Goal: Task Accomplishment & Management: Manage account settings

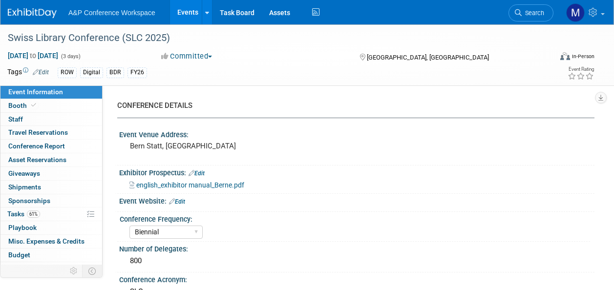
select select "Biennial"
select select "Level 2"
select select "In-Person Booth"
select select "Libraries"
select select "Bloomsbury Digital Resources"
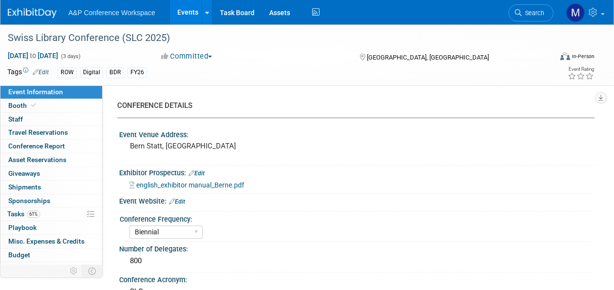
select select "[PERSON_NAME]"
select select "BDR Product Awareness and Trial Generation​"
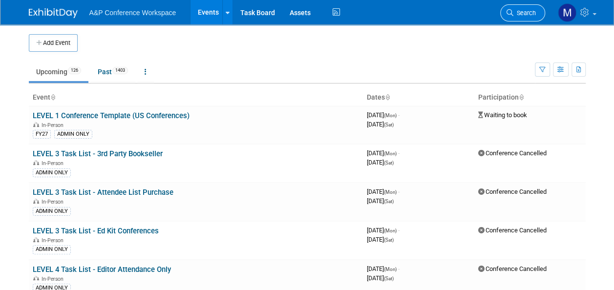
click at [523, 20] on link "Search" at bounding box center [522, 12] width 45 height 17
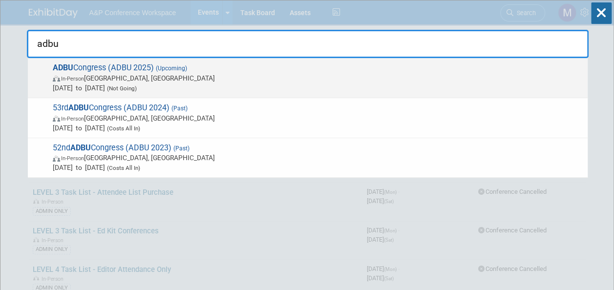
type input "adbu"
click at [153, 65] on span "ADBU Congress (ADBU 2025) (Upcoming) In-Person Nantes, France Oct 1, 2025 to Oc…" at bounding box center [316, 78] width 533 height 30
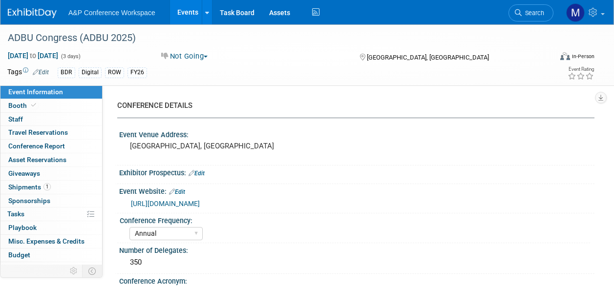
select select "Annual"
select select "Level 2"
select select "In-Person Booth"
select select "Libraries"
select select "Bloomsbury Digital Resources"
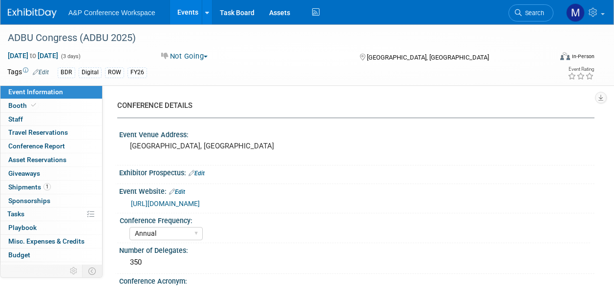
select select "[PERSON_NAME]"
select select "BDR Product Awareness and Trial Generation​"
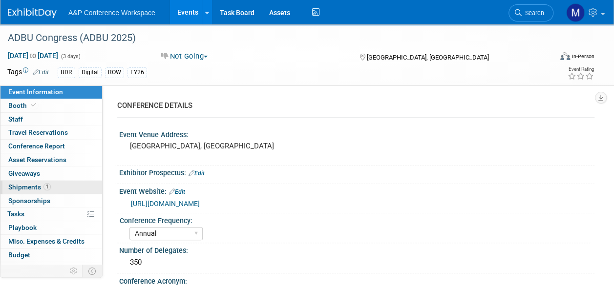
click at [51, 186] on link "1 Shipments 1" at bounding box center [51, 187] width 102 height 13
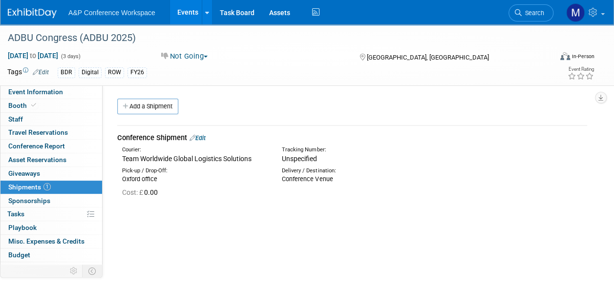
click at [205, 141] on link "Edit" at bounding box center [197, 137] width 16 height 7
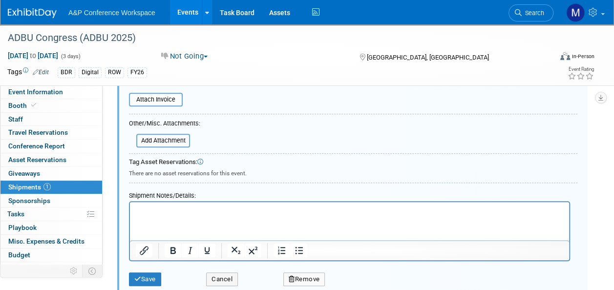
scroll to position [307, 0]
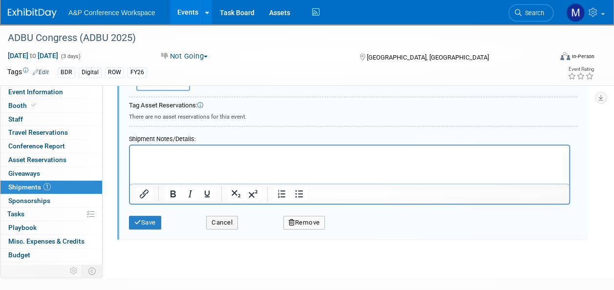
click at [144, 153] on p "Rich Text Area. Press ALT-0 for help." at bounding box center [350, 154] width 428 height 10
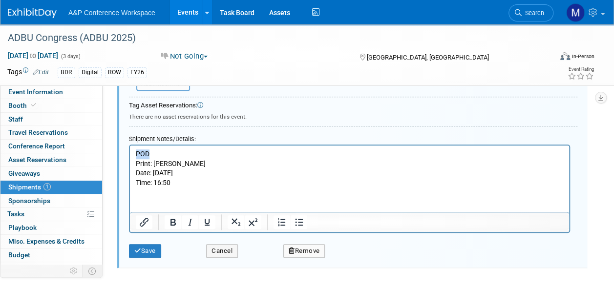
drag, startPoint x: 158, startPoint y: 155, endPoint x: 131, endPoint y: 155, distance: 27.3
click at [131, 155] on html "POD Print: Ilana Date: 22/09/25 Time: 16:50" at bounding box center [349, 167] width 439 height 42
click at [172, 224] on icon "Bold" at bounding box center [172, 222] width 5 height 7
click at [205, 219] on icon "Underline" at bounding box center [207, 222] width 5 height 7
click at [151, 250] on button "Save" at bounding box center [145, 251] width 32 height 14
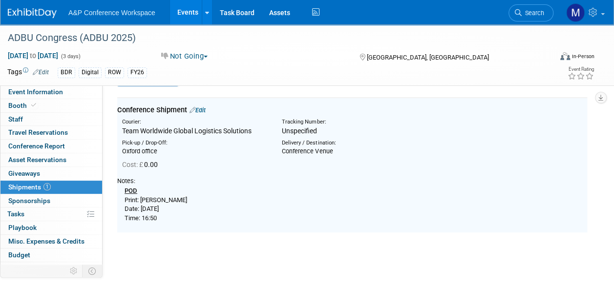
scroll to position [14, 0]
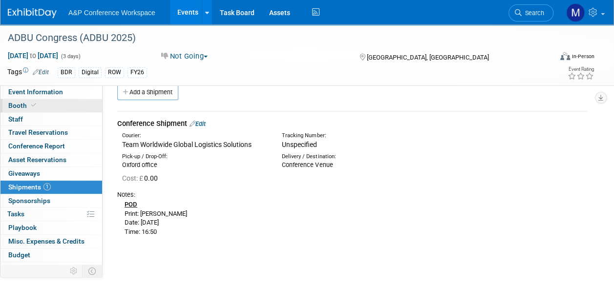
click at [74, 107] on link "Booth" at bounding box center [51, 105] width 102 height 13
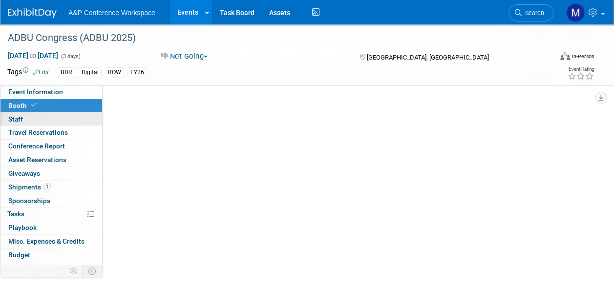
select select "DIGI"
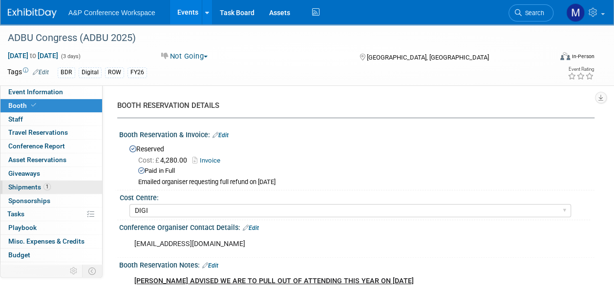
click at [66, 190] on link "1 Shipments 1" at bounding box center [51, 187] width 102 height 13
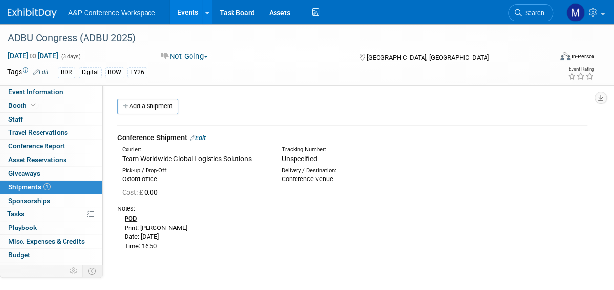
click at [200, 136] on link "Edit" at bounding box center [197, 137] width 16 height 7
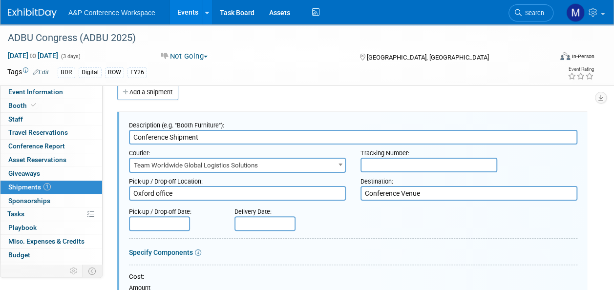
drag, startPoint x: 429, startPoint y: 192, endPoint x: 310, endPoint y: 189, distance: 118.7
click at [310, 186] on div "Pick-up / Drop-off Location: Oxford office Destination: Conference Venue" at bounding box center [353, 187] width 463 height 28
type textarea "direct to agent"
click at [377, 162] on input "text" at bounding box center [428, 165] width 137 height 15
paste input "5636252"
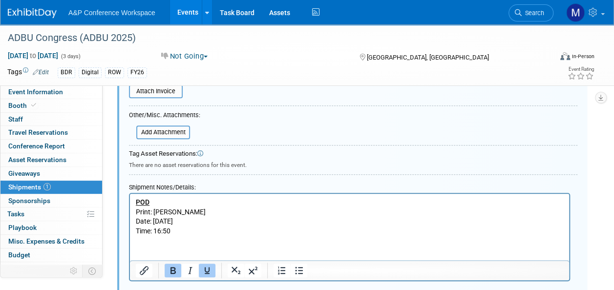
scroll to position [307, 0]
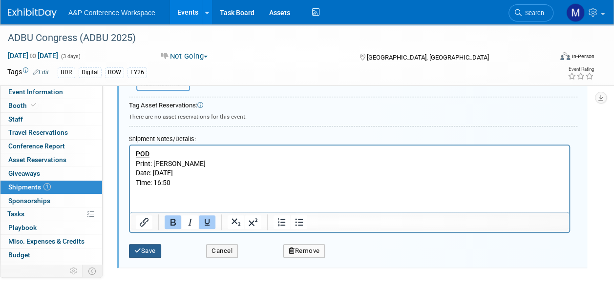
type input "5636252"
click at [157, 250] on button "Save" at bounding box center [145, 251] width 32 height 14
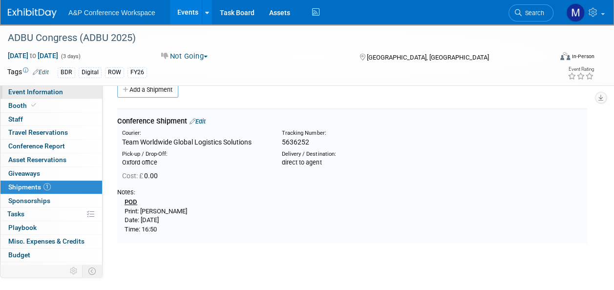
scroll to position [14, 0]
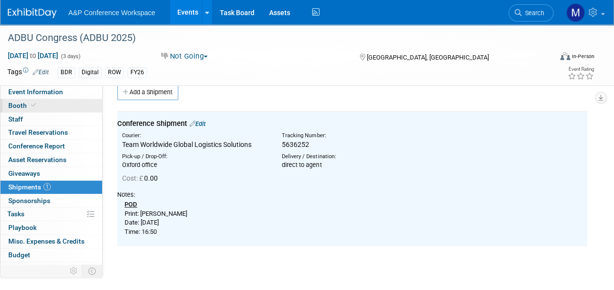
click at [63, 105] on link "Booth" at bounding box center [51, 105] width 102 height 13
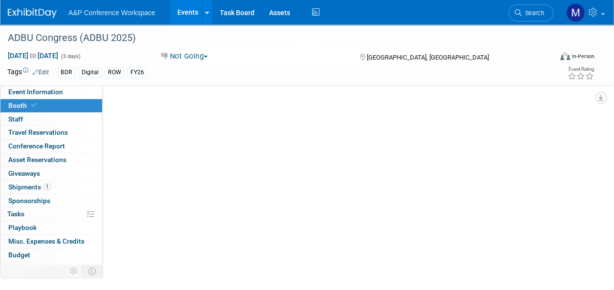
select select "DIGI"
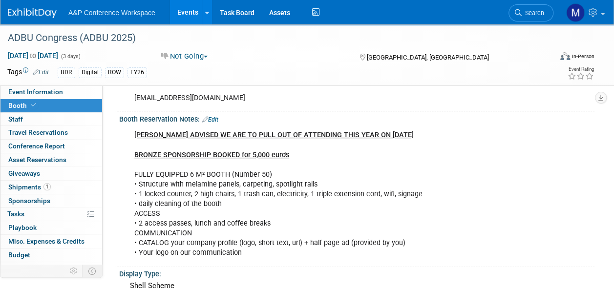
scroll to position [147, 0]
click at [217, 116] on link "Edit" at bounding box center [210, 119] width 16 height 7
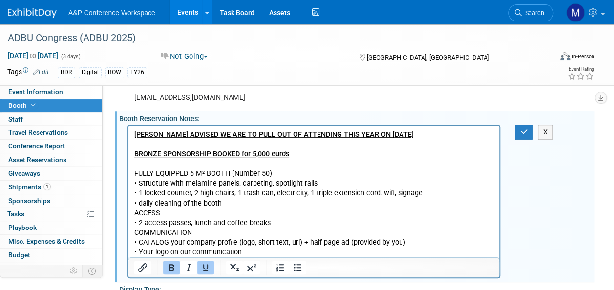
scroll to position [0, 0]
click at [442, 136] on p "EMILY HIGGINS ADVISED WE ARE TO PULL OUT OF ATTENDING THIS YEAR ON 12th JUNE 20…" at bounding box center [313, 193] width 359 height 127
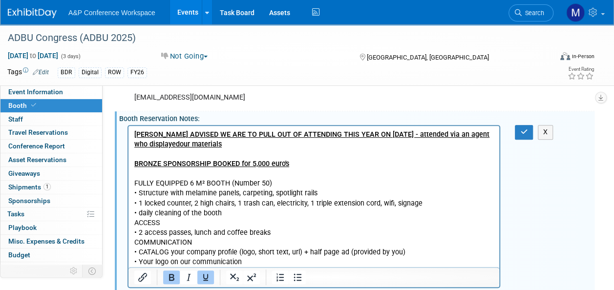
click at [200, 146] on b "EMILY HIGGINS ADVISED WE ARE TO PULL OUT OF ATTENDING THIS YEAR ON 12th JUNE 20…" at bounding box center [311, 139] width 355 height 18
click at [528, 130] on button "button" at bounding box center [524, 132] width 18 height 14
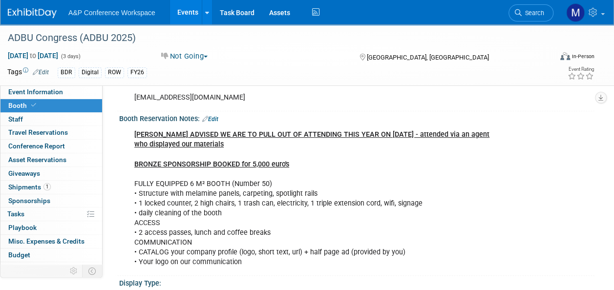
click at [529, 11] on span "Search" at bounding box center [533, 12] width 22 height 7
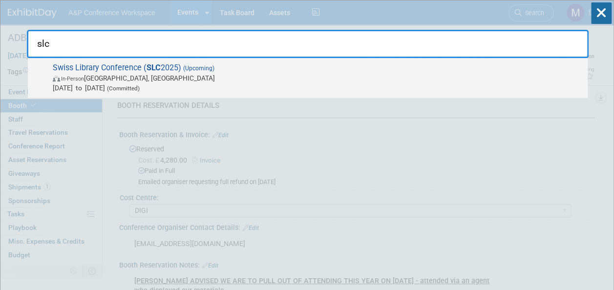
type input "slc"
click at [160, 74] on span "In-Person Bern, Switzerland" at bounding box center [318, 78] width 530 height 10
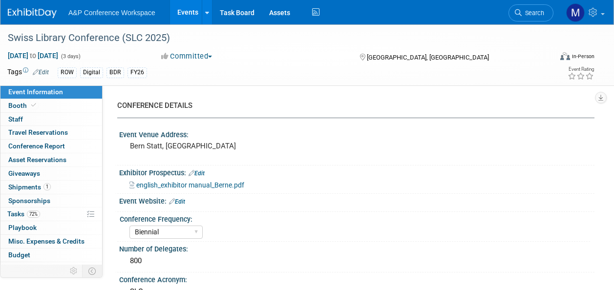
select select "Biennial"
select select "Level 2"
select select "In-Person Booth"
select select "Libraries"
select select "Bloomsbury Digital Resources"
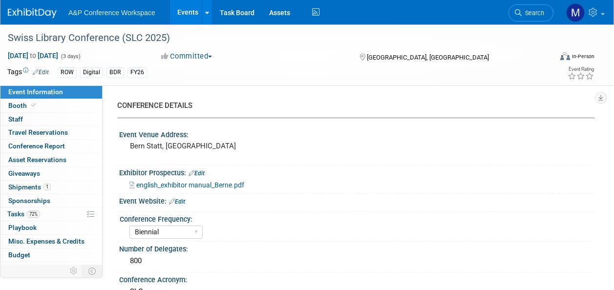
select select "Anne Weston"
select select "[PERSON_NAME]"
select select "BDR Product Awareness and Trial Generation​"
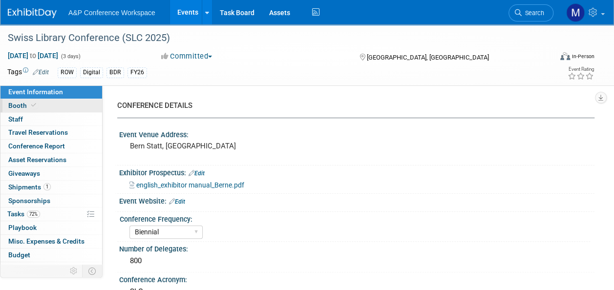
click at [60, 106] on link "Booth" at bounding box center [51, 105] width 102 height 13
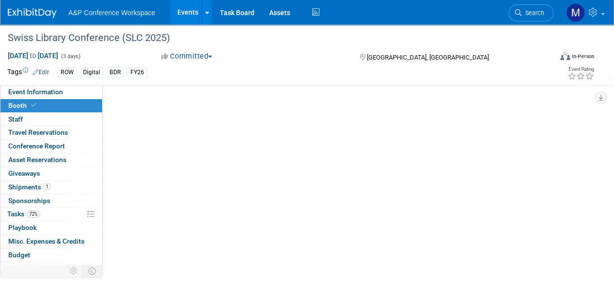
select select "DIGI"
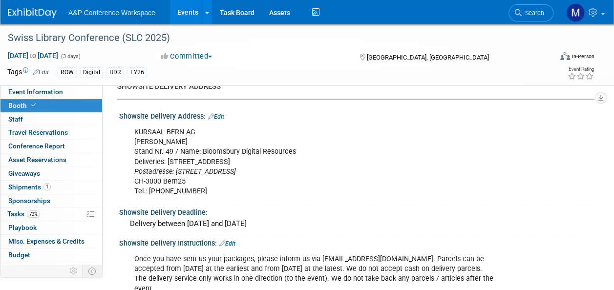
scroll to position [1026, 0]
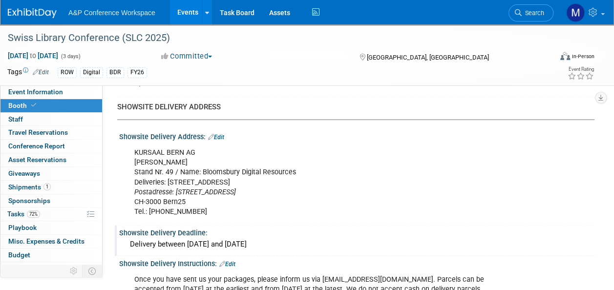
drag, startPoint x: 132, startPoint y: 147, endPoint x: 296, endPoint y: 234, distance: 185.0
copy div "KURSAAL BERN AG Florence Courvoisier Stand Nr. 49 / Name: Bloomsbury Digital Re…"
click at [64, 94] on link "Event Information" at bounding box center [51, 91] width 102 height 13
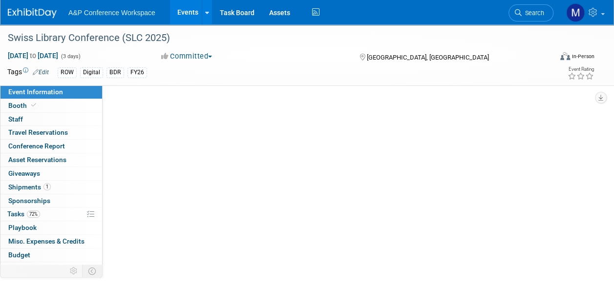
scroll to position [0, 0]
select select "Biennial"
select select "Level 2"
select select "In-Person Booth"
select select "Libraries"
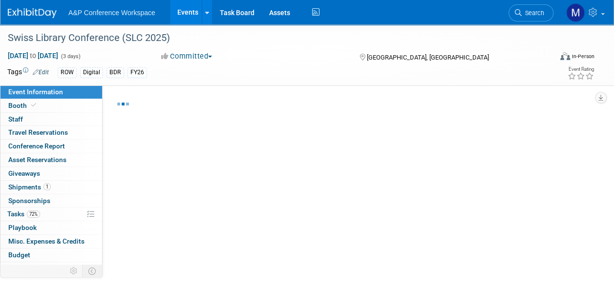
select select "Bloomsbury Digital Resources"
select select "[PERSON_NAME]"
select select "BDR Product Awareness and Trial Generation​"
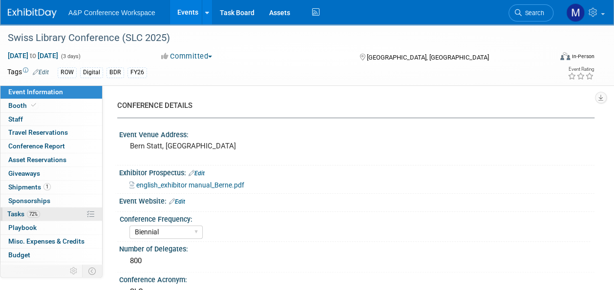
click at [29, 213] on span "72%" at bounding box center [33, 213] width 13 height 7
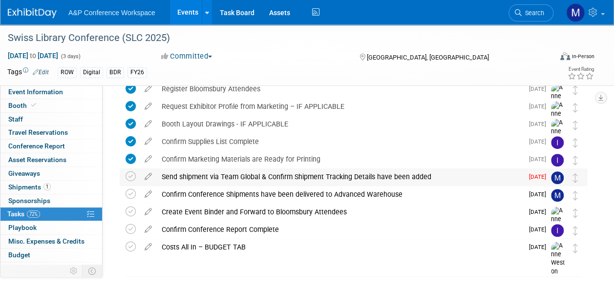
scroll to position [195, 0]
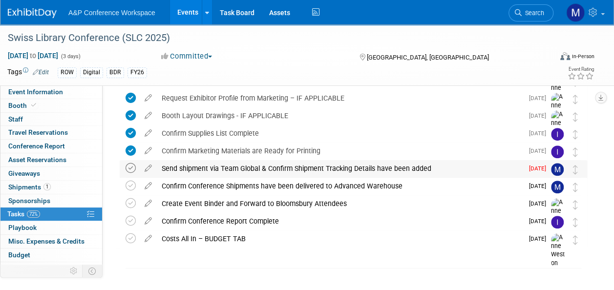
click at [132, 167] on icon at bounding box center [131, 168] width 10 height 10
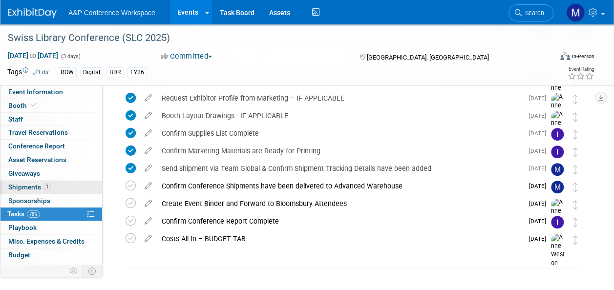
click at [47, 185] on span "1" at bounding box center [46, 186] width 7 height 7
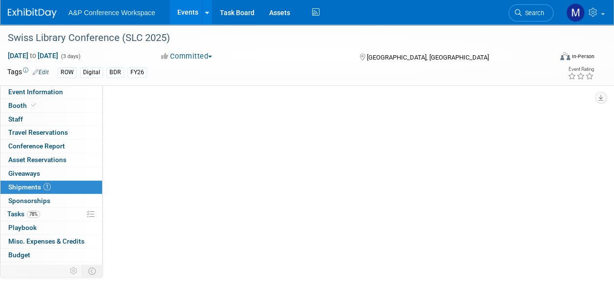
scroll to position [0, 0]
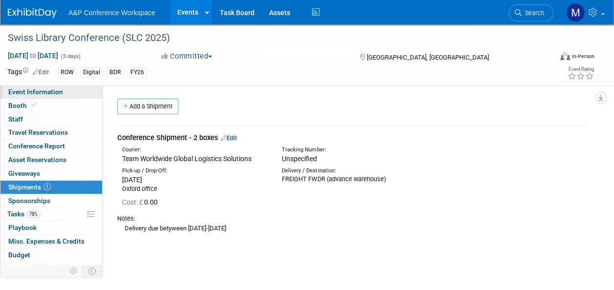
click at [37, 87] on link "Event Information" at bounding box center [51, 91] width 102 height 13
select select "Biennial"
select select "Level 2"
select select "In-Person Booth"
select select "Libraries"
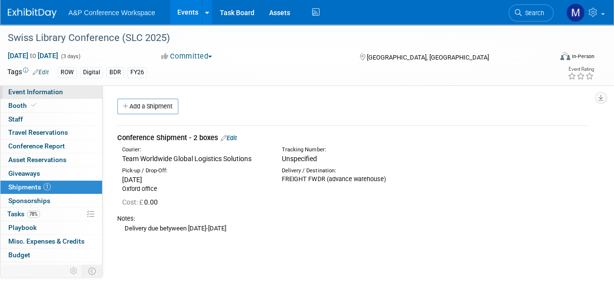
select select "Bloomsbury Digital Resources"
select select "[PERSON_NAME]"
select select "BDR Product Awareness and Trial Generation​"
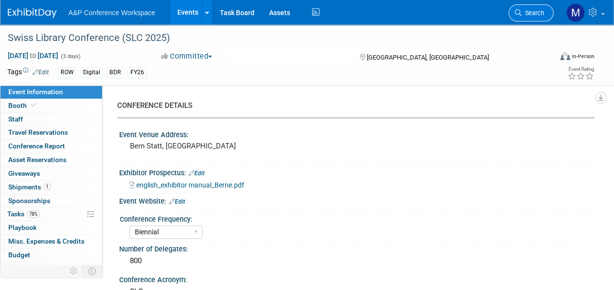
click at [531, 13] on span "Search" at bounding box center [533, 12] width 22 height 7
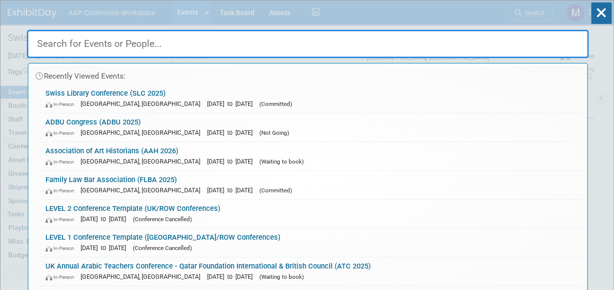
click at [266, 47] on input "text" at bounding box center [308, 44] width 562 height 28
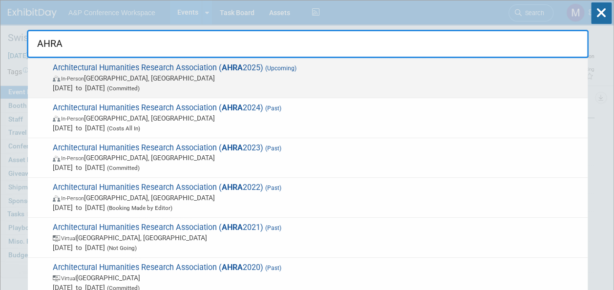
type input "AHRA"
click at [257, 63] on span "Architectural Humanities Research Association ( AHRA 2025) (Upcoming) In-Person…" at bounding box center [316, 78] width 533 height 30
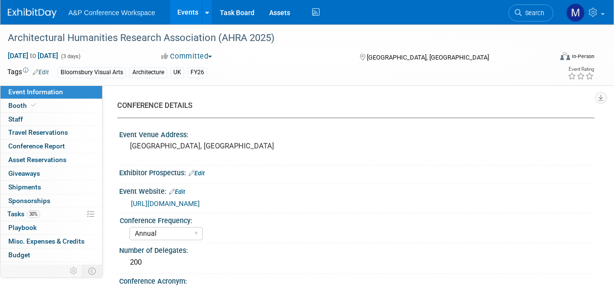
select select "Annual"
select select "Level 2"
select select "In-Person Booth"
select select "Architecture"
select select "Bloomsbury Visual Arts"
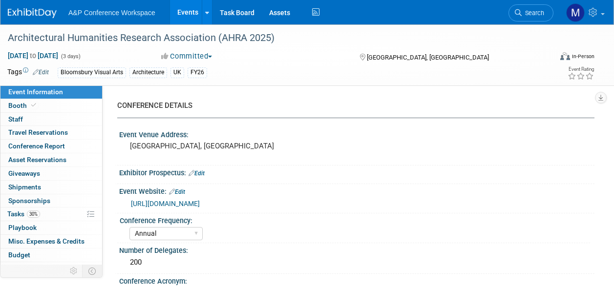
select select "[PERSON_NAME]"
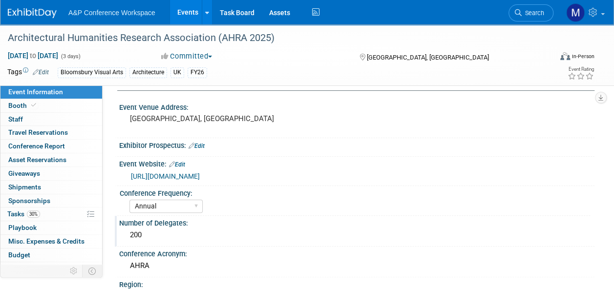
scroll to position [49, 0]
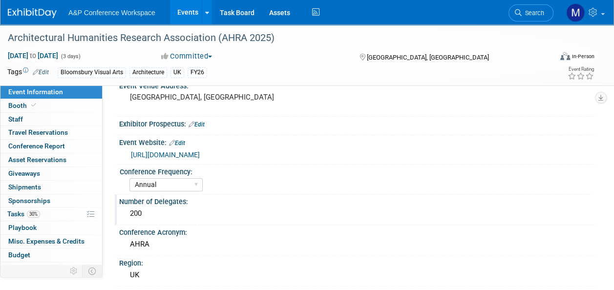
click at [151, 212] on div "200" at bounding box center [356, 213] width 461 height 15
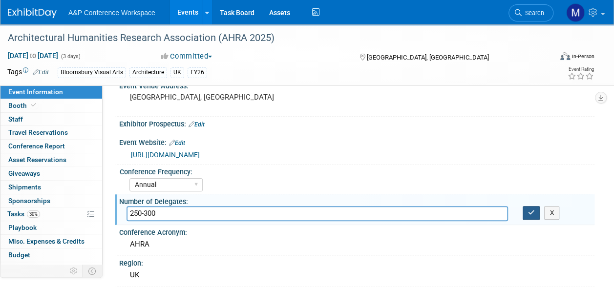
type input "250-300"
click at [528, 210] on icon "button" at bounding box center [531, 213] width 7 height 6
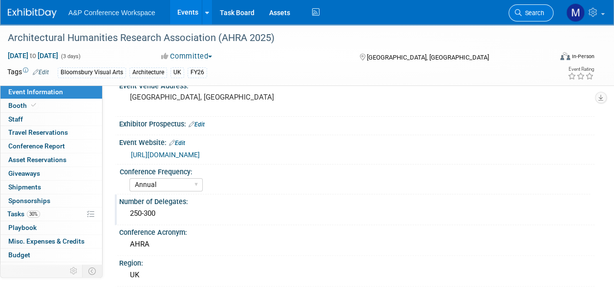
click at [533, 7] on link "Search" at bounding box center [530, 12] width 45 height 17
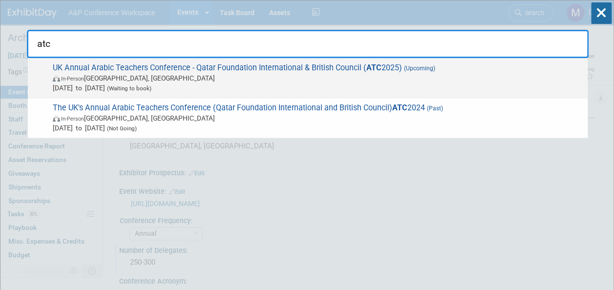
type input "atc"
click at [218, 68] on span "UK Annual Arabic Teachers Conference - Qatar Foundation International & British…" at bounding box center [316, 78] width 533 height 30
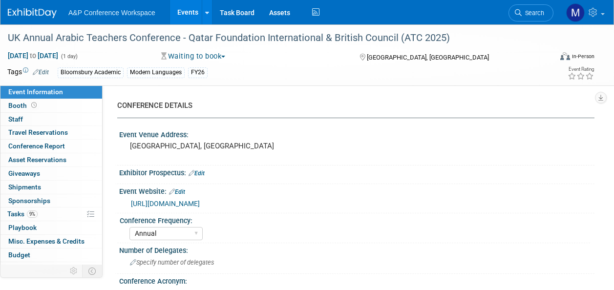
select select "Annual"
select select "Level 2"
select select "In-Person Booth"
select select "Modern Languages"
select select "Bloomsbury Academic"
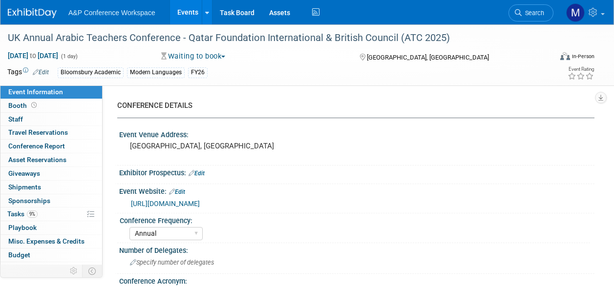
select select "[PERSON_NAME]"
select select "Brand/Subject Presence​"
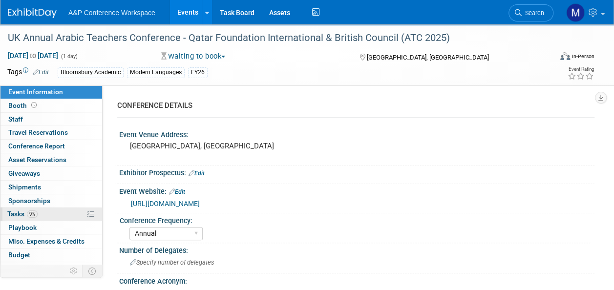
click at [44, 212] on link "9% Tasks 9%" at bounding box center [51, 214] width 102 height 13
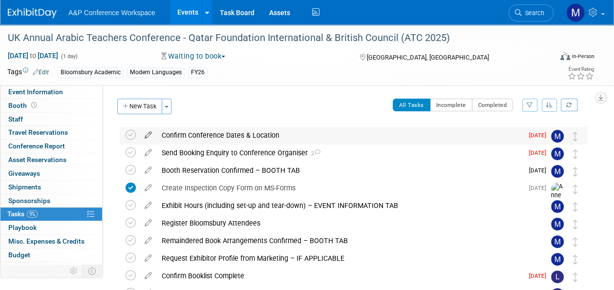
click at [148, 135] on icon at bounding box center [148, 133] width 17 height 12
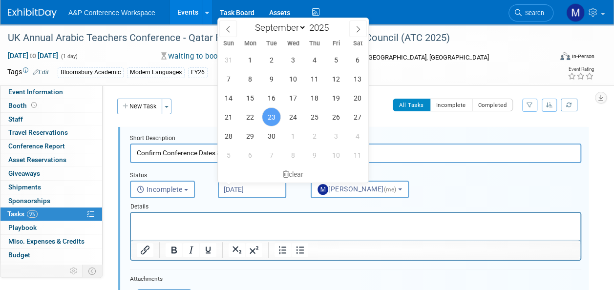
click at [244, 191] on input "Sep 23, 2025" at bounding box center [252, 190] width 68 height 18
click at [256, 162] on span "6" at bounding box center [249, 155] width 19 height 19
type input "Oct 6, 2025"
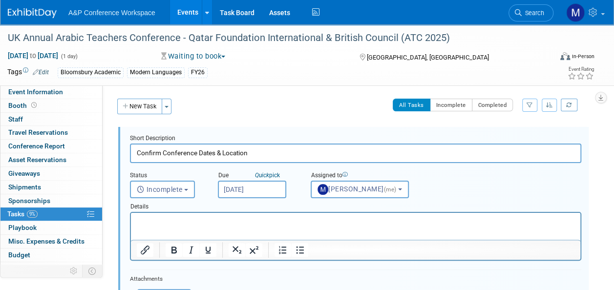
click at [230, 220] on p "Rich Text Area. Press ALT-0 for help." at bounding box center [356, 221] width 438 height 9
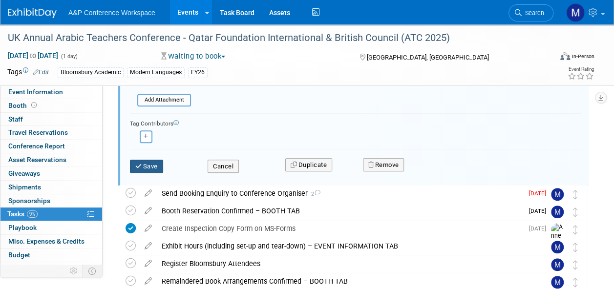
click at [160, 168] on button "Save" at bounding box center [146, 167] width 33 height 14
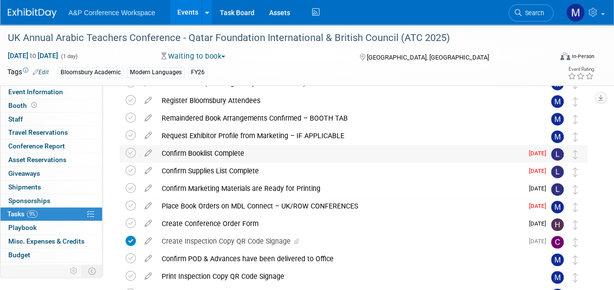
scroll to position [49, 0]
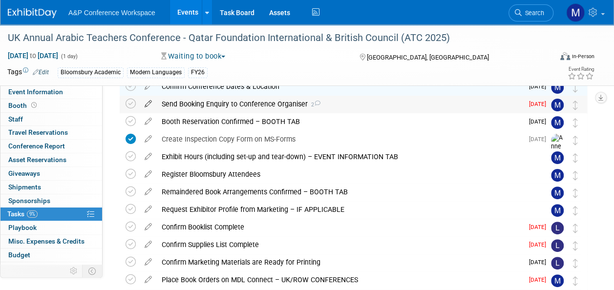
click at [151, 101] on icon at bounding box center [148, 102] width 17 height 12
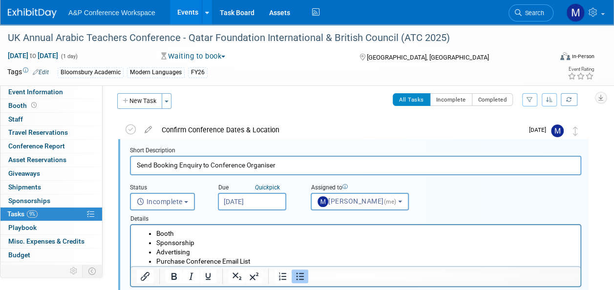
scroll to position [1, 0]
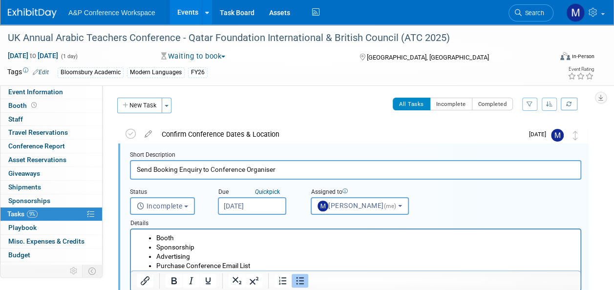
click at [241, 209] on input "Sep 23, 2025" at bounding box center [252, 206] width 68 height 18
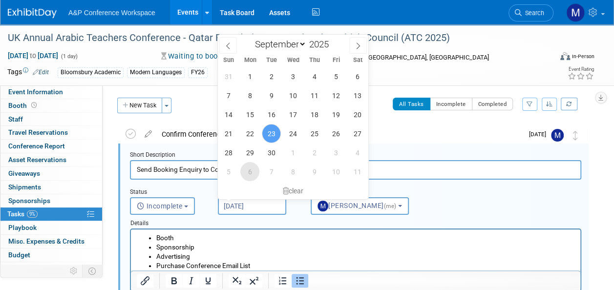
click at [252, 173] on span "6" at bounding box center [249, 171] width 19 height 19
type input "Oct 6, 2025"
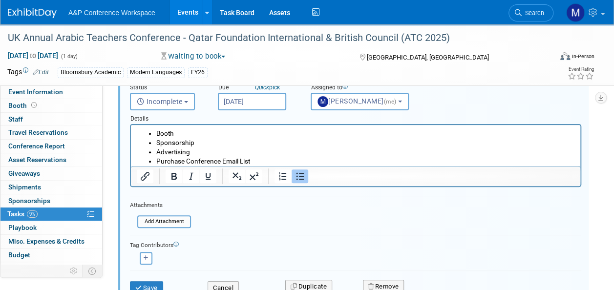
scroll to position [147, 0]
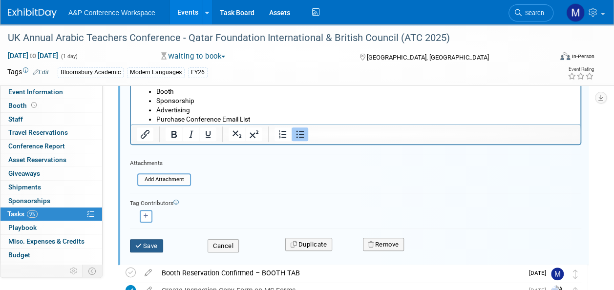
click at [150, 244] on button "Save" at bounding box center [146, 246] width 33 height 14
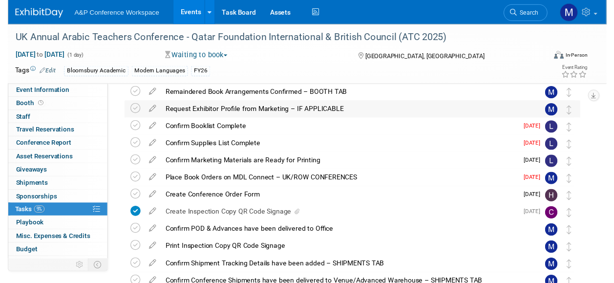
scroll to position [0, 0]
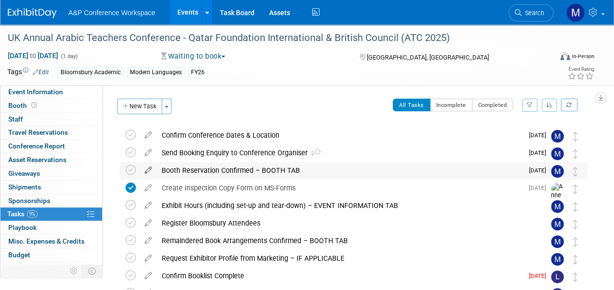
click at [150, 170] on icon at bounding box center [148, 168] width 17 height 12
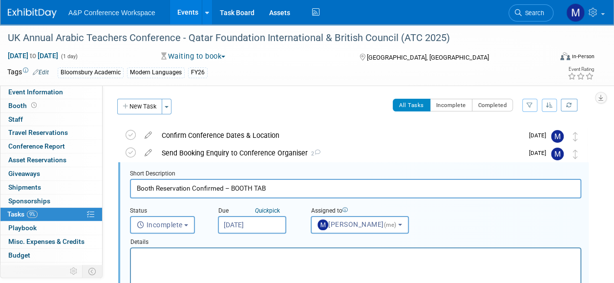
scroll to position [19, 0]
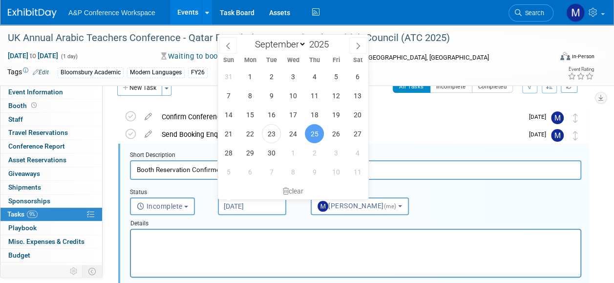
click at [238, 203] on input "Sep 25, 2025" at bounding box center [252, 206] width 68 height 18
drag, startPoint x: 343, startPoint y: 172, endPoint x: 332, endPoint y: 175, distance: 12.0
click at [343, 172] on span "10" at bounding box center [335, 171] width 19 height 19
type input "Oct 10, 2025"
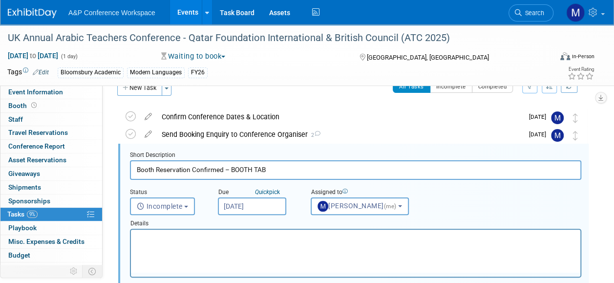
click at [259, 240] on p "Rich Text Area. Press ALT-0 for help." at bounding box center [356, 237] width 438 height 9
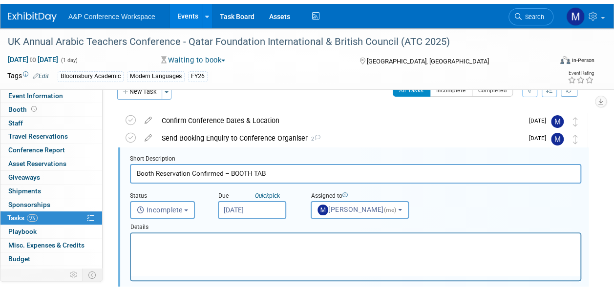
scroll to position [165, 0]
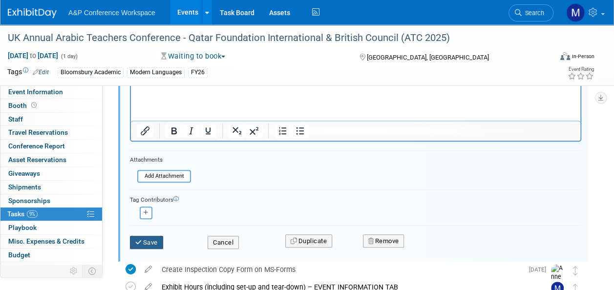
click at [163, 241] on button "Save" at bounding box center [146, 243] width 33 height 14
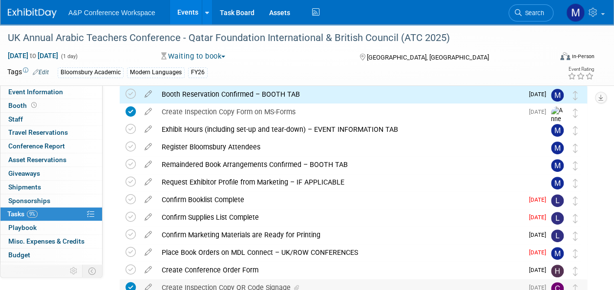
scroll to position [67, 0]
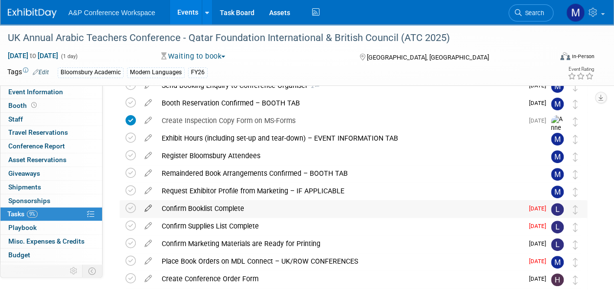
click at [150, 209] on icon at bounding box center [148, 206] width 17 height 12
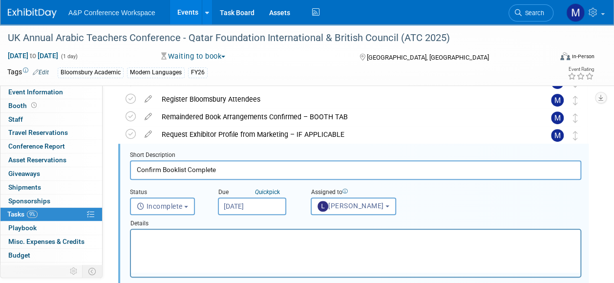
scroll to position [0, 0]
click at [241, 210] on input "Sep 19, 2025" at bounding box center [252, 206] width 68 height 18
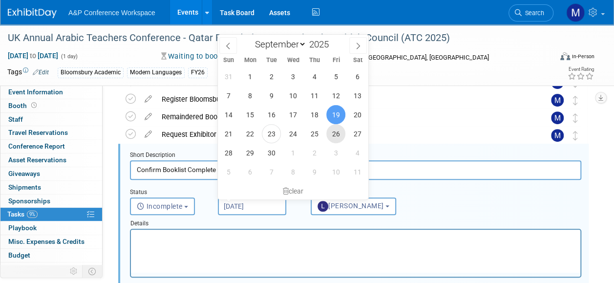
click at [332, 139] on span "26" at bounding box center [335, 133] width 19 height 19
type input "Sep 26, 2025"
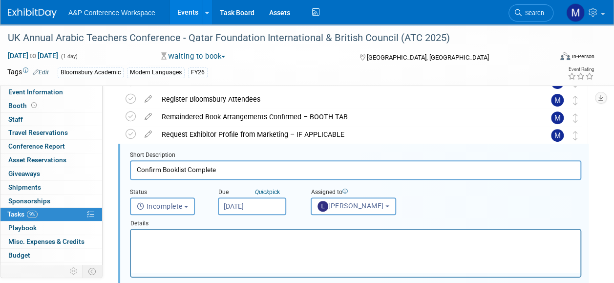
click at [257, 243] on html at bounding box center [355, 236] width 449 height 13
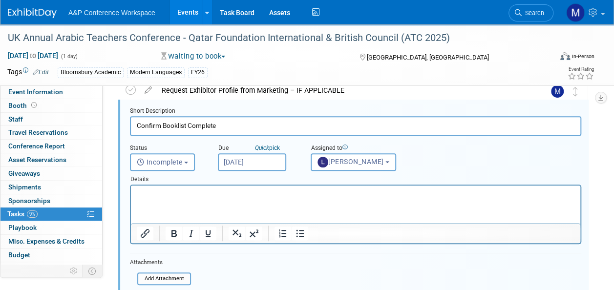
scroll to position [271, 0]
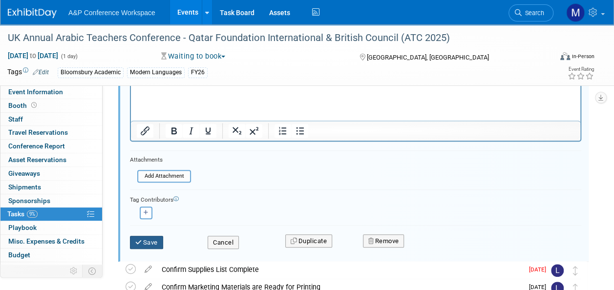
click at [158, 238] on button "Save" at bounding box center [146, 243] width 33 height 14
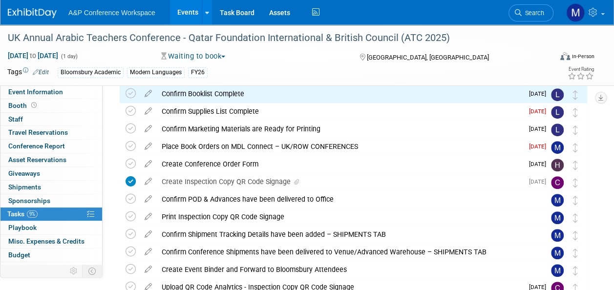
scroll to position [173, 0]
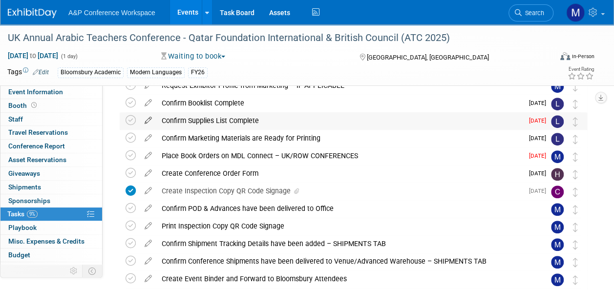
click at [147, 122] on icon at bounding box center [148, 118] width 17 height 12
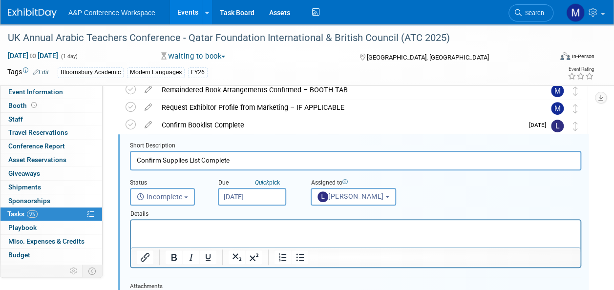
scroll to position [142, 0]
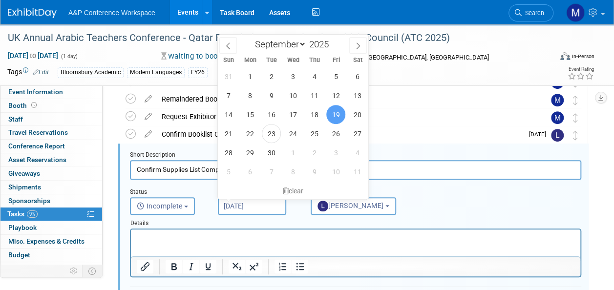
click at [258, 207] on input "Sep 19, 2025" at bounding box center [252, 206] width 68 height 18
click at [331, 139] on span "26" at bounding box center [335, 133] width 19 height 19
type input "Sep 26, 2025"
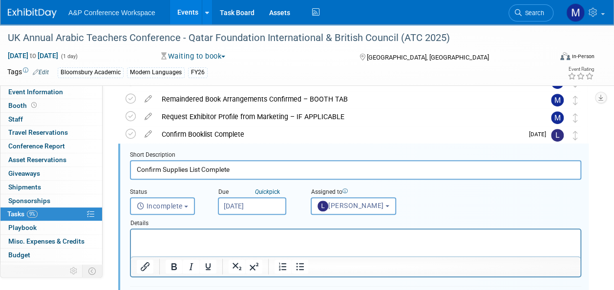
click at [187, 234] on p "Rich Text Area. Press ALT-0 for help." at bounding box center [356, 237] width 438 height 9
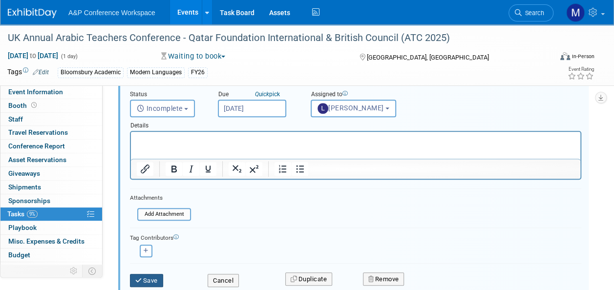
click at [151, 278] on button "Save" at bounding box center [146, 281] width 33 height 14
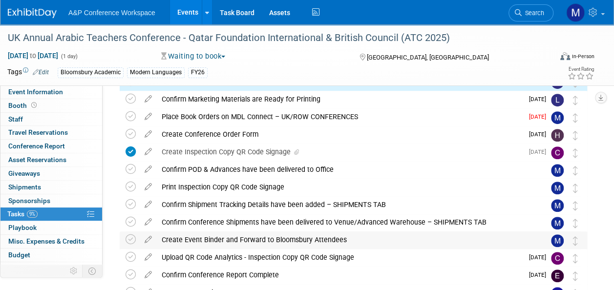
scroll to position [190, 0]
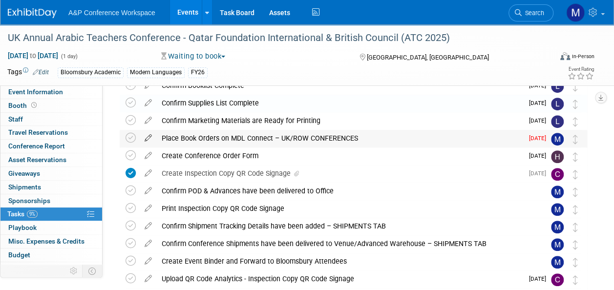
click at [149, 137] on icon at bounding box center [148, 136] width 17 height 12
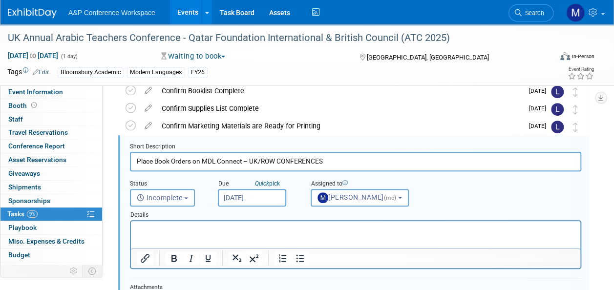
scroll to position [0, 0]
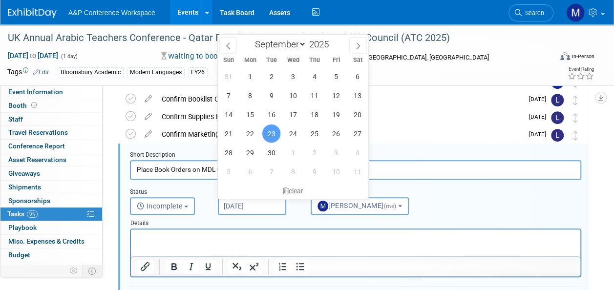
click at [247, 204] on input "Sep 23, 2025" at bounding box center [252, 206] width 68 height 18
click at [249, 156] on span "29" at bounding box center [249, 152] width 19 height 19
type input "Sep 29, 2025"
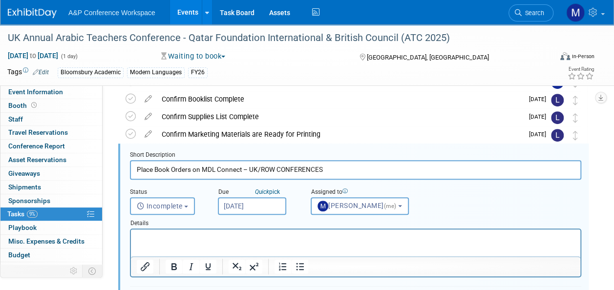
click at [234, 243] on html at bounding box center [355, 236] width 449 height 13
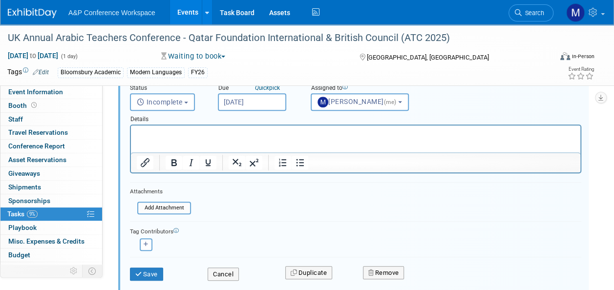
scroll to position [323, 0]
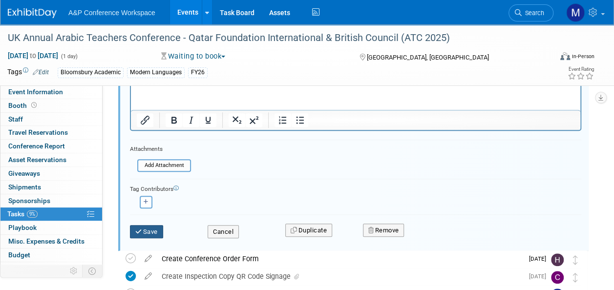
click at [142, 230] on icon "submit" at bounding box center [139, 232] width 8 height 6
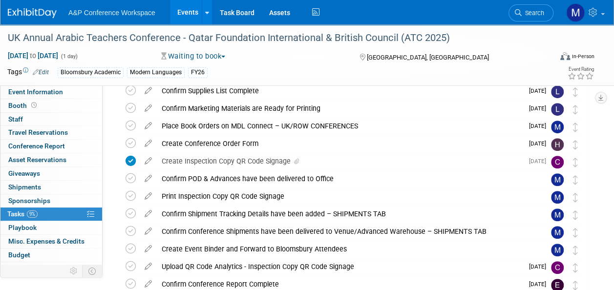
scroll to position [56, 0]
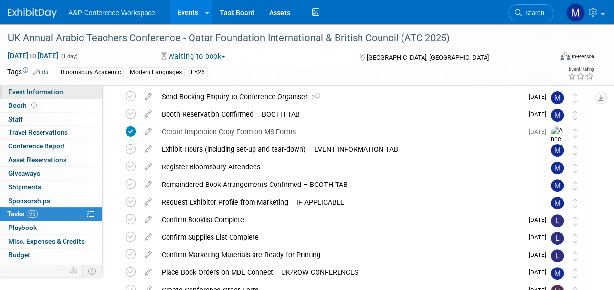
click at [68, 93] on link "Event Information" at bounding box center [51, 91] width 102 height 13
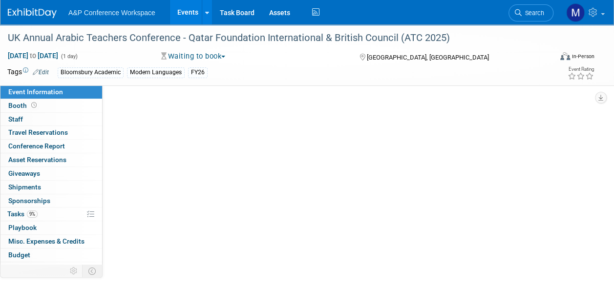
scroll to position [0, 0]
select select "Annual"
select select "Level 2"
select select "In-Person Booth"
select select "Modern Languages"
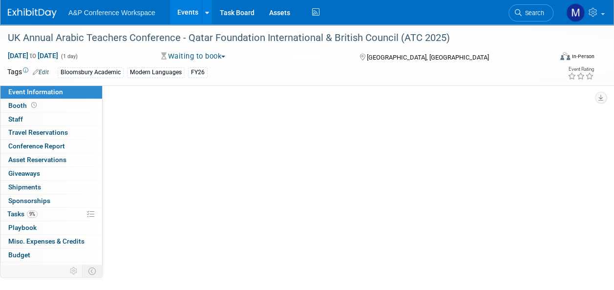
select select "Bloomsbury Academic"
select select "Matt Hambridge"
select select "Lily Webber"
select select "Brand/Subject Presence​"
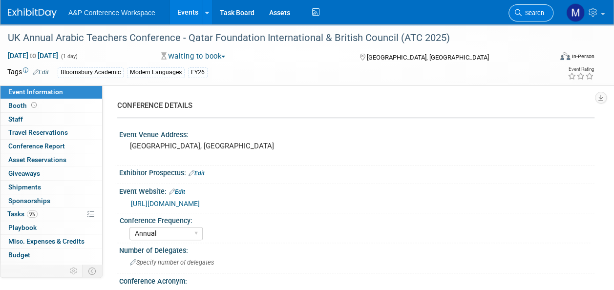
click at [523, 11] on span "Search" at bounding box center [533, 12] width 22 height 7
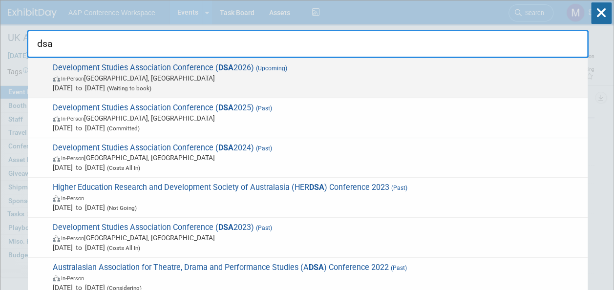
type input "dsa"
click at [234, 65] on span "Development Studies Association Conference ( DSA 2026) (Upcoming) In-Person Dub…" at bounding box center [316, 78] width 533 height 30
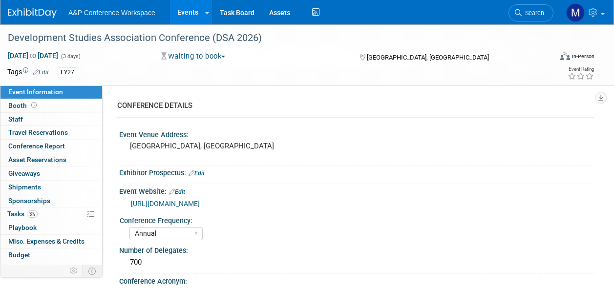
select select "Annual"
select select "Level 2"
select select "In-Person Booth"
select select "International Development"
select select "Bloomsbury Academic"
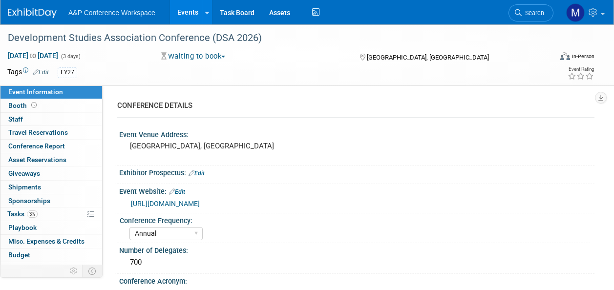
select select "[PERSON_NAME]"
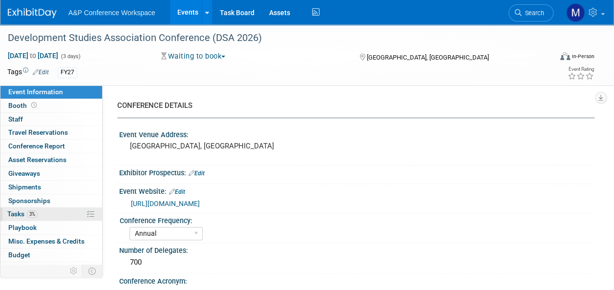
click at [57, 216] on link "3% Tasks 3%" at bounding box center [51, 214] width 102 height 13
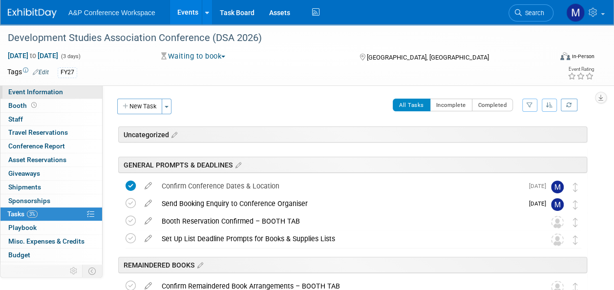
click at [50, 88] on span "Event Information" at bounding box center [35, 92] width 55 height 8
select select "Annual"
select select "Level 2"
select select "In-Person Booth"
select select "International Development"
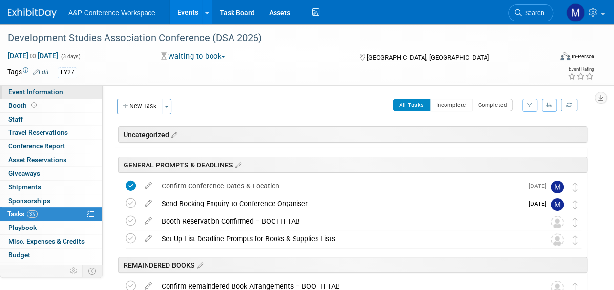
select select "Bloomsbury Academic"
select select "Matt Hambridge"
select select "Tia Ali"
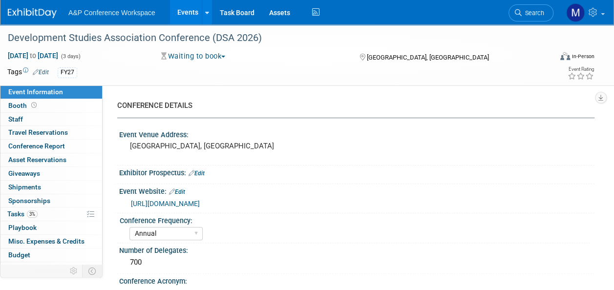
click at [200, 202] on link "https://www.devstud.org.uk/conference/conference-2026/theme/" at bounding box center [165, 204] width 69 height 8
click at [66, 109] on link "Booth" at bounding box center [51, 105] width 102 height 13
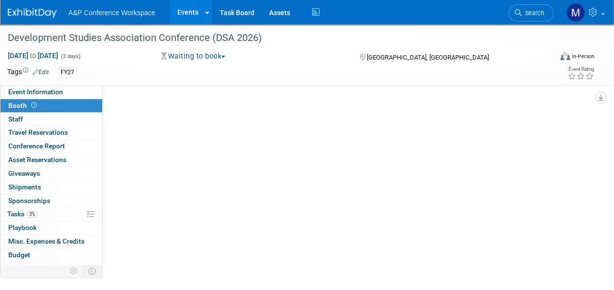
select select "COBA"
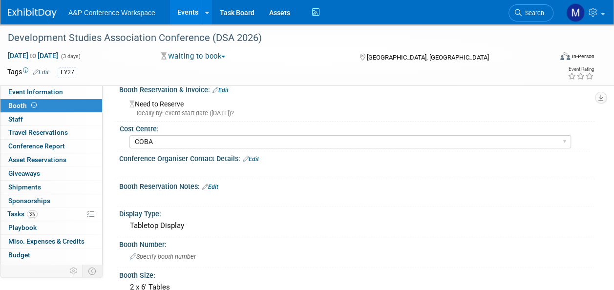
scroll to position [98, 0]
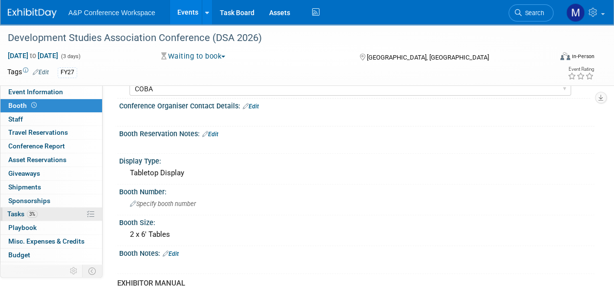
click at [60, 211] on link "3% Tasks 3%" at bounding box center [51, 214] width 102 height 13
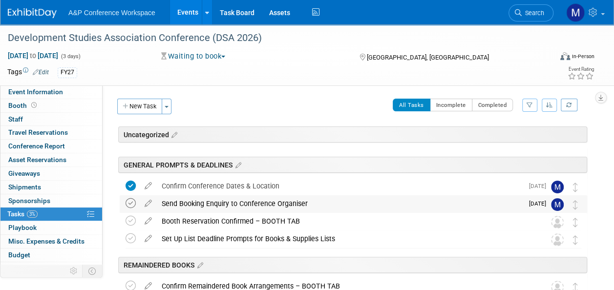
click at [127, 200] on icon at bounding box center [131, 203] width 10 height 10
click at [149, 220] on icon at bounding box center [148, 219] width 17 height 12
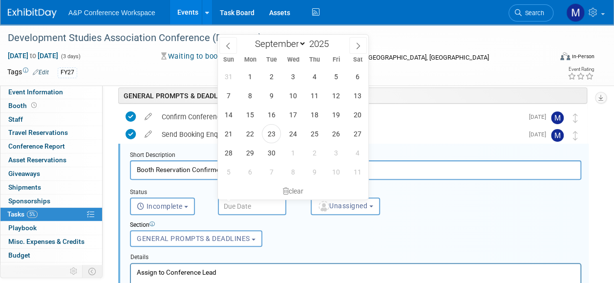
click at [255, 207] on input "text" at bounding box center [252, 206] width 68 height 18
click at [360, 41] on span at bounding box center [358, 45] width 18 height 17
select select "11"
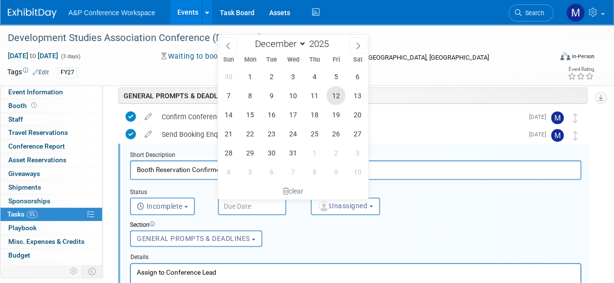
click at [332, 96] on span "12" at bounding box center [335, 95] width 19 height 19
type input "Dec 12, 2025"
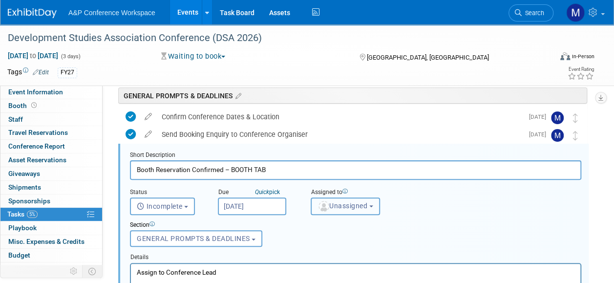
click at [326, 204] on img "button" at bounding box center [323, 206] width 11 height 11
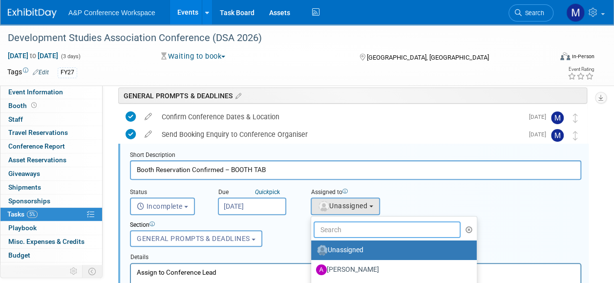
click at [328, 228] on input "text" at bounding box center [387, 229] width 147 height 17
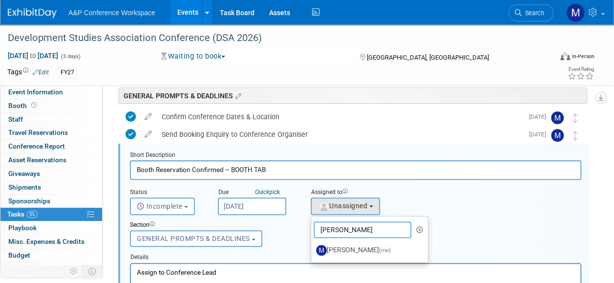
type input "matt ha"
click at [364, 259] on ul "matt ha Unassigned Abbie Walker Abby Somers Abigail Lane Abigail Larkin Al Bell…" at bounding box center [370, 239] width 118 height 47
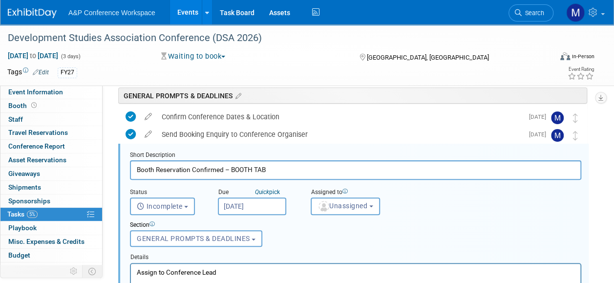
click at [291, 269] on p "Assign to Conference Lead" at bounding box center [356, 271] width 438 height 9
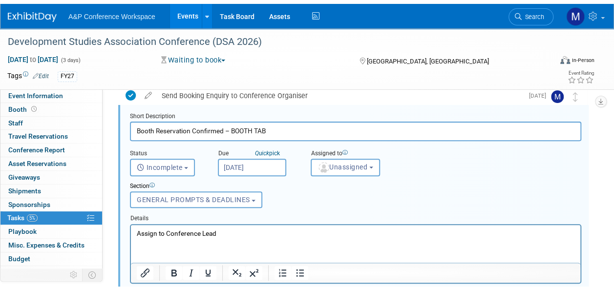
scroll to position [216, 0]
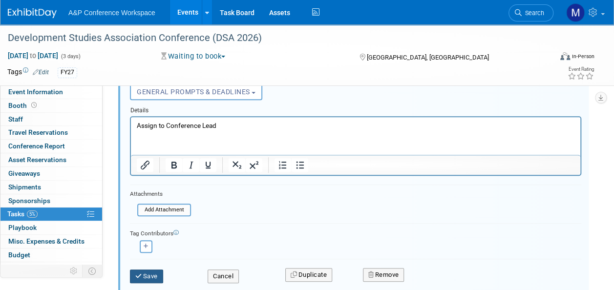
click at [155, 278] on button "Save" at bounding box center [146, 277] width 33 height 14
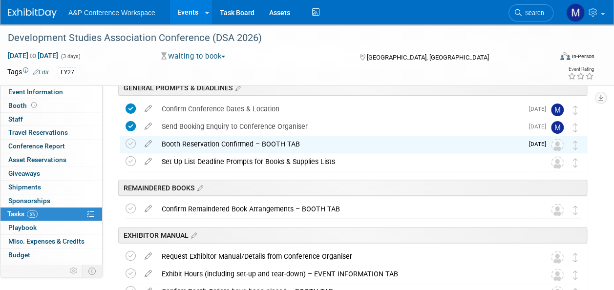
scroll to position [21, 0]
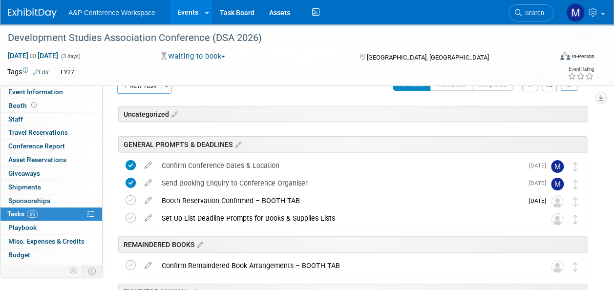
click at [150, 197] on icon at bounding box center [148, 198] width 17 height 12
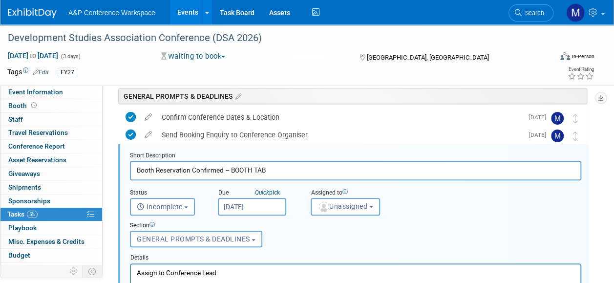
scroll to position [69, 0]
click at [337, 211] on button "Unassigned" at bounding box center [345, 206] width 69 height 18
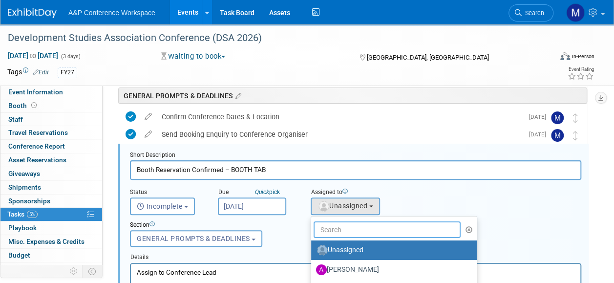
click at [335, 232] on input "text" at bounding box center [387, 229] width 147 height 17
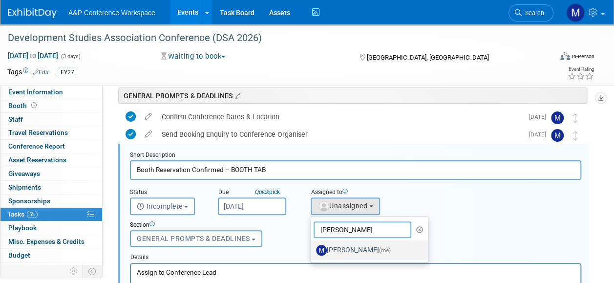
type input "matt ha"
click at [341, 257] on link "Matt Hambridge (me)" at bounding box center [369, 250] width 117 height 20
click at [344, 252] on label "Matt Hambridge (me)" at bounding box center [367, 250] width 102 height 16
click at [313, 252] on input "Matt Hambridge (me)" at bounding box center [309, 249] width 6 height 6
select select "2db20fb6-019a-42f9-b51c-aabbbf535978"
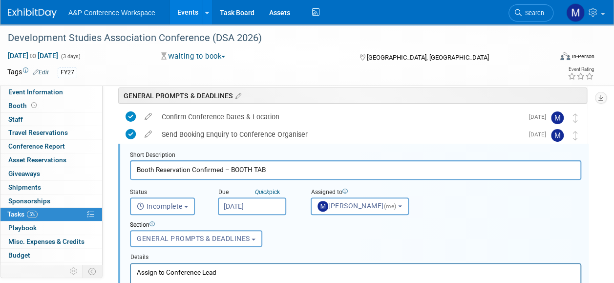
click at [253, 276] on html "Assign to Conference Lead" at bounding box center [355, 269] width 449 height 13
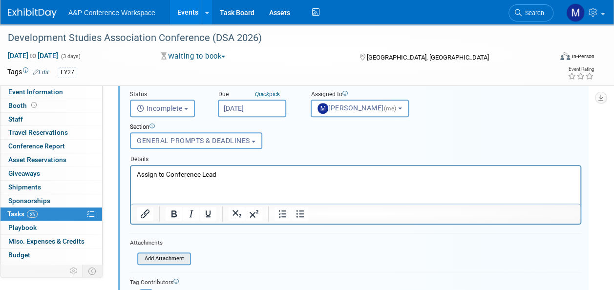
scroll to position [265, 0]
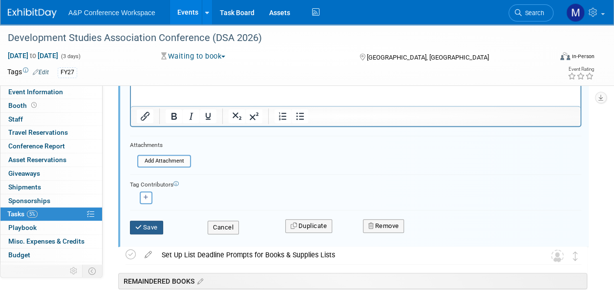
click at [158, 227] on button "Save" at bounding box center [146, 228] width 33 height 14
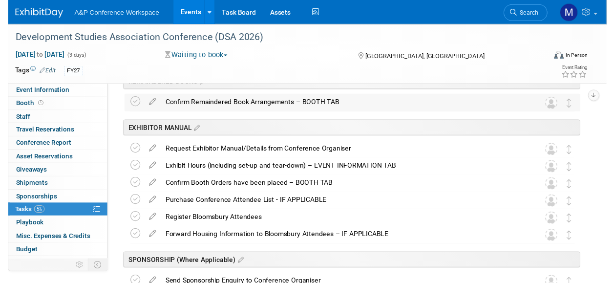
scroll to position [69, 0]
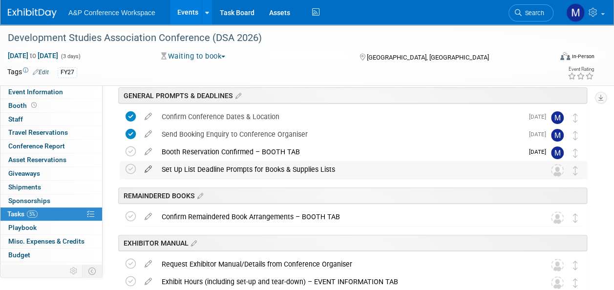
click at [146, 166] on icon at bounding box center [148, 167] width 17 height 12
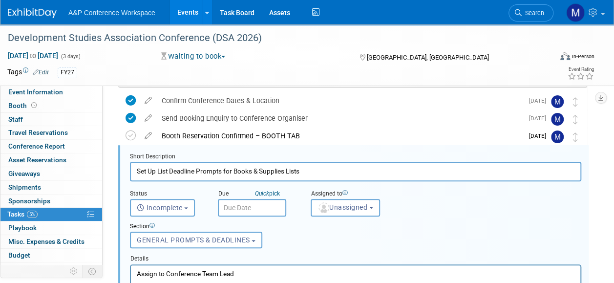
scroll to position [87, 0]
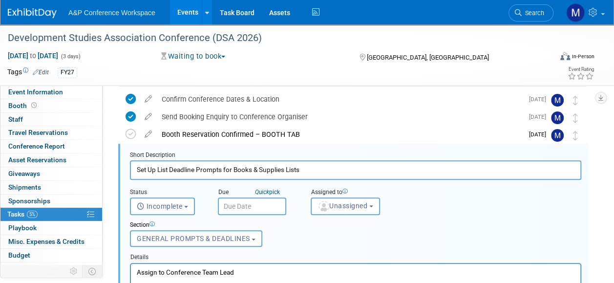
click at [274, 208] on input "text" at bounding box center [252, 206] width 68 height 18
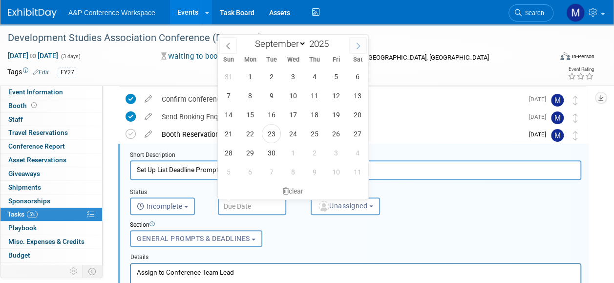
click at [363, 48] on span at bounding box center [358, 45] width 18 height 17
select select "11"
click at [335, 89] on span "12" at bounding box center [335, 95] width 19 height 19
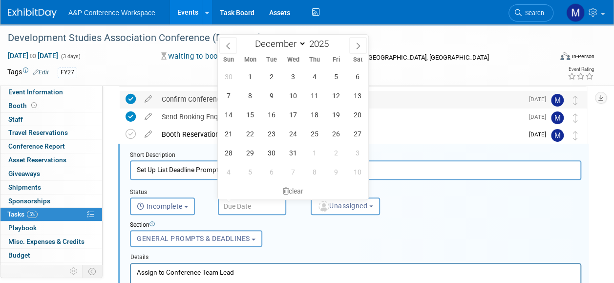
type input "Dec 12, 2025"
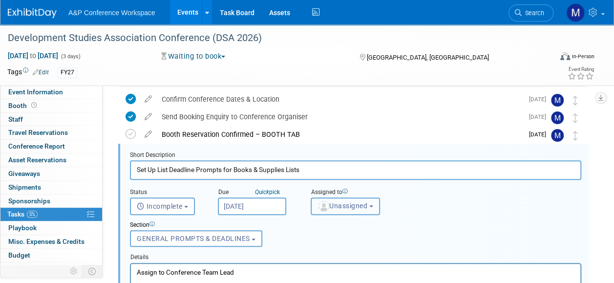
click at [329, 211] on button "Unassigned" at bounding box center [345, 206] width 69 height 18
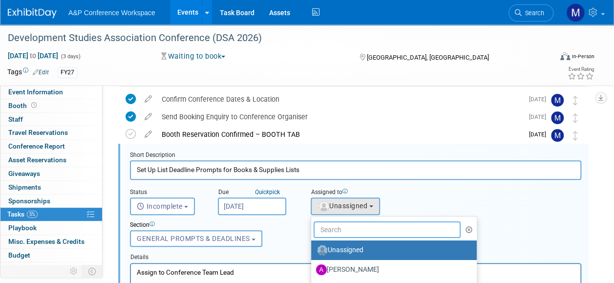
click at [334, 233] on input "text" at bounding box center [387, 229] width 147 height 17
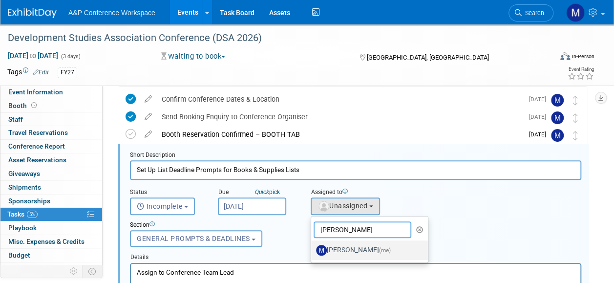
type input "matt ha"
click at [339, 252] on label "Matt Hambridge (me)" at bounding box center [367, 250] width 102 height 16
click at [313, 252] on input "Matt Hambridge (me)" at bounding box center [309, 249] width 6 height 6
select select "2db20fb6-019a-42f9-b51c-aabbbf535978"
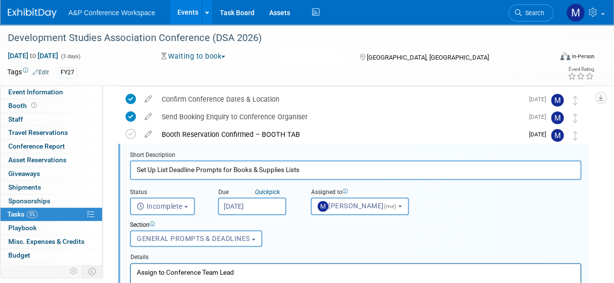
click at [280, 271] on p "Assign to Conference Team Lead" at bounding box center [356, 271] width 438 height 9
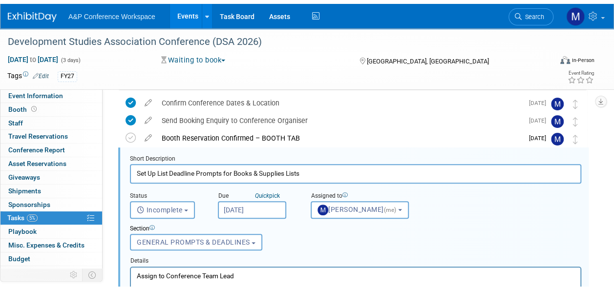
scroll to position [233, 0]
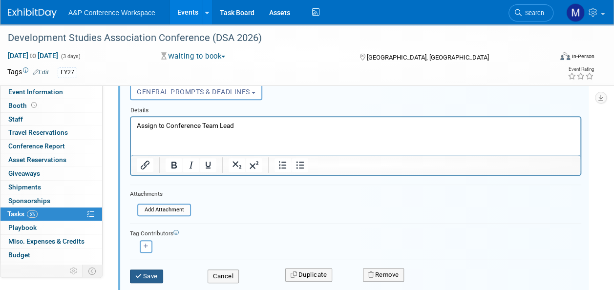
click at [157, 276] on button "Save" at bounding box center [146, 277] width 33 height 14
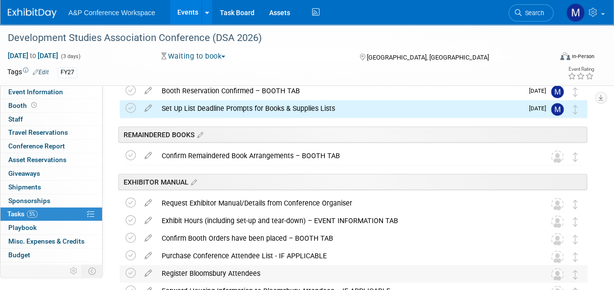
scroll to position [87, 0]
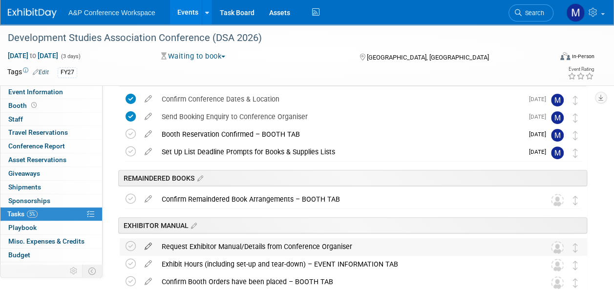
click at [149, 245] on icon at bounding box center [148, 244] width 17 height 12
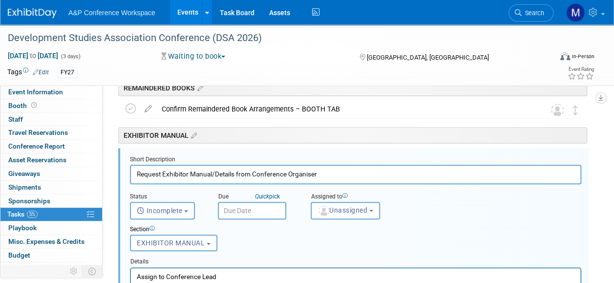
scroll to position [182, 0]
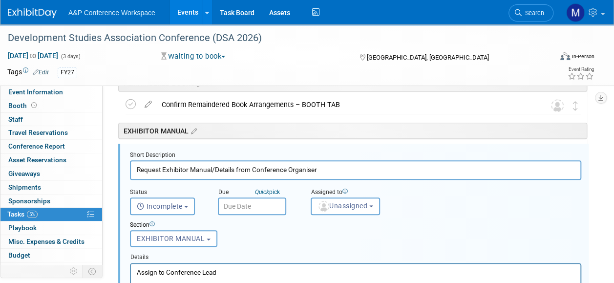
click at [264, 200] on input "text" at bounding box center [252, 206] width 68 height 18
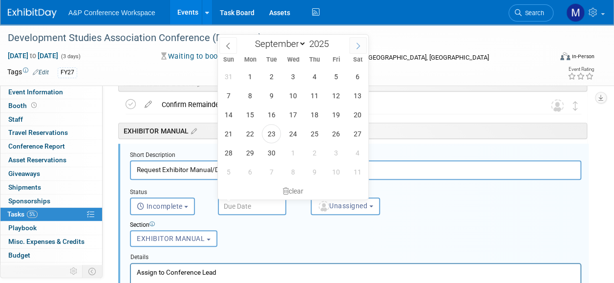
click at [358, 45] on icon at bounding box center [358, 45] width 7 height 7
select select "11"
click at [335, 94] on span "12" at bounding box center [335, 95] width 19 height 19
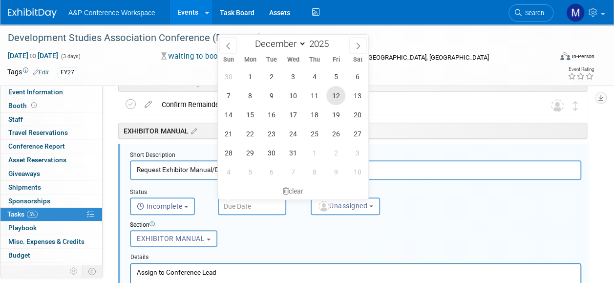
type input "Dec 12, 2025"
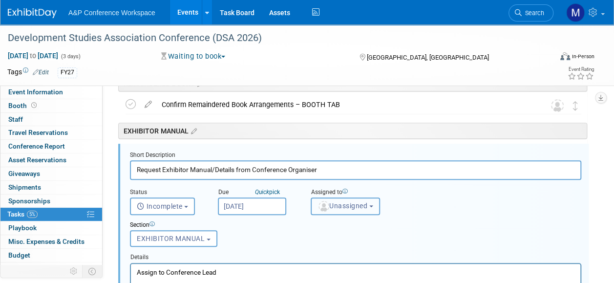
click at [351, 202] on span "Unassigned" at bounding box center [342, 206] width 50 height 8
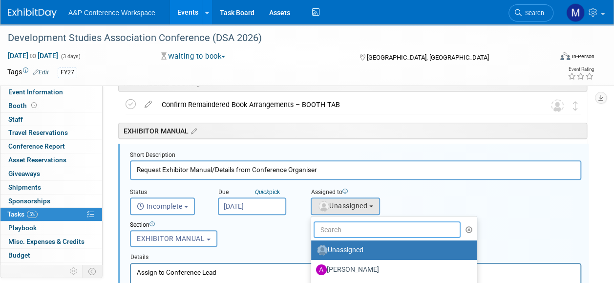
click at [350, 230] on input "text" at bounding box center [387, 229] width 147 height 17
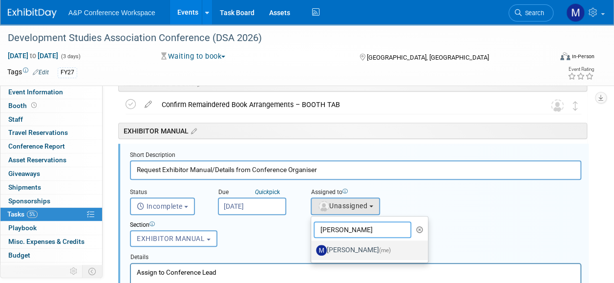
type input "matt ha"
click at [345, 248] on label "Matt Hambridge (me)" at bounding box center [367, 250] width 102 height 16
click at [313, 248] on input "Matt Hambridge (me)" at bounding box center [309, 249] width 6 height 6
select select "2db20fb6-019a-42f9-b51c-aabbbf535978"
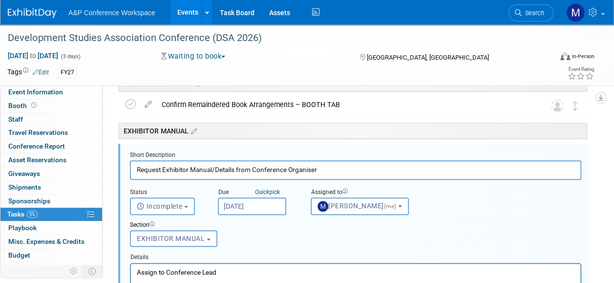
click at [270, 273] on p "Assign to Conference Lead" at bounding box center [356, 271] width 438 height 9
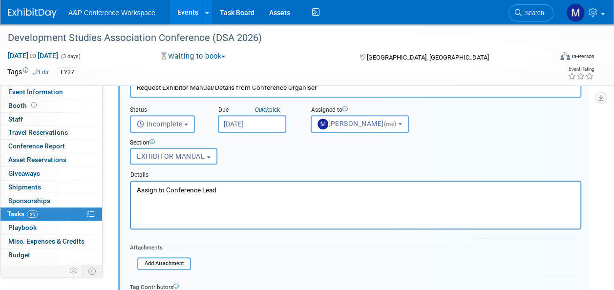
scroll to position [377, 0]
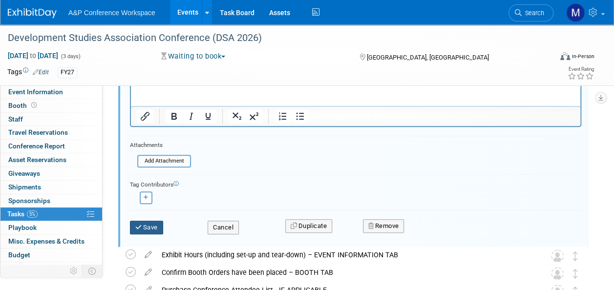
click at [137, 222] on button "Save" at bounding box center [146, 228] width 33 height 14
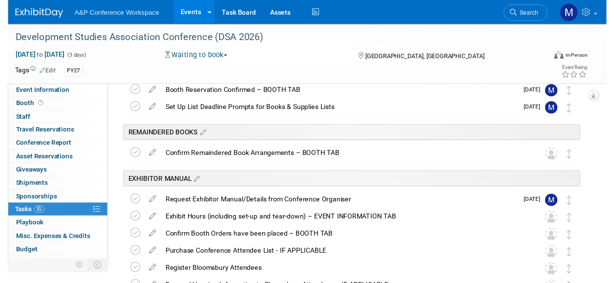
scroll to position [133, 0]
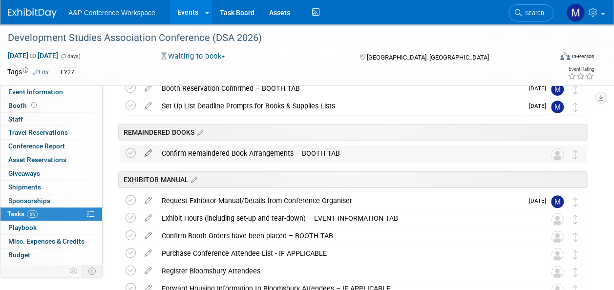
click at [145, 152] on icon at bounding box center [148, 151] width 17 height 12
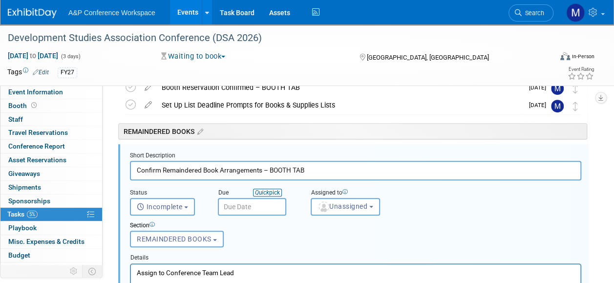
scroll to position [134, 0]
click at [338, 202] on span "Unassigned" at bounding box center [342, 206] width 50 height 8
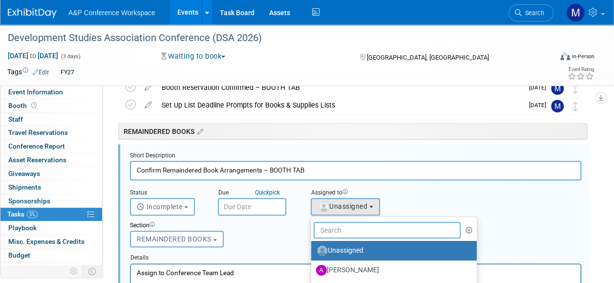
click at [339, 229] on input "text" at bounding box center [387, 230] width 147 height 17
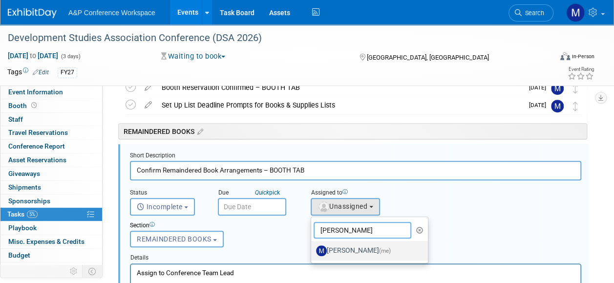
type input "matt ha"
click at [341, 250] on label "Matt Hambridge (me)" at bounding box center [367, 251] width 102 height 16
click at [313, 250] on input "Matt Hambridge (me)" at bounding box center [309, 249] width 6 height 6
select select "2db20fb6-019a-42f9-b51c-aabbbf535978"
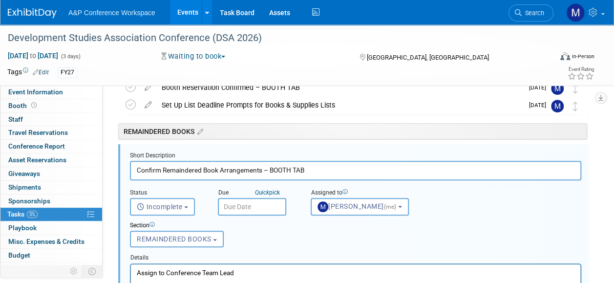
click at [257, 272] on p "Assign to Conference Team Lead" at bounding box center [356, 272] width 438 height 9
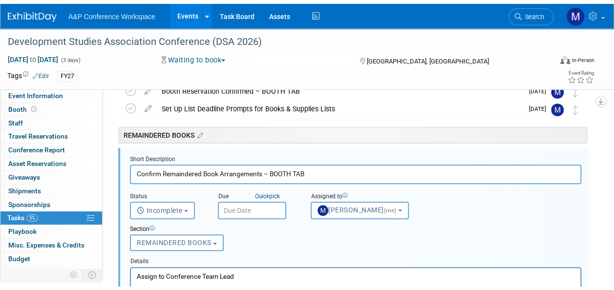
scroll to position [329, 0]
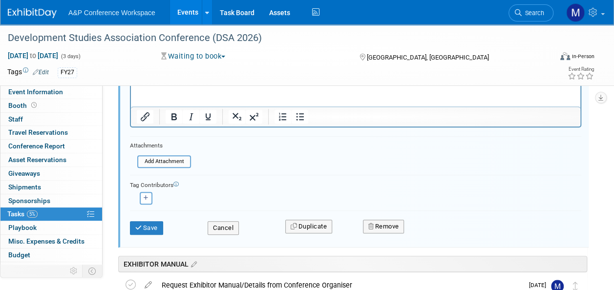
click at [151, 237] on div "Save Cancel Duplicate Remove" at bounding box center [355, 227] width 451 height 34
click at [152, 230] on button "Save" at bounding box center [146, 228] width 33 height 14
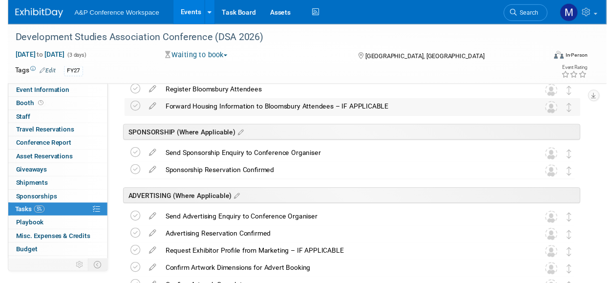
scroll to position [183, 0]
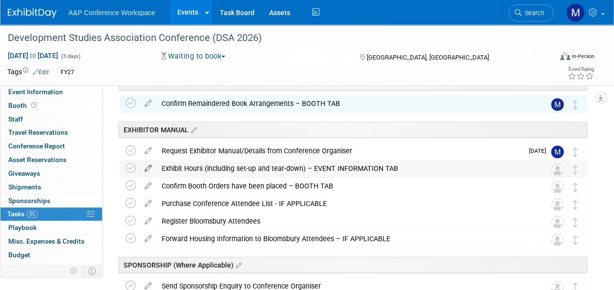
click at [147, 165] on icon at bounding box center [148, 166] width 17 height 12
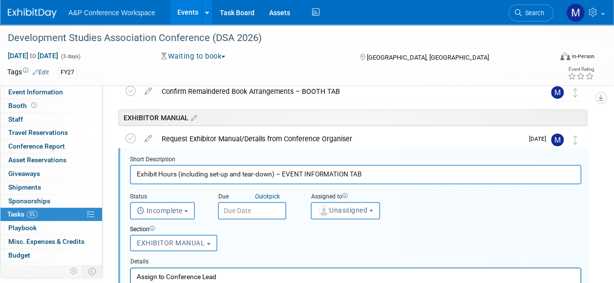
scroll to position [199, 0]
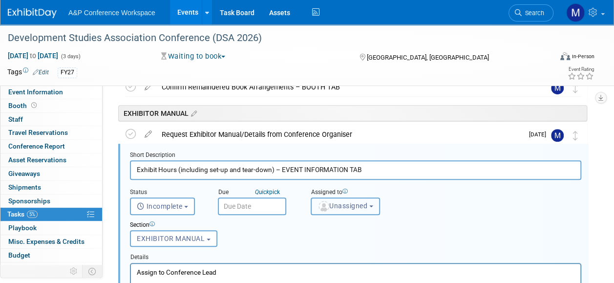
click at [339, 209] on span "Unassigned" at bounding box center [342, 206] width 50 height 8
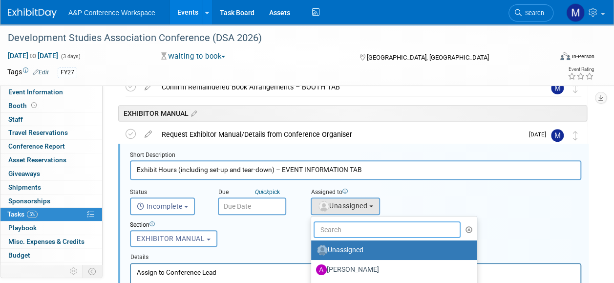
click at [337, 232] on input "text" at bounding box center [387, 229] width 147 height 17
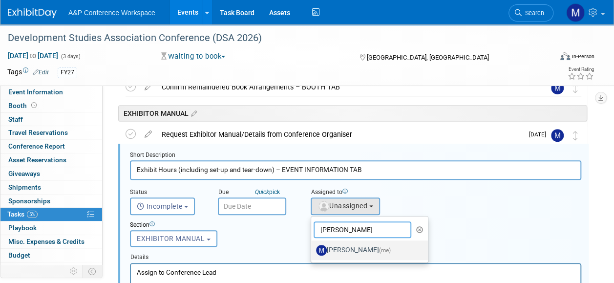
type input "matt h"
click at [344, 250] on label "Matt Hambridge (me)" at bounding box center [367, 250] width 102 height 16
click at [313, 250] on input "Matt Hambridge (me)" at bounding box center [309, 249] width 6 height 6
select select "2db20fb6-019a-42f9-b51c-aabbbf535978"
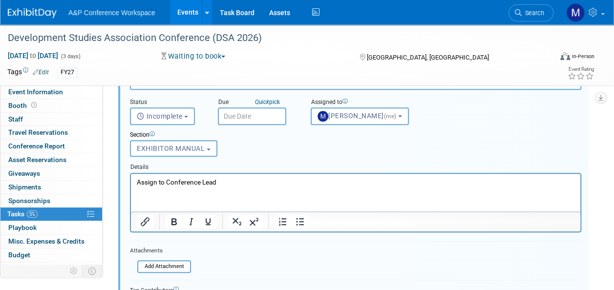
scroll to position [346, 0]
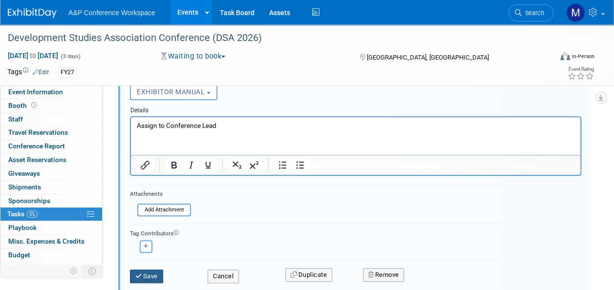
click at [161, 270] on button "Save" at bounding box center [146, 277] width 33 height 14
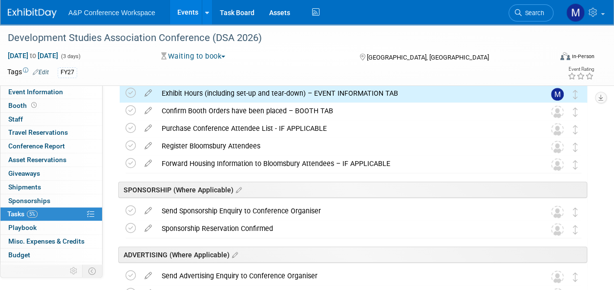
scroll to position [199, 0]
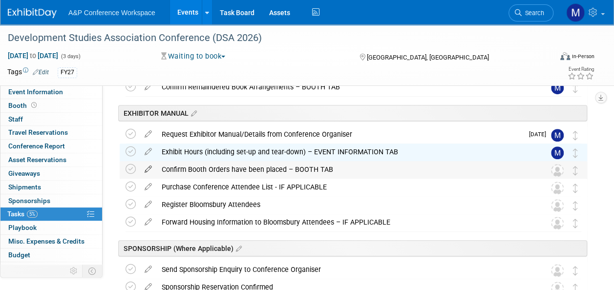
click at [146, 166] on icon at bounding box center [148, 167] width 17 height 12
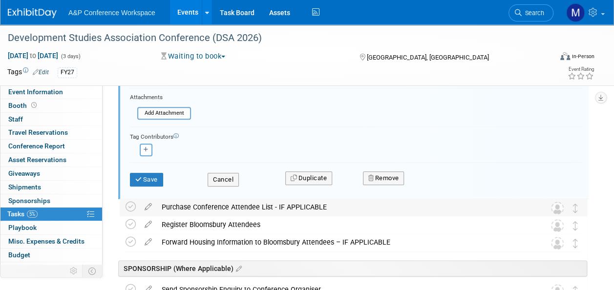
scroll to position [461, 0]
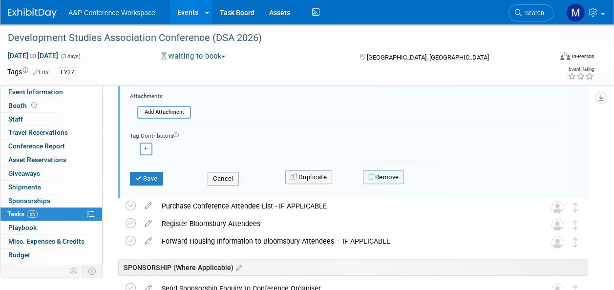
click at [387, 177] on button "Remove" at bounding box center [384, 177] width 42 height 14
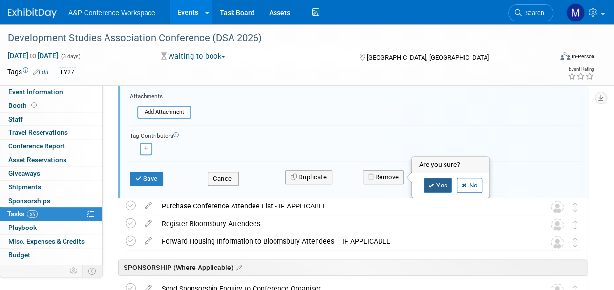
click at [436, 186] on link "Yes" at bounding box center [438, 186] width 28 height 16
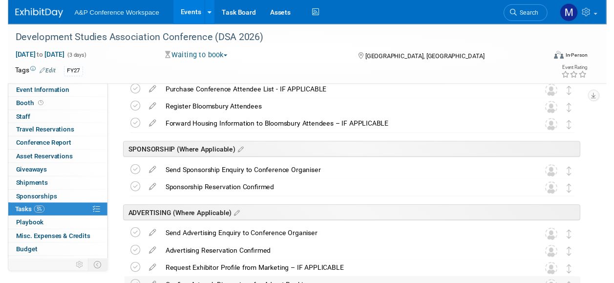
scroll to position [217, 0]
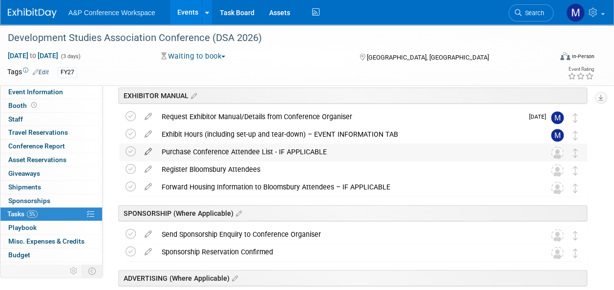
click at [150, 151] on icon at bounding box center [148, 150] width 17 height 12
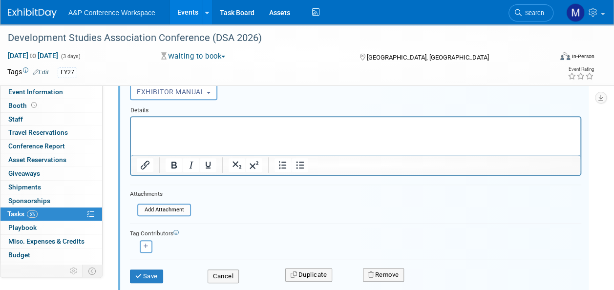
scroll to position [412, 0]
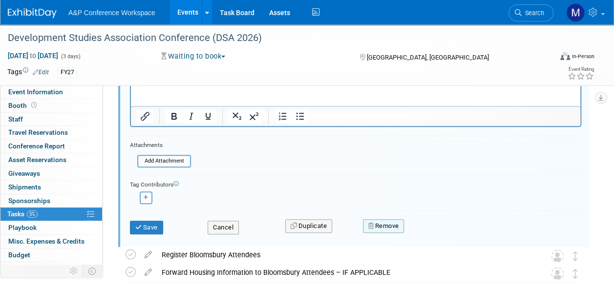
click at [388, 223] on button "Remove" at bounding box center [384, 226] width 42 height 14
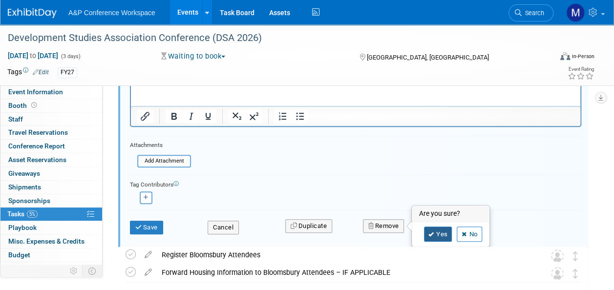
click at [437, 230] on link "Yes" at bounding box center [438, 235] width 28 height 16
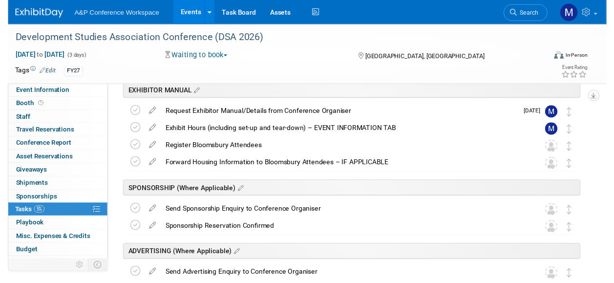
scroll to position [168, 0]
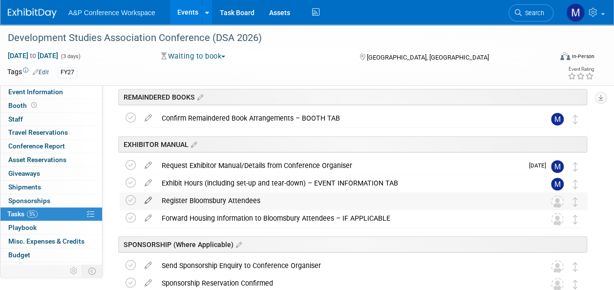
click at [147, 199] on icon at bounding box center [148, 198] width 17 height 12
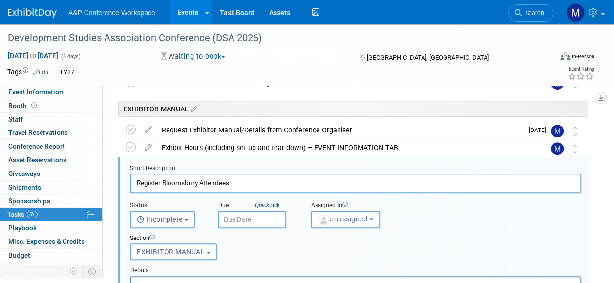
scroll to position [217, 0]
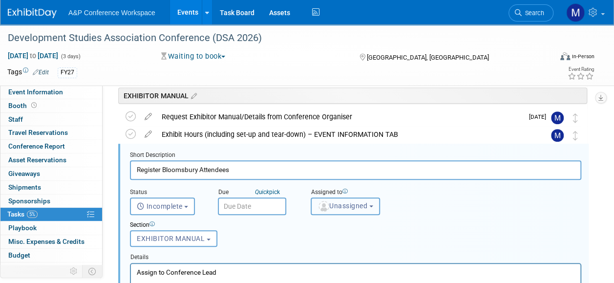
click at [347, 203] on span "Unassigned" at bounding box center [342, 206] width 50 height 8
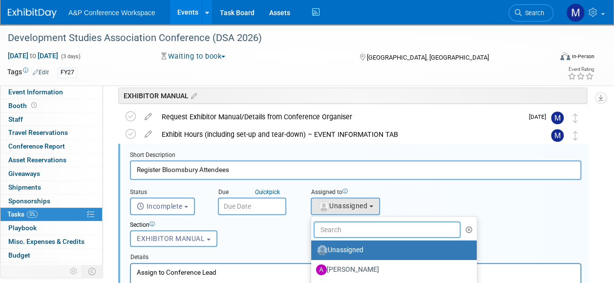
click at [348, 223] on input "text" at bounding box center [387, 229] width 147 height 17
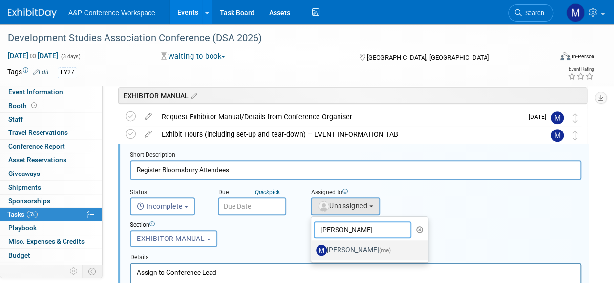
type input "matt h"
click at [359, 246] on label "Matt Hambridge (me)" at bounding box center [367, 250] width 102 height 16
click at [313, 246] on input "Matt Hambridge (me)" at bounding box center [309, 249] width 6 height 6
select select "2db20fb6-019a-42f9-b51c-aabbbf535978"
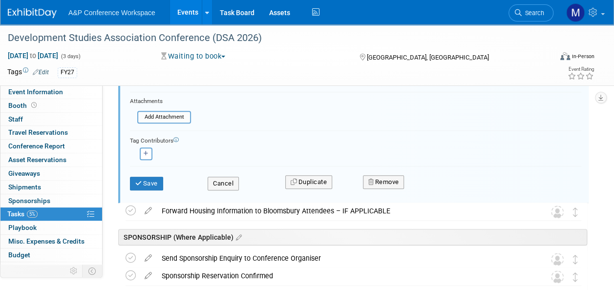
scroll to position [461, 0]
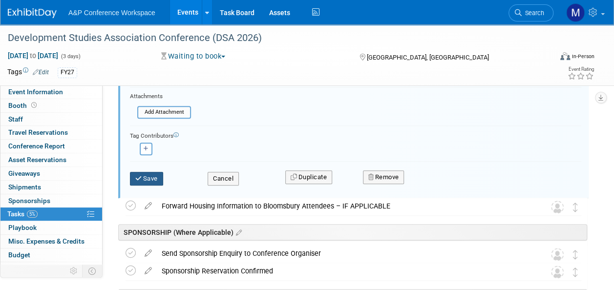
click at [150, 180] on button "Save" at bounding box center [146, 179] width 33 height 14
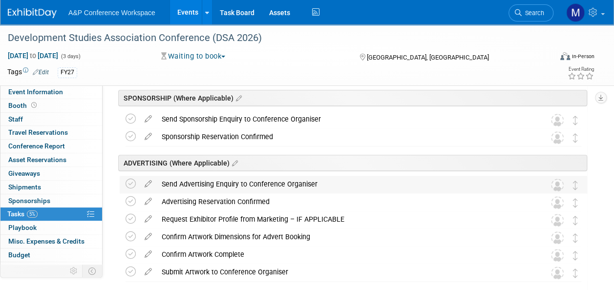
scroll to position [217, 0]
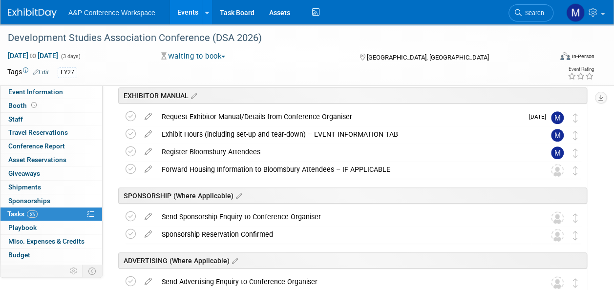
click at [149, 167] on icon at bounding box center [148, 167] width 17 height 12
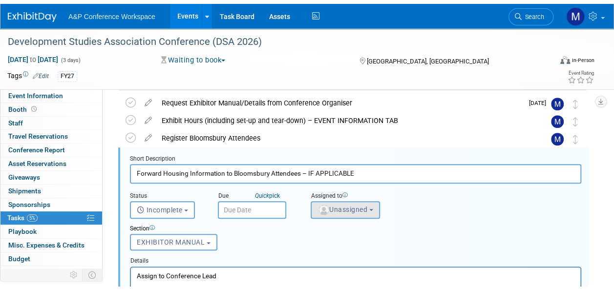
scroll to position [430, 0]
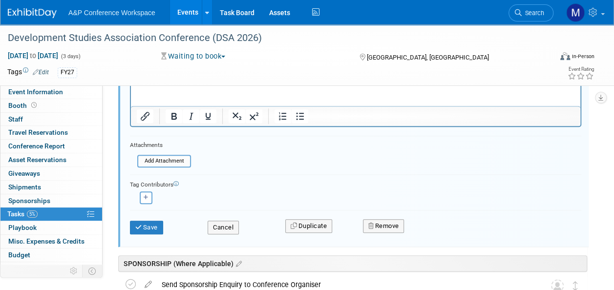
click at [382, 218] on div "Remove" at bounding box center [453, 225] width 194 height 23
click at [385, 221] on button "Remove" at bounding box center [384, 226] width 42 height 14
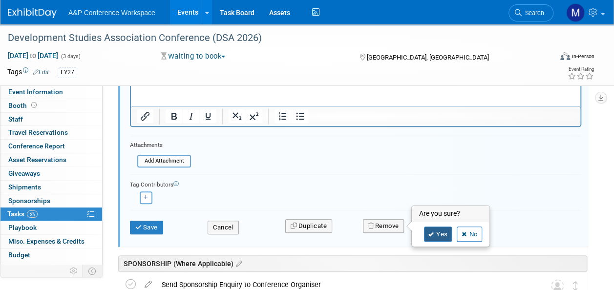
click at [431, 232] on icon at bounding box center [431, 234] width 6 height 5
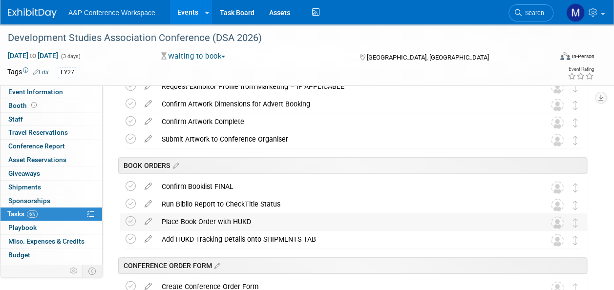
scroll to position [283, 0]
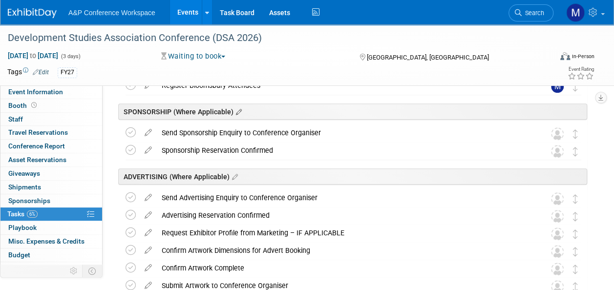
click at [235, 111] on icon at bounding box center [237, 112] width 8 height 9
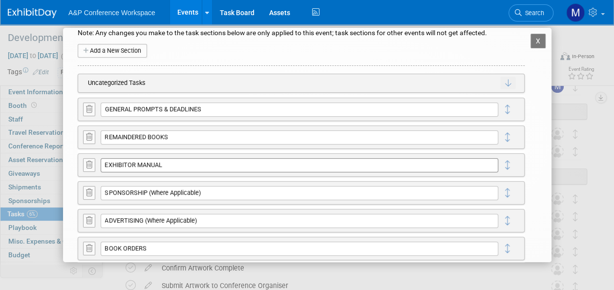
scroll to position [0, 0]
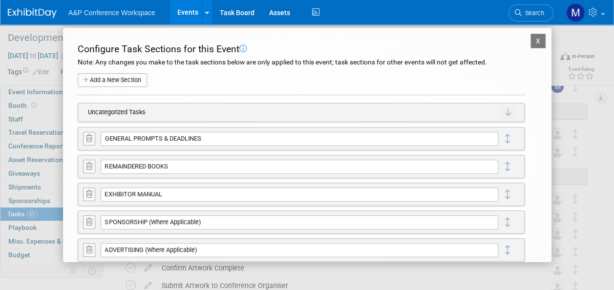
click at [530, 42] on button "X" at bounding box center [538, 41] width 16 height 15
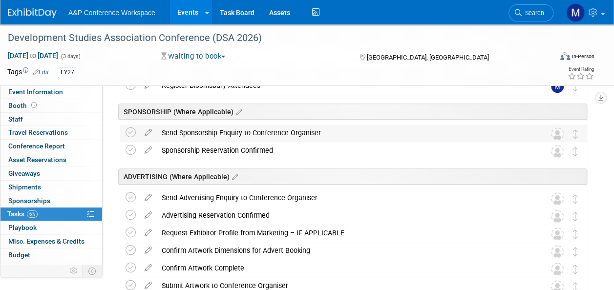
click at [200, 128] on div "Send Sponsorship Enquiry to Conference Organiser" at bounding box center [344, 133] width 375 height 17
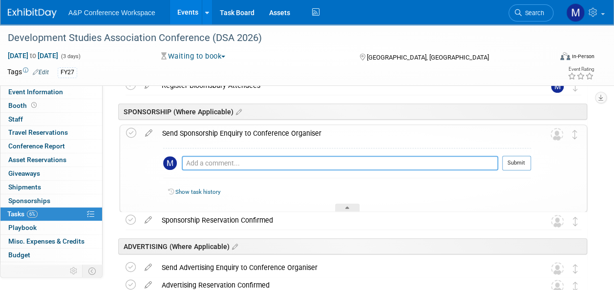
click at [236, 161] on textarea at bounding box center [340, 163] width 316 height 15
type textarea "N/A"
click at [506, 162] on button "Submit" at bounding box center [516, 163] width 29 height 15
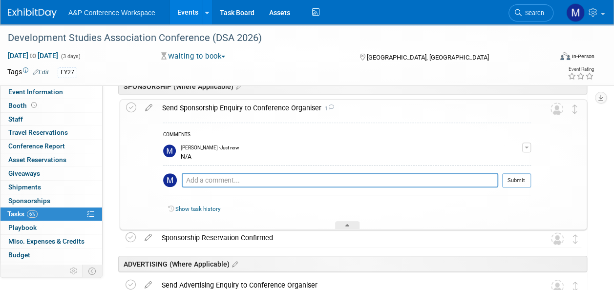
scroll to position [381, 0]
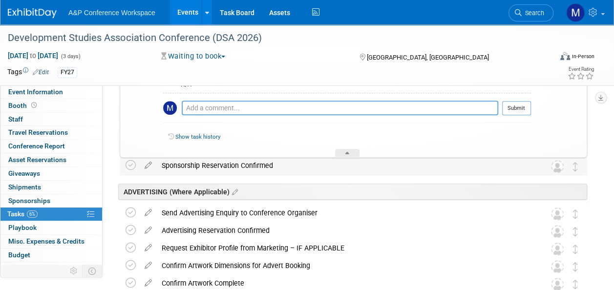
click at [273, 169] on div "Sponsorship Reservation Confirmed" at bounding box center [344, 165] width 375 height 17
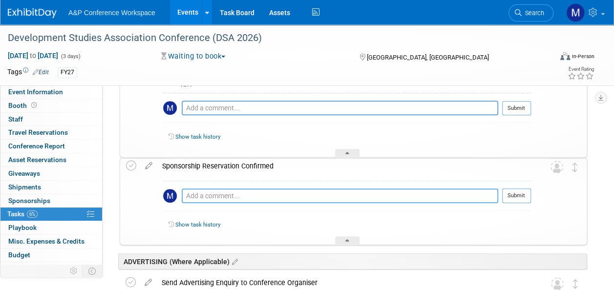
click at [276, 193] on textarea at bounding box center [340, 196] width 316 height 15
type textarea "N/A"
click at [521, 195] on button "Submit" at bounding box center [516, 196] width 29 height 15
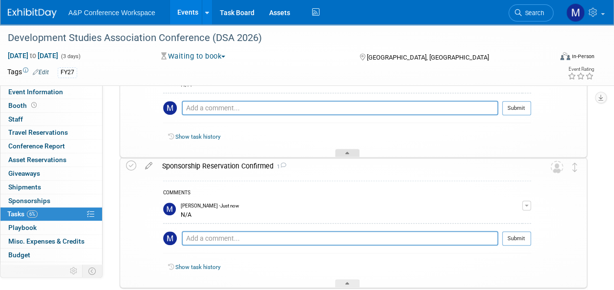
click at [346, 152] on icon at bounding box center [347, 155] width 4 height 6
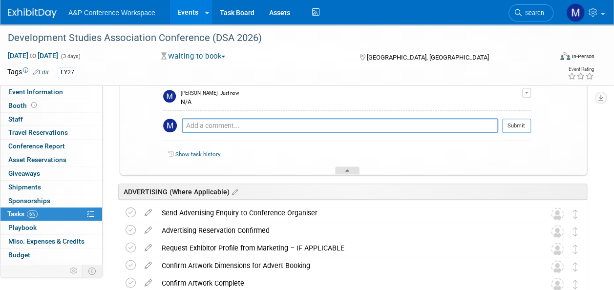
click at [352, 172] on div at bounding box center [347, 171] width 24 height 8
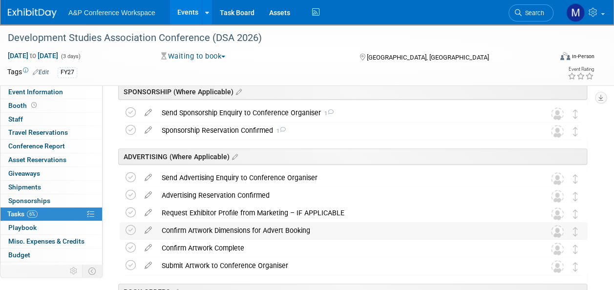
scroll to position [234, 0]
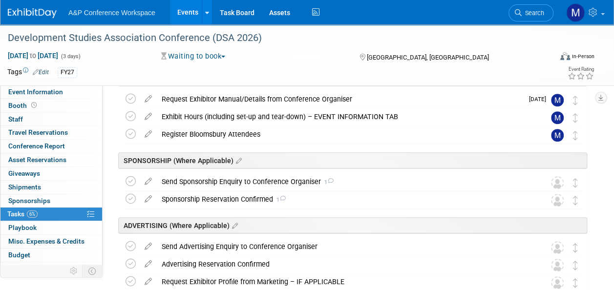
click at [144, 182] on icon at bounding box center [148, 179] width 17 height 12
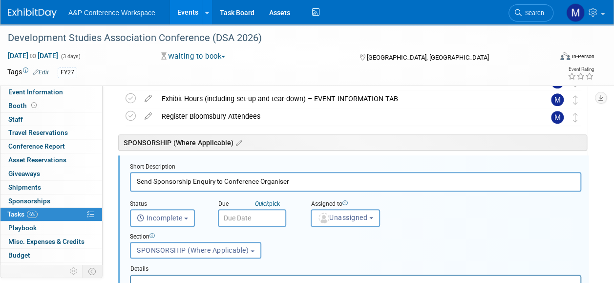
scroll to position [264, 0]
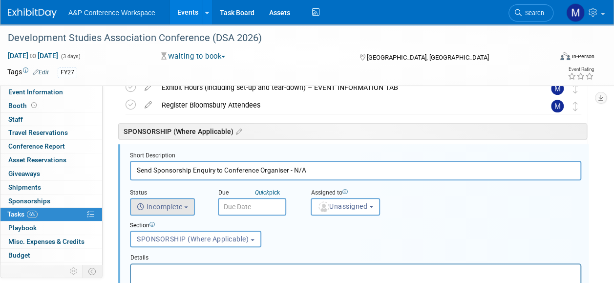
type input "Send Sponsorship Enquiry to Conference Organiser - N/A"
click at [183, 204] on span "Incomplete" at bounding box center [160, 207] width 46 height 8
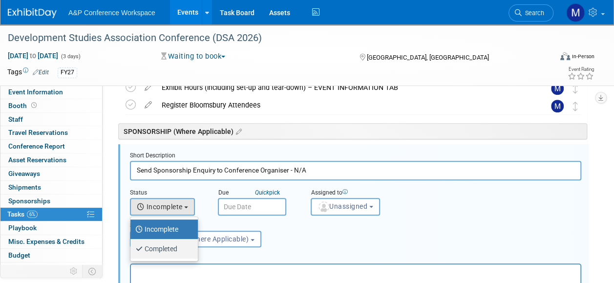
click at [175, 251] on label "Completed" at bounding box center [161, 249] width 53 height 16
click at [132, 251] on input "Completed" at bounding box center [129, 247] width 6 height 6
select select "3"
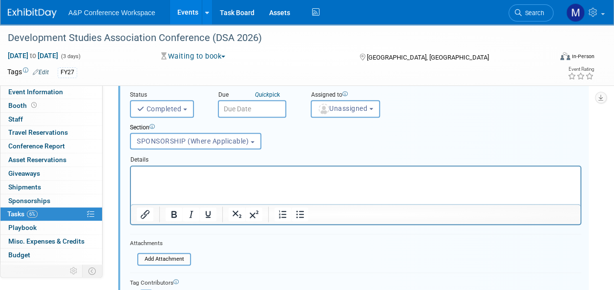
click at [216, 179] on html at bounding box center [355, 172] width 449 height 13
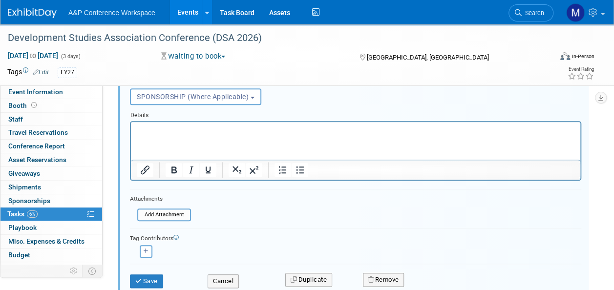
scroll to position [508, 0]
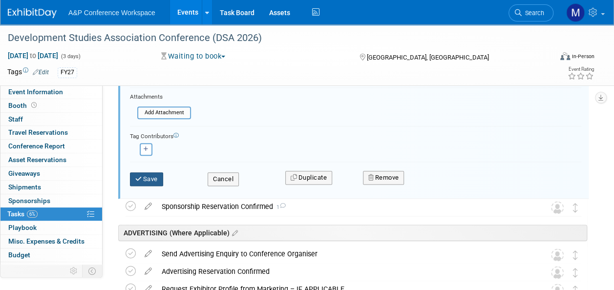
click at [155, 177] on button "Save" at bounding box center [146, 179] width 33 height 14
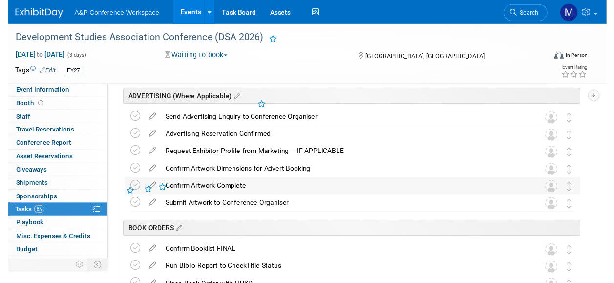
scroll to position [264, 0]
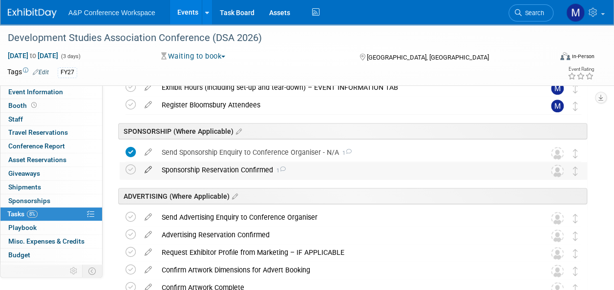
click at [152, 167] on icon at bounding box center [148, 168] width 17 height 12
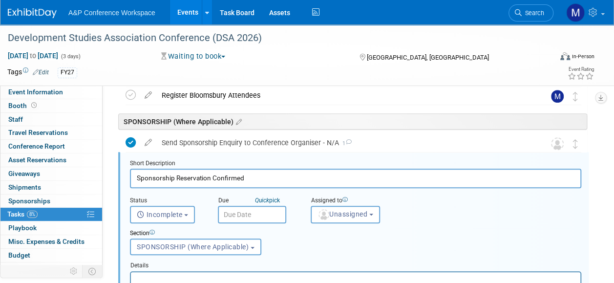
scroll to position [281, 0]
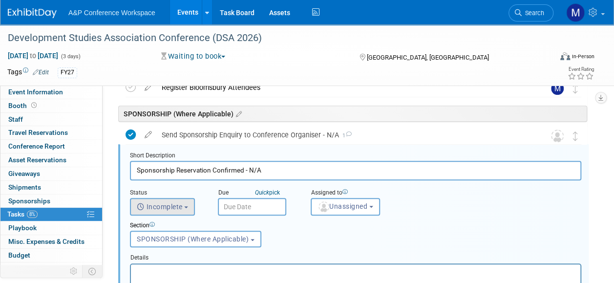
type input "Sponsorship Reservation Confirmed - N/A"
click at [141, 200] on icon "button" at bounding box center [142, 206] width 10 height 13
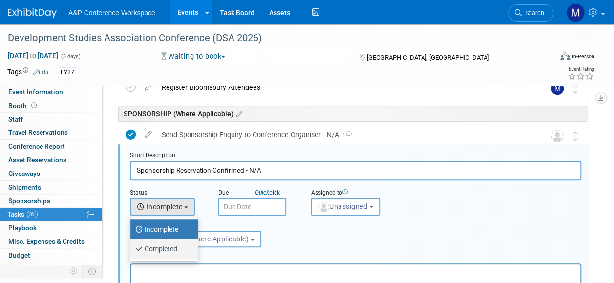
click at [157, 245] on label "Completed" at bounding box center [161, 249] width 53 height 16
click at [132, 245] on input "Completed" at bounding box center [129, 247] width 6 height 6
select select "3"
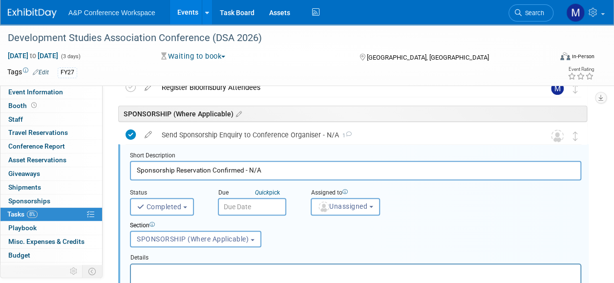
click at [167, 271] on p "Rich Text Area. Press ALT-0 for help." at bounding box center [356, 272] width 438 height 9
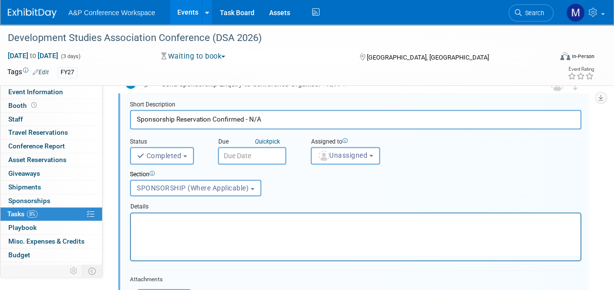
scroll to position [428, 0]
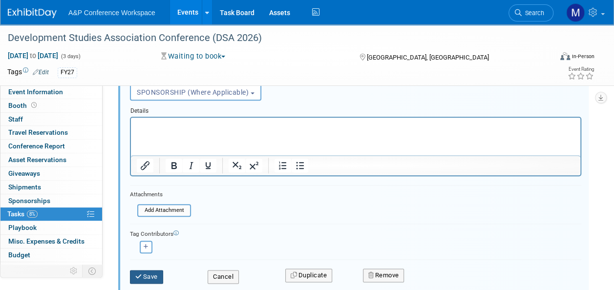
click at [152, 273] on button "Save" at bounding box center [146, 277] width 33 height 14
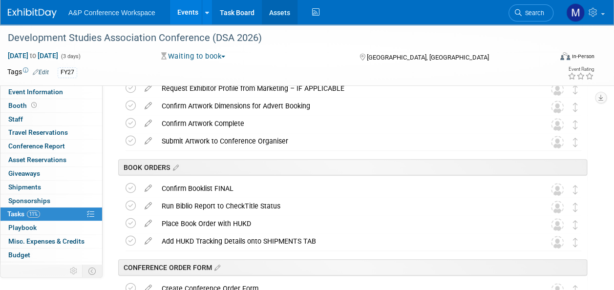
click at [280, 15] on link "Assets" at bounding box center [280, 12] width 36 height 24
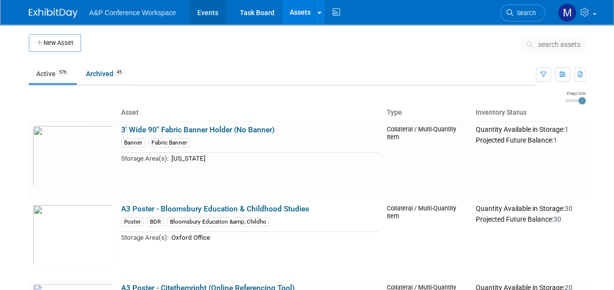
click at [211, 10] on link "Events" at bounding box center [208, 12] width 36 height 24
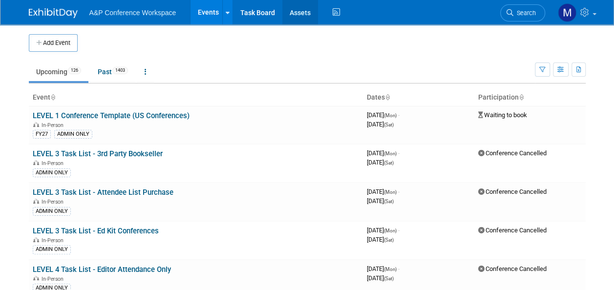
click at [304, 6] on link "Assets" at bounding box center [300, 12] width 36 height 24
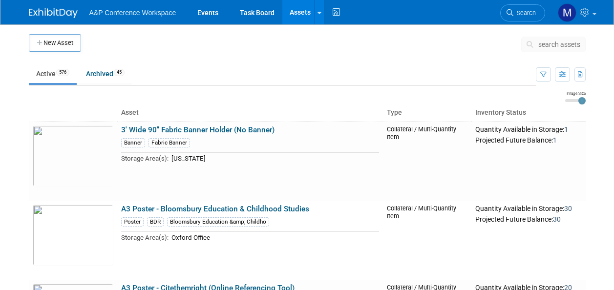
click at [552, 45] on span "search assets" at bounding box center [559, 45] width 42 height 8
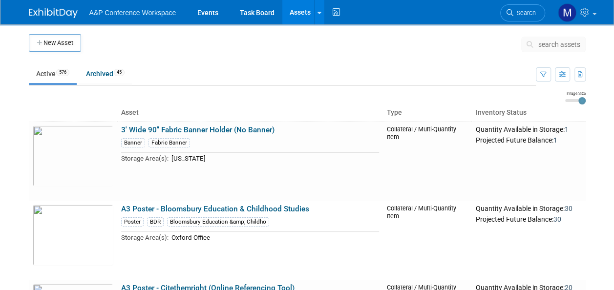
click at [561, 45] on span "search assets" at bounding box center [559, 45] width 42 height 8
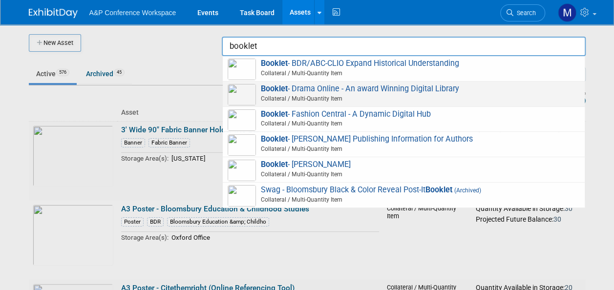
click at [383, 90] on span "Booklet - Drama Online - An award Winning Digital Library Collateral / Multi-Qu…" at bounding box center [404, 94] width 352 height 20
type input "Booklet - Drama Online - An award Winning Digital Library"
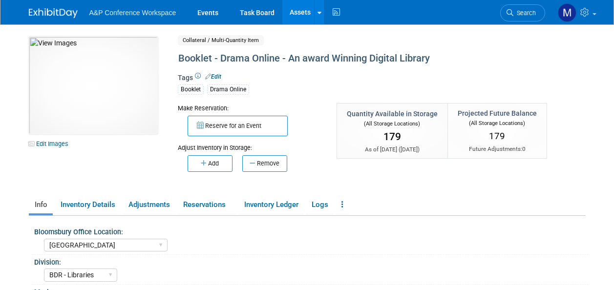
select select "[GEOGRAPHIC_DATA]"
select select "BDR - Libraries"
select select "[PERSON_NAME]"
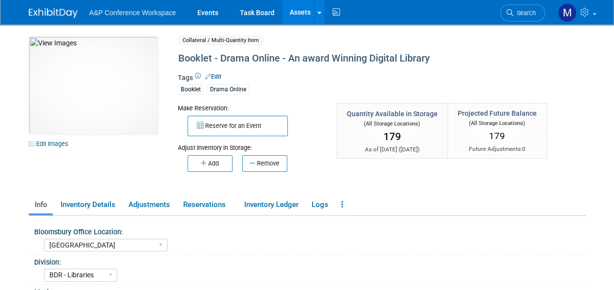
click at [271, 163] on button "Remove" at bounding box center [264, 163] width 45 height 17
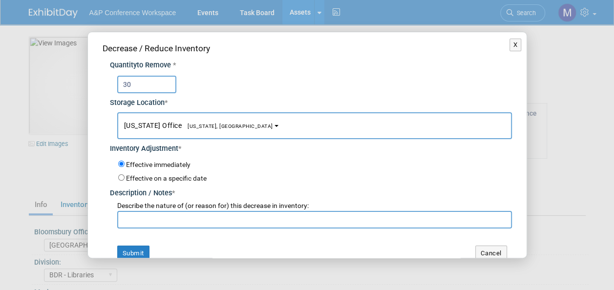
type input "30"
click at [195, 121] on button "[US_STATE] Office [US_STATE], [GEOGRAPHIC_DATA]" at bounding box center [314, 125] width 395 height 27
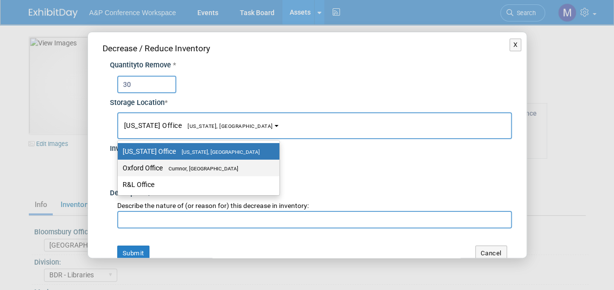
click at [212, 164] on label "Oxford Office [GEOGRAPHIC_DATA], [GEOGRAPHIC_DATA]" at bounding box center [196, 168] width 147 height 13
click at [119, 165] on input "Oxford Office [GEOGRAPHIC_DATA], [GEOGRAPHIC_DATA]" at bounding box center [116, 168] width 6 height 6
select select "11222978"
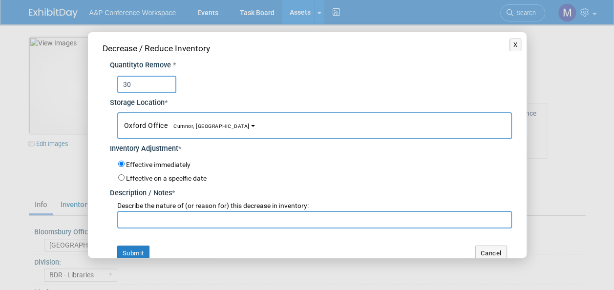
click at [218, 219] on input "text" at bounding box center [314, 220] width 395 height 18
type input "S"
type input "For SLC 2025 Conference"
click at [127, 248] on button "Submit" at bounding box center [133, 254] width 32 height 16
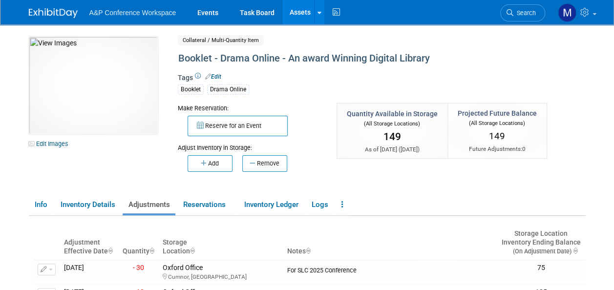
click at [299, 13] on link "Assets" at bounding box center [300, 12] width 36 height 24
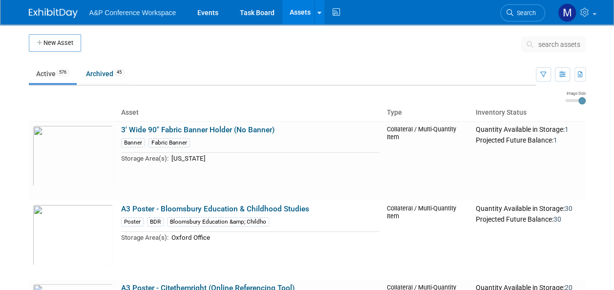
click at [566, 45] on span "search assets" at bounding box center [559, 45] width 42 height 8
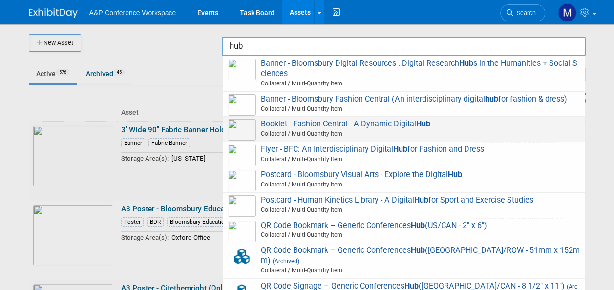
click at [355, 125] on span "Booklet - Fashion Central - A Dynamic Digital Hub Collateral / Multi-Quantity I…" at bounding box center [404, 129] width 352 height 20
type input "Booklet - Fashion Central - A Dynamic Digital Hub"
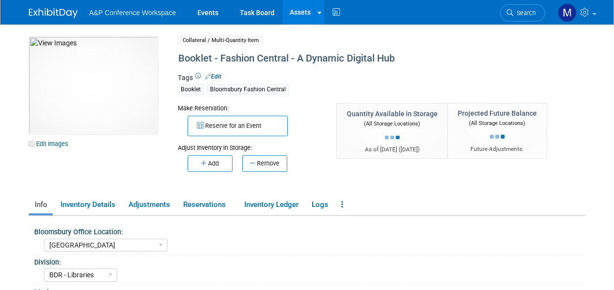
select select "[GEOGRAPHIC_DATA]"
select select "BDR - Libraries"
select select "[PERSON_NAME]"
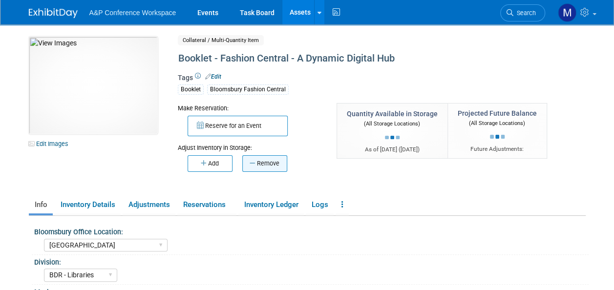
click at [264, 160] on button "Remove" at bounding box center [264, 163] width 45 height 17
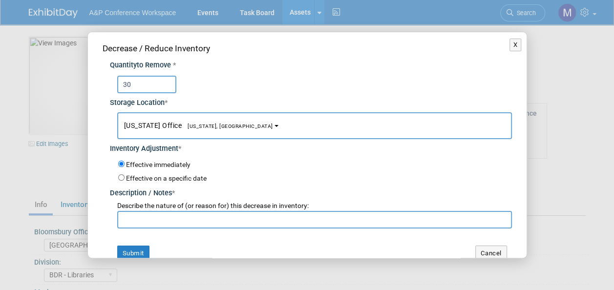
type input "30"
click at [226, 129] on button "[US_STATE] Office [US_STATE], [GEOGRAPHIC_DATA]" at bounding box center [314, 125] width 395 height 27
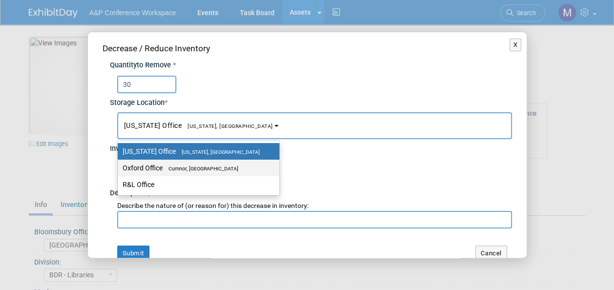
click at [223, 167] on span "Cumnor, [GEOGRAPHIC_DATA]" at bounding box center [201, 169] width 76 height 6
click at [119, 167] on input "Oxford Office [GEOGRAPHIC_DATA], [GEOGRAPHIC_DATA]" at bounding box center [116, 168] width 6 height 6
select select "11222978"
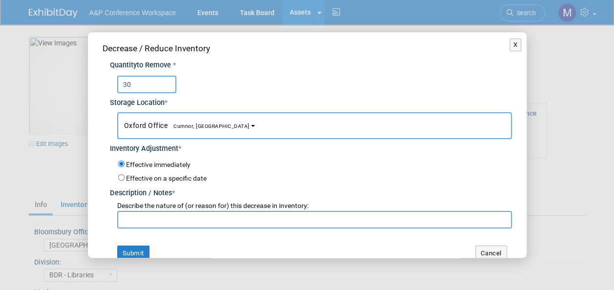
click at [213, 221] on input "text" at bounding box center [314, 220] width 395 height 18
paste input "[EMAIL_ADDRESS][DOMAIN_NAME]"
drag, startPoint x: 220, startPoint y: 219, endPoint x: 114, endPoint y: 216, distance: 106.0
click at [117, 216] on input "[EMAIL_ADDRESS][DOMAIN_NAME]" at bounding box center [314, 220] width 395 height 18
drag, startPoint x: 210, startPoint y: 221, endPoint x: 102, endPoint y: 214, distance: 108.7
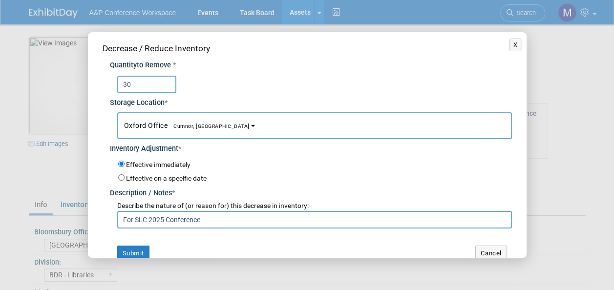
click at [102, 214] on div "Decrease / Reduce Inventory Quantity to Remove * 30 Storage Location * [US_STAT…" at bounding box center [307, 151] width 439 height 239
type input "For SLC 2025 Conference"
click at [135, 250] on button "Submit" at bounding box center [133, 254] width 32 height 16
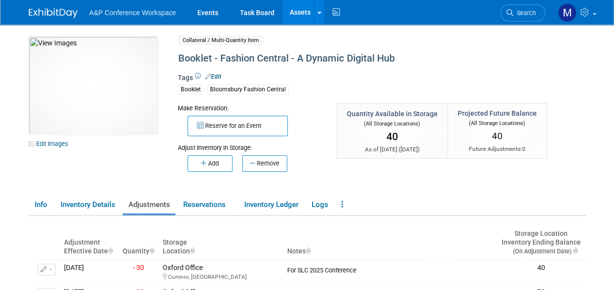
click at [304, 17] on link "Assets" at bounding box center [300, 12] width 36 height 24
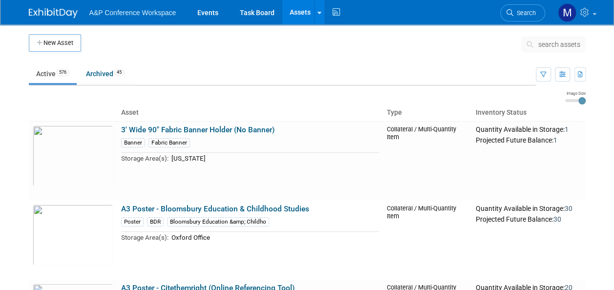
click at [550, 44] on span "search assets" at bounding box center [559, 45] width 42 height 8
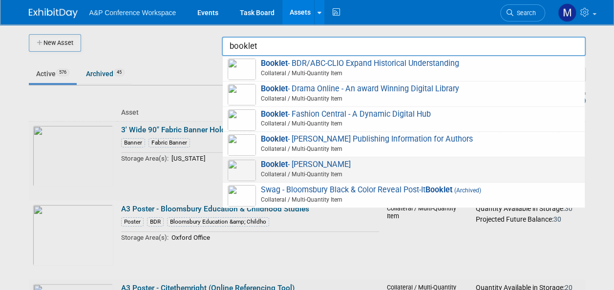
click at [339, 163] on span "Booklet - [PERSON_NAME] Collateral / Multi-Quantity Item" at bounding box center [404, 170] width 352 height 20
type input "Booklet - [PERSON_NAME]"
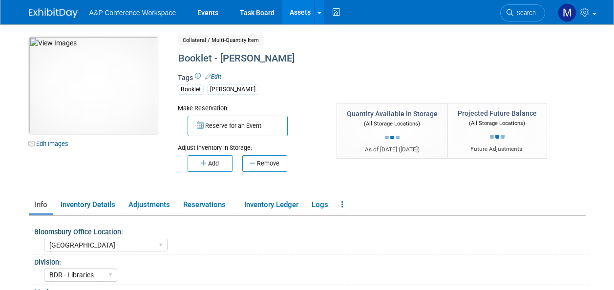
select select "[GEOGRAPHIC_DATA]"
select select "BDR - Libraries"
select select "[PERSON_NAME]"
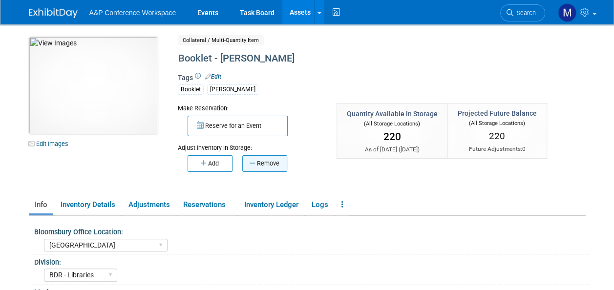
click at [273, 163] on button "Remove" at bounding box center [264, 163] width 45 height 17
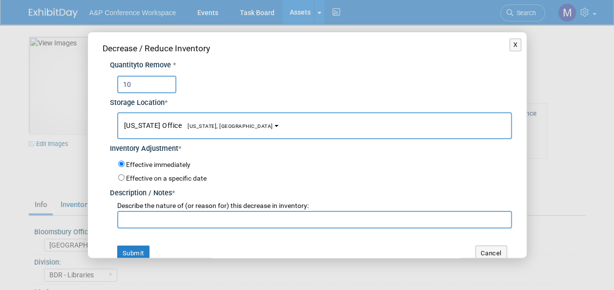
type input "10"
click at [206, 126] on span "[US_STATE], [GEOGRAPHIC_DATA]" at bounding box center [227, 126] width 91 height 6
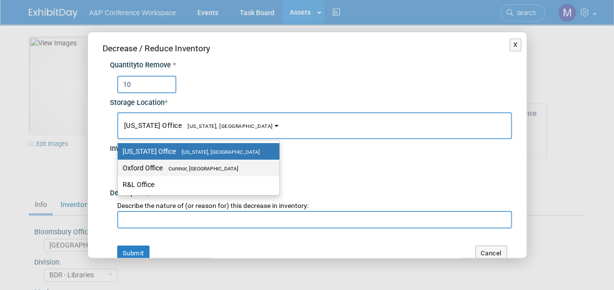
click at [210, 166] on span "Cumnor, [GEOGRAPHIC_DATA]" at bounding box center [201, 169] width 76 height 6
click at [119, 166] on input "Oxford Office [GEOGRAPHIC_DATA], [GEOGRAPHIC_DATA]" at bounding box center [116, 168] width 6 height 6
select select "11222978"
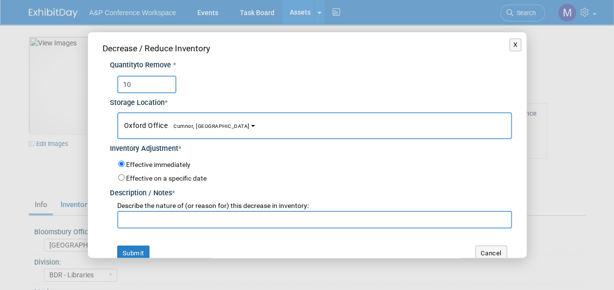
click at [209, 218] on input "text" at bounding box center [314, 220] width 395 height 18
paste input "For SLC 2025 Conference"
type input "For SLC 2025 Conference"
click at [141, 249] on button "Submit" at bounding box center [133, 254] width 32 height 16
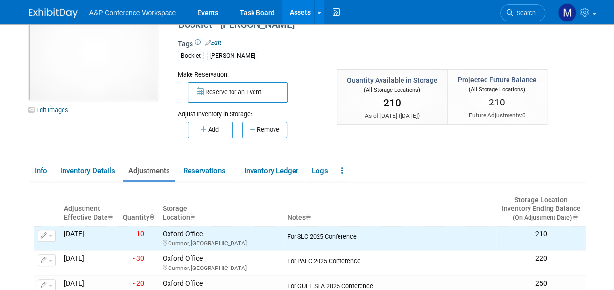
scroll to position [49, 0]
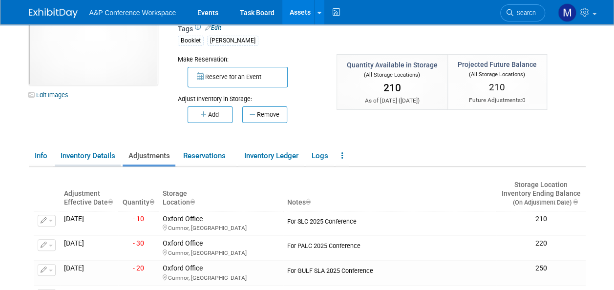
click at [105, 158] on link "Inventory Details" at bounding box center [88, 155] width 66 height 17
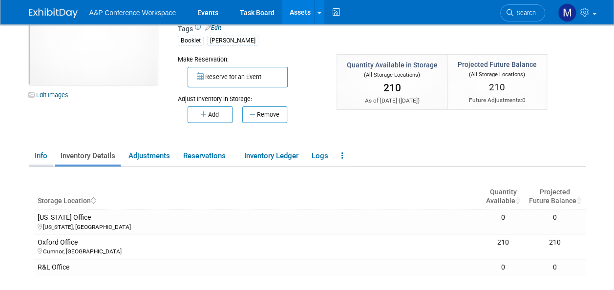
click at [46, 156] on link "Info" at bounding box center [41, 155] width 24 height 17
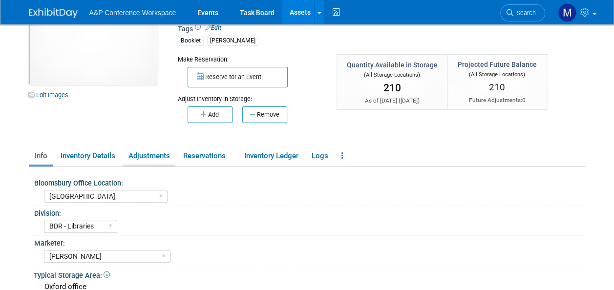
click at [148, 159] on link "Adjustments" at bounding box center [149, 155] width 53 height 17
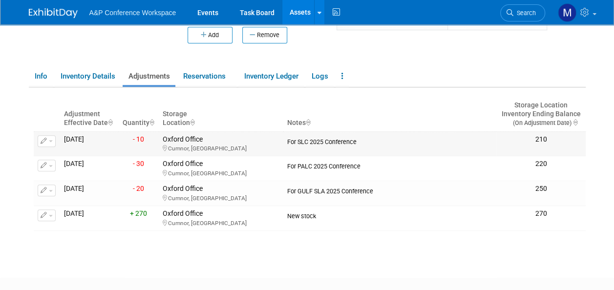
scroll to position [147, 0]
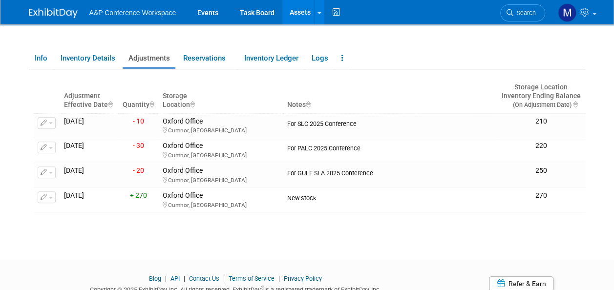
click at [297, 10] on link "Assets" at bounding box center [300, 12] width 36 height 24
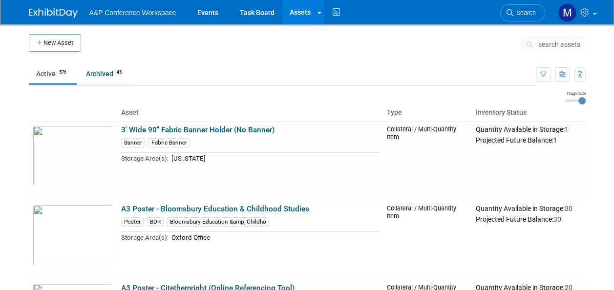
click at [568, 43] on span "search assets" at bounding box center [559, 45] width 42 height 8
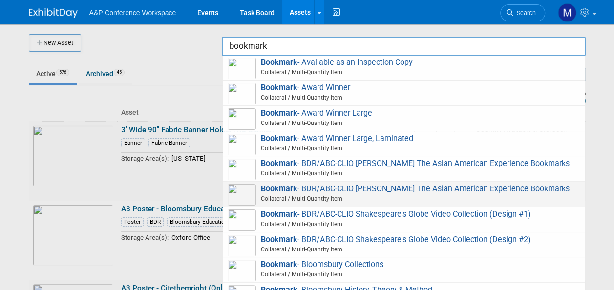
scroll to position [147, 0]
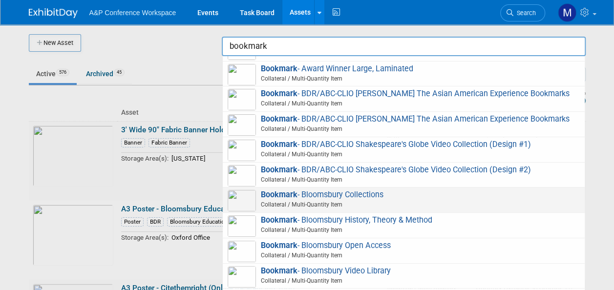
click at [365, 201] on span "Bookmark - Bloomsbury Collections Collateral / Multi-Quantity Item" at bounding box center [404, 200] width 352 height 20
type input "Bookmark - Bloomsbury Collections"
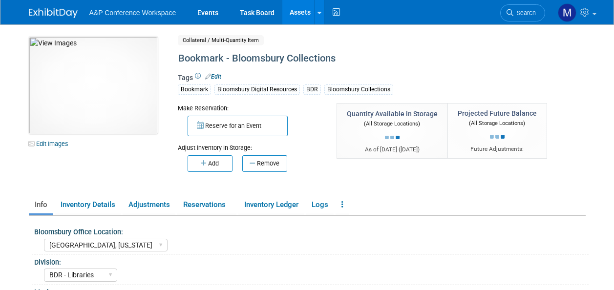
select select "[GEOGRAPHIC_DATA], [US_STATE]"
select select "BDR - Libraries"
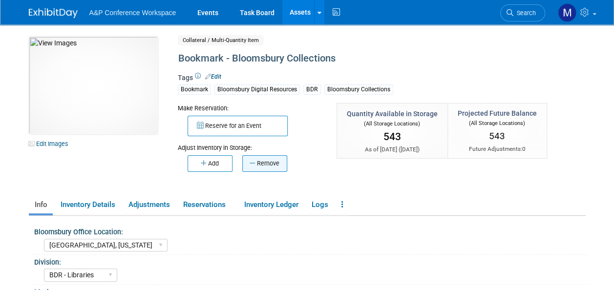
click at [269, 161] on button "Remove" at bounding box center [264, 163] width 45 height 17
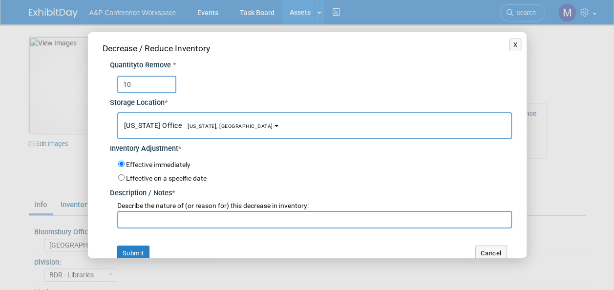
type input "10"
click at [167, 128] on span "[US_STATE] Office [US_STATE], [GEOGRAPHIC_DATA]" at bounding box center [198, 126] width 149 height 8
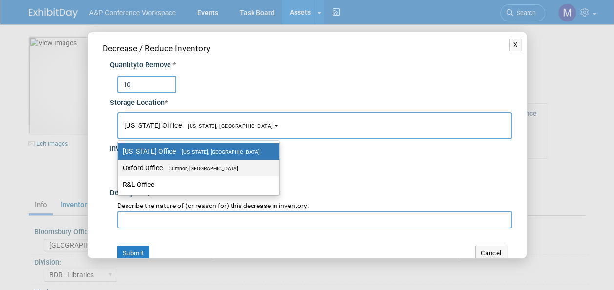
click at [176, 171] on label "Oxford Office [GEOGRAPHIC_DATA], [GEOGRAPHIC_DATA]" at bounding box center [196, 168] width 147 height 13
click at [119, 171] on input "Oxford Office [GEOGRAPHIC_DATA], [GEOGRAPHIC_DATA]" at bounding box center [116, 168] width 6 height 6
select select "11222978"
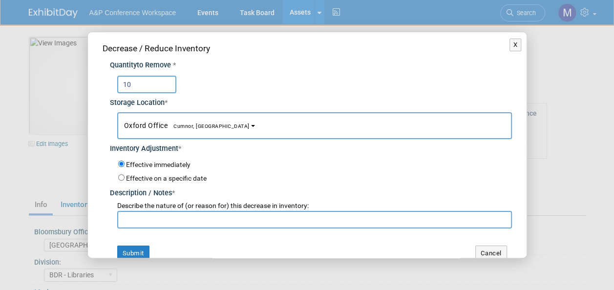
click at [172, 221] on input "text" at bounding box center [314, 220] width 395 height 18
paste input "For SLC 2025 Conference"
type input "For SLC 2025 Conference"
click at [130, 250] on button "Submit" at bounding box center [133, 254] width 32 height 16
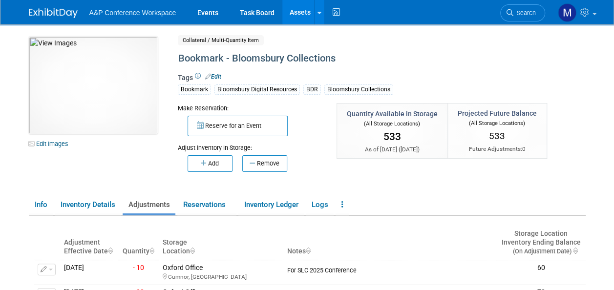
click at [302, 15] on link "Assets" at bounding box center [300, 12] width 36 height 24
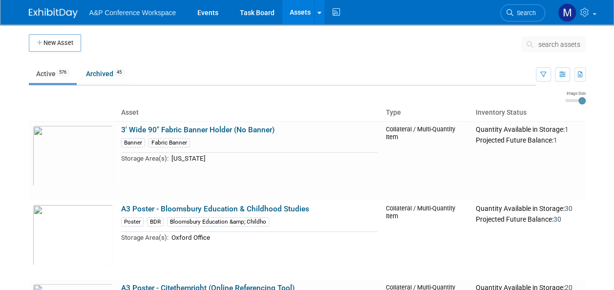
click at [565, 42] on span "search assets" at bounding box center [559, 45] width 42 height 8
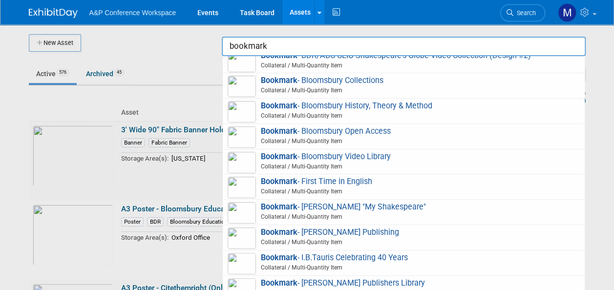
scroll to position [261, 0]
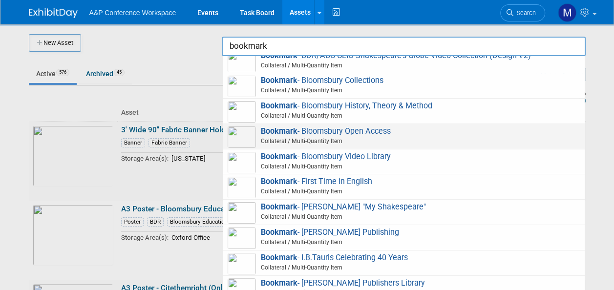
click at [331, 138] on span "Bookmark - Bloomsbury Open Access Collateral / Multi-Quantity Item" at bounding box center [404, 136] width 352 height 20
type input "Bookmark - Bloomsbury Open Access"
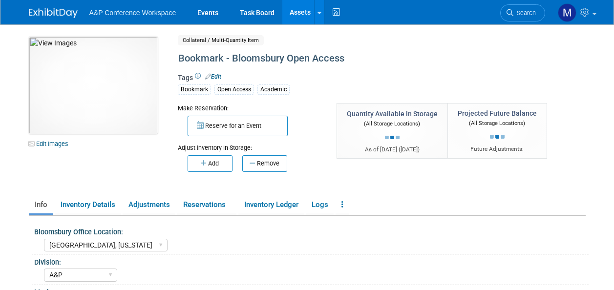
select select "[GEOGRAPHIC_DATA], [US_STATE]"
select select "A&P"
select select "[PERSON_NAME]"
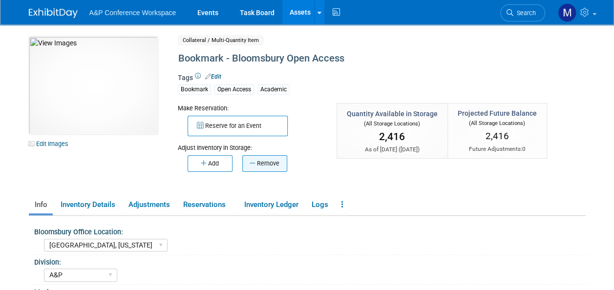
click at [272, 160] on button "Remove" at bounding box center [264, 163] width 45 height 17
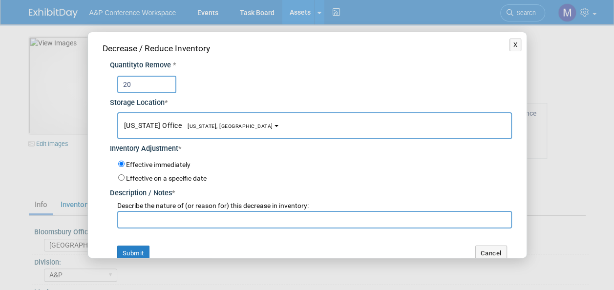
type input "20"
click at [222, 127] on button "New York Office New York, NY" at bounding box center [314, 125] width 395 height 27
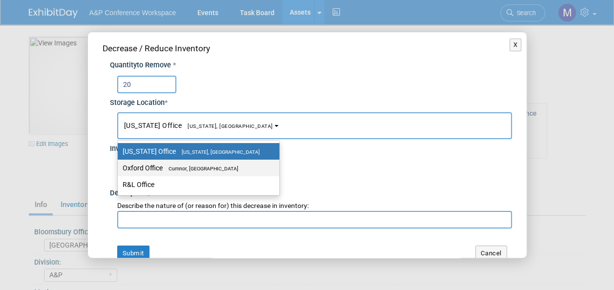
click at [218, 166] on span "Cumnor, [GEOGRAPHIC_DATA]" at bounding box center [201, 169] width 76 height 6
click at [119, 165] on input "Oxford Office [GEOGRAPHIC_DATA], [GEOGRAPHIC_DATA]" at bounding box center [116, 168] width 6 height 6
select select "11222978"
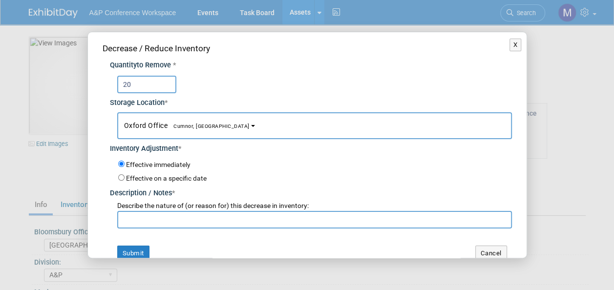
click at [206, 215] on input "text" at bounding box center [314, 220] width 395 height 18
paste input "For SLC 2025 Conference"
type input "For SLC 2025 Conference"
click at [137, 251] on button "Submit" at bounding box center [133, 254] width 32 height 16
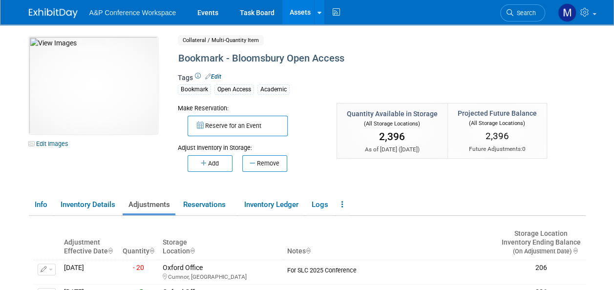
click at [304, 15] on link "Assets" at bounding box center [300, 12] width 36 height 24
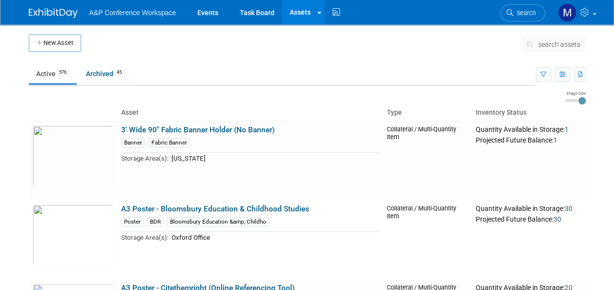
click at [564, 42] on span "search assets" at bounding box center [559, 45] width 42 height 8
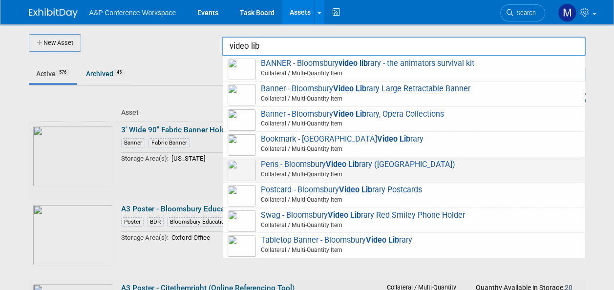
click at [361, 165] on span "Pens - Bloomsbury Video Lib rary (Burgundy) Collateral / Multi-Quantity Item" at bounding box center [404, 170] width 352 height 20
type input "Pens - Bloomsbury Video Library (Burgundy)"
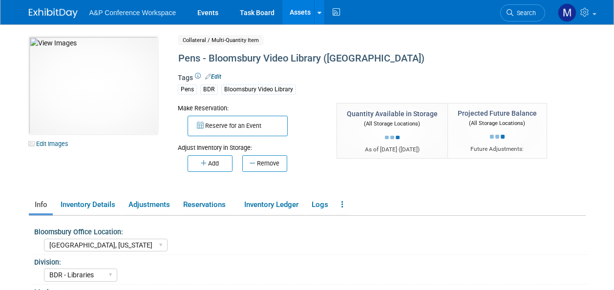
select select "[GEOGRAPHIC_DATA], [US_STATE]"
select select "BDR - Libraries"
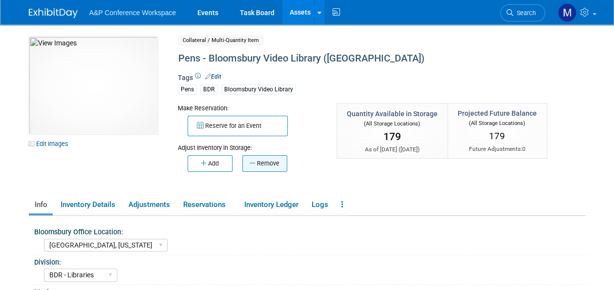
click at [274, 161] on button "Remove" at bounding box center [264, 163] width 45 height 17
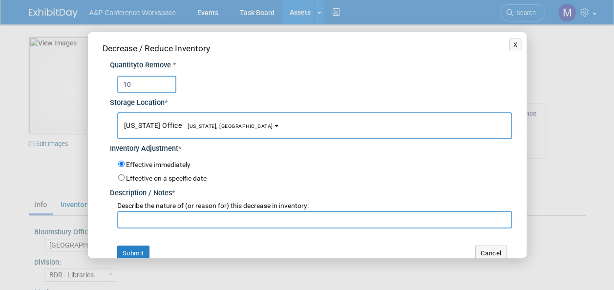
type input "10"
click at [204, 129] on span "[US_STATE] Office [US_STATE], [GEOGRAPHIC_DATA]" at bounding box center [198, 126] width 149 height 8
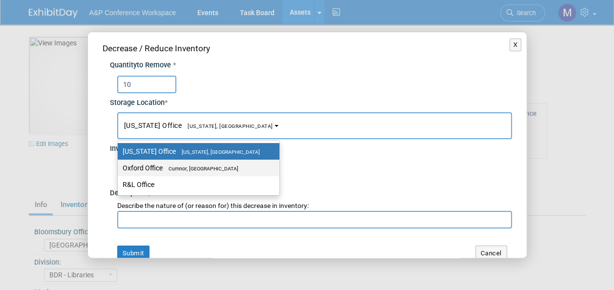
click at [210, 170] on span "Cumnor, [GEOGRAPHIC_DATA]" at bounding box center [201, 169] width 76 height 6
click at [119, 170] on input "Oxford Office [GEOGRAPHIC_DATA], [GEOGRAPHIC_DATA]" at bounding box center [116, 168] width 6 height 6
select select "11222978"
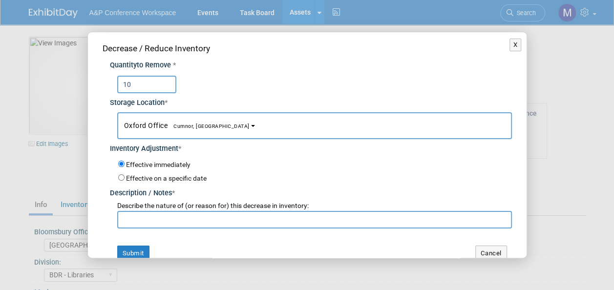
click at [211, 219] on input "text" at bounding box center [314, 220] width 395 height 18
paste input "For SLC 2025 Conference"
type input "For SLC 2025 Conference"
click at [139, 252] on button "Submit" at bounding box center [133, 254] width 32 height 16
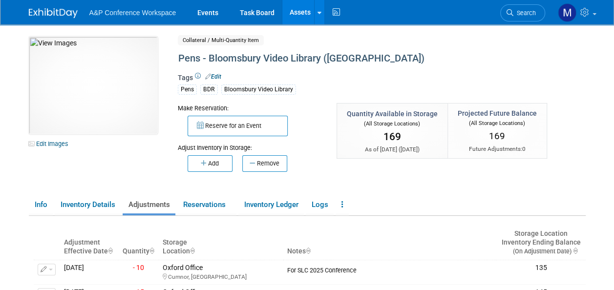
click at [308, 15] on link "Assets" at bounding box center [300, 12] width 36 height 24
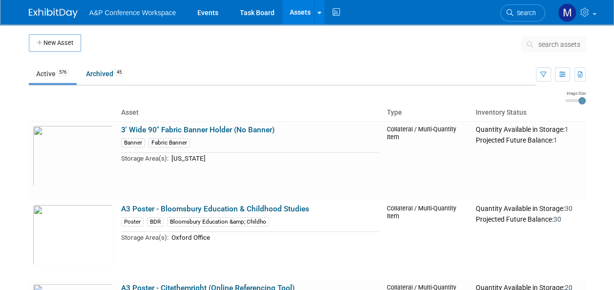
click at [556, 45] on span "search assets" at bounding box center [559, 45] width 42 height 8
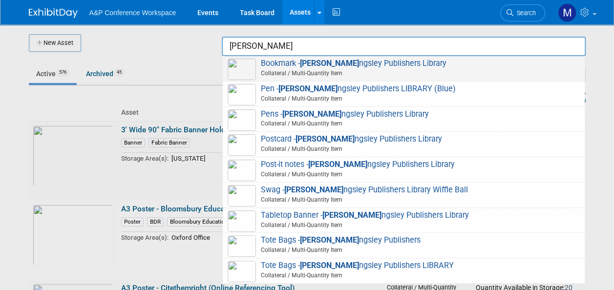
click at [335, 67] on strong "[PERSON_NAME]" at bounding box center [329, 63] width 59 height 9
type input "Bookmark - [PERSON_NAME] Publishers Library"
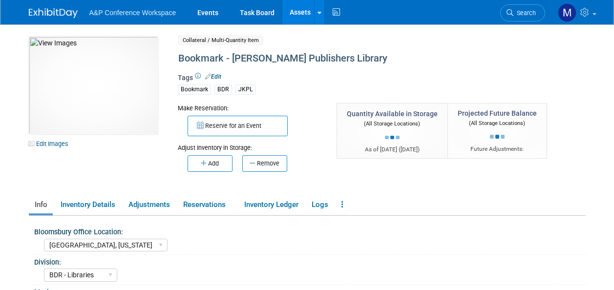
select select "[GEOGRAPHIC_DATA], [US_STATE]"
select select "BDR - Libraries"
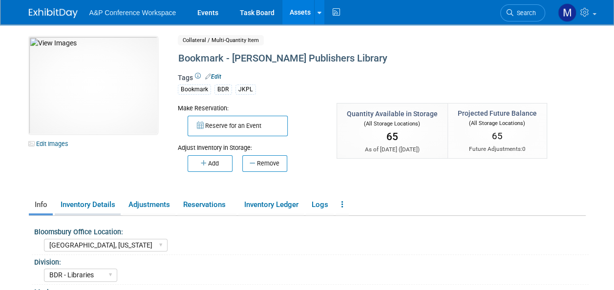
click at [91, 206] on link "Inventory Details" at bounding box center [88, 204] width 66 height 17
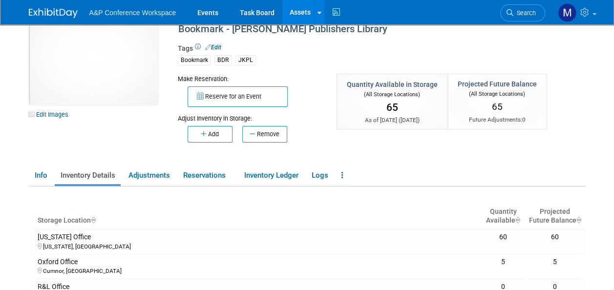
scroll to position [49, 0]
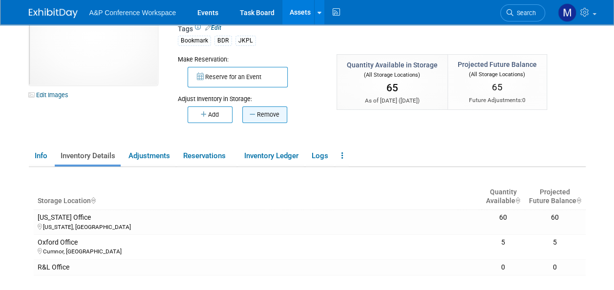
click at [278, 112] on button "Remove" at bounding box center [264, 114] width 45 height 17
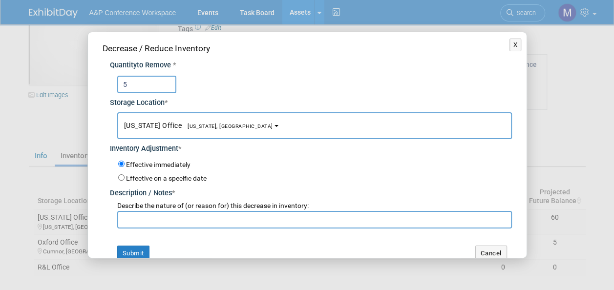
type input "5"
click at [185, 126] on span "[US_STATE], [GEOGRAPHIC_DATA]" at bounding box center [227, 126] width 91 height 6
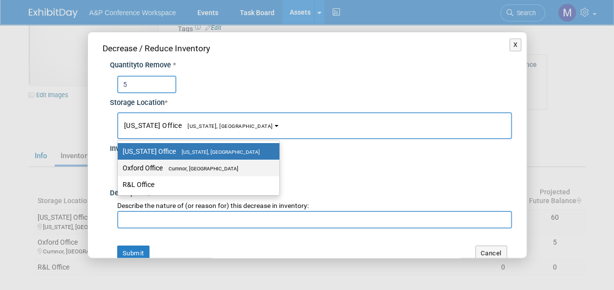
click at [195, 169] on span "Cumnor, [GEOGRAPHIC_DATA]" at bounding box center [201, 169] width 76 height 6
click at [119, 169] on input "Oxford Office [GEOGRAPHIC_DATA], [GEOGRAPHIC_DATA]" at bounding box center [116, 168] width 6 height 6
select select "11222978"
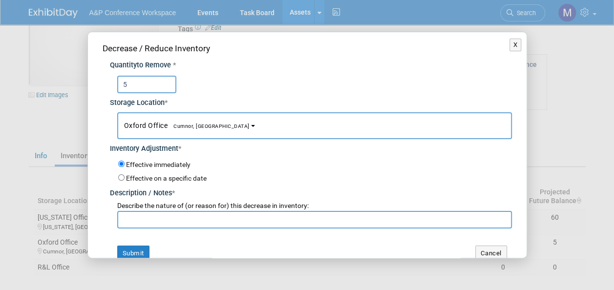
click at [183, 212] on input "text" at bounding box center [314, 220] width 395 height 18
paste input "For SLC 2025 Conference"
type input "For SLC 2025 Conference"
click at [142, 253] on button "Submit" at bounding box center [133, 254] width 32 height 16
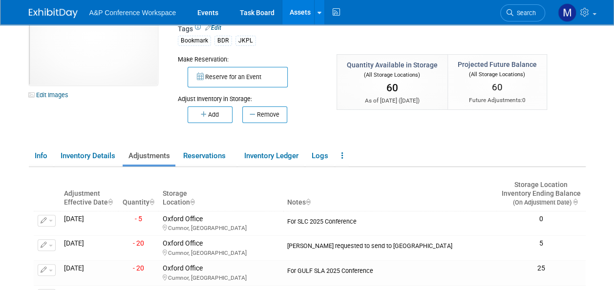
click at [305, 12] on link "Assets" at bounding box center [300, 12] width 36 height 24
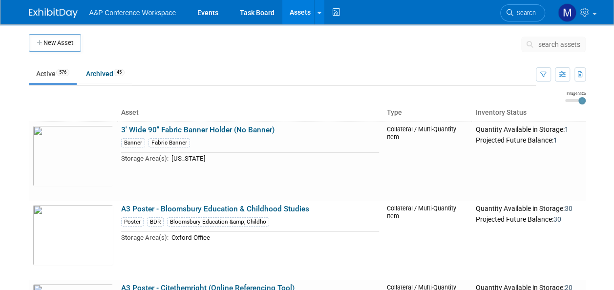
click at [552, 47] on span "search assets" at bounding box center [559, 45] width 42 height 8
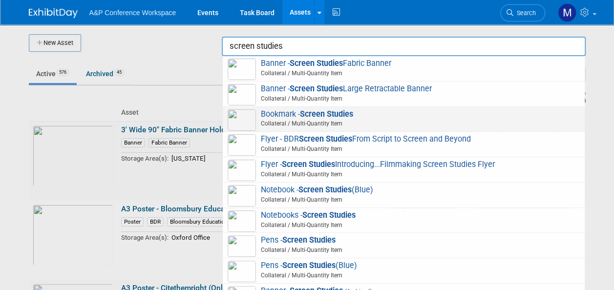
click at [332, 112] on strong "Screen Studies" at bounding box center [326, 113] width 53 height 9
type input "Bookmark - Screen Studies"
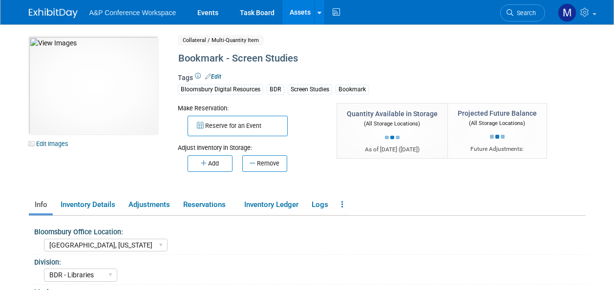
select select "[GEOGRAPHIC_DATA], [US_STATE]"
select select "BDR - Libraries"
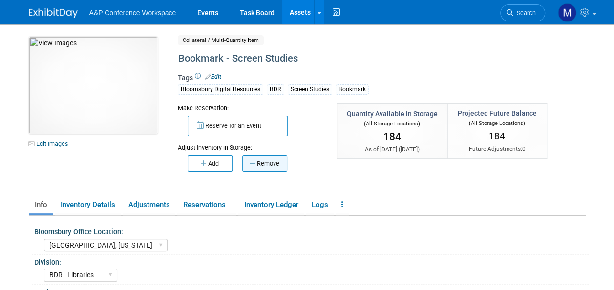
click at [279, 161] on button "Remove" at bounding box center [264, 163] width 45 height 17
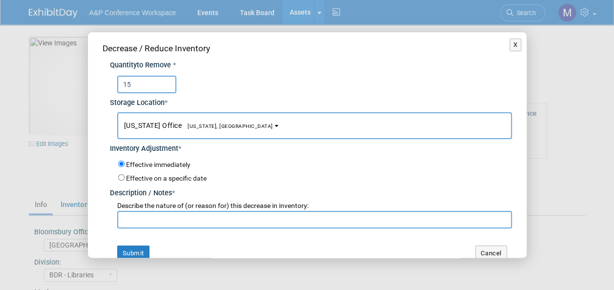
type input "15"
click at [214, 129] on span "[US_STATE] Office [US_STATE], [GEOGRAPHIC_DATA]" at bounding box center [198, 126] width 149 height 8
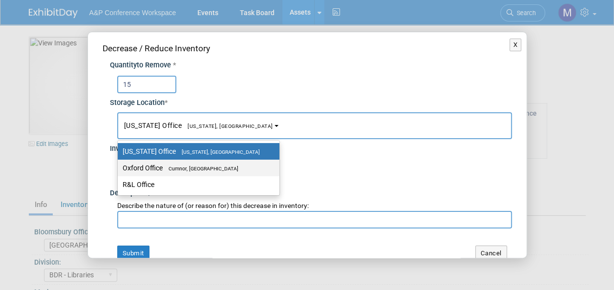
click at [209, 169] on span "Cumnor, [GEOGRAPHIC_DATA]" at bounding box center [201, 169] width 76 height 6
click at [119, 169] on input "Oxford Office [GEOGRAPHIC_DATA], [GEOGRAPHIC_DATA]" at bounding box center [116, 168] width 6 height 6
select select "11222978"
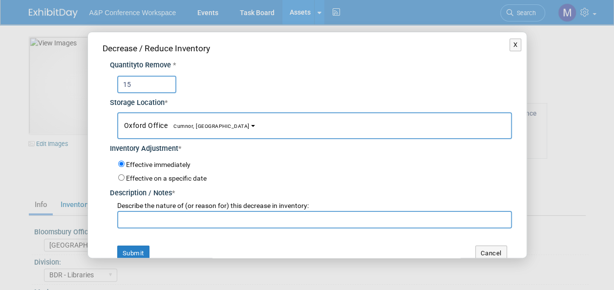
click at [216, 214] on input "text" at bounding box center [314, 220] width 395 height 18
paste input "For SLC 2025 Conference"
type input "For SLC 2025 Conference"
click at [137, 251] on button "Submit" at bounding box center [133, 254] width 32 height 16
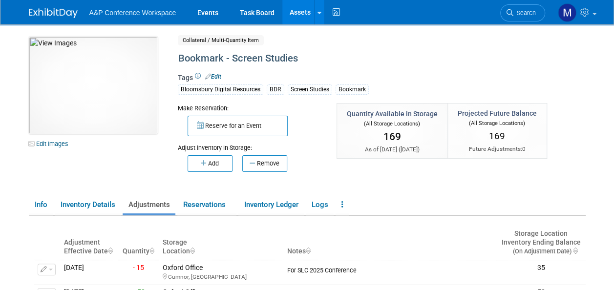
click at [304, 8] on link "Assets" at bounding box center [300, 12] width 36 height 24
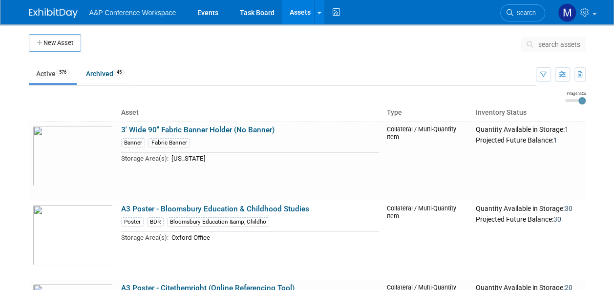
click at [565, 44] on span "search assets" at bounding box center [559, 45] width 42 height 8
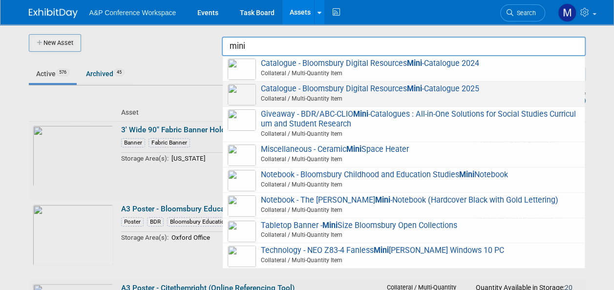
click at [352, 87] on span "Catalogue - Bloomsbury Digital Resources Mini -Catalogue 2025 Collateral / Mult…" at bounding box center [404, 94] width 352 height 20
type input "Catalogue - Bloomsbury Digital Resources Mini-Catalogue 2025"
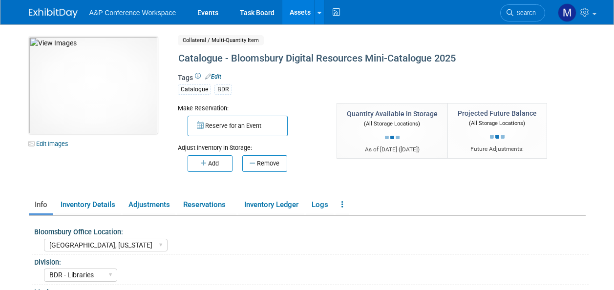
select select "[GEOGRAPHIC_DATA], [US_STATE]"
select select "BDR - Libraries"
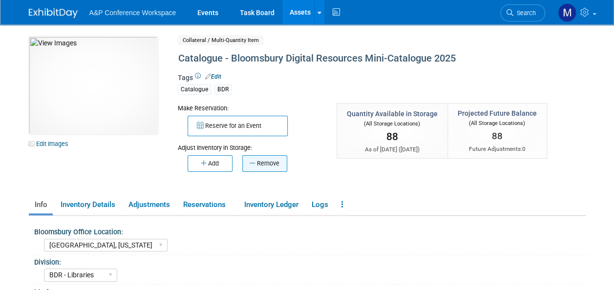
click at [265, 166] on button "Remove" at bounding box center [264, 163] width 45 height 17
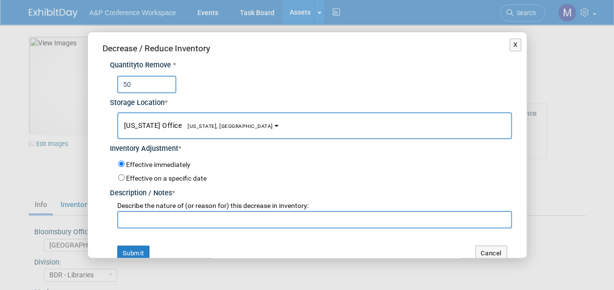
type input "50"
click at [222, 123] on button "[US_STATE] Office [US_STATE], [GEOGRAPHIC_DATA]" at bounding box center [314, 125] width 395 height 27
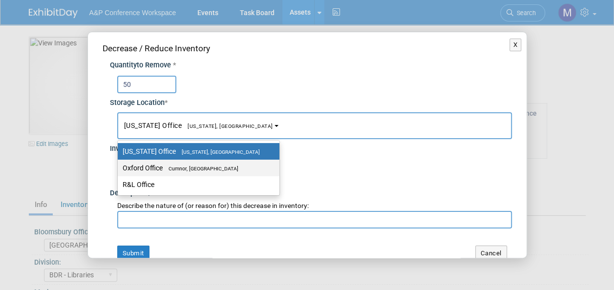
click at [218, 166] on span "Cumnor, [GEOGRAPHIC_DATA]" at bounding box center [201, 169] width 76 height 6
click at [119, 165] on input "Oxford Office [GEOGRAPHIC_DATA], [GEOGRAPHIC_DATA]" at bounding box center [116, 168] width 6 height 6
select select "11222978"
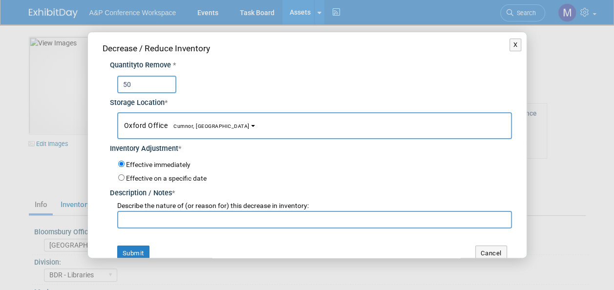
click at [178, 218] on input "text" at bounding box center [314, 220] width 395 height 18
paste input "For SLC 2025 Conference"
type input "For SLC 2025 Conference"
click at [142, 252] on button "Submit" at bounding box center [133, 254] width 32 height 16
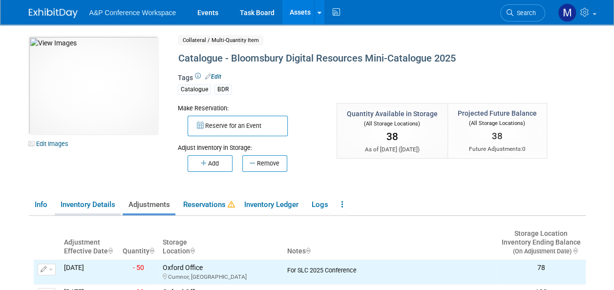
click at [104, 205] on link "Inventory Details" at bounding box center [88, 204] width 66 height 17
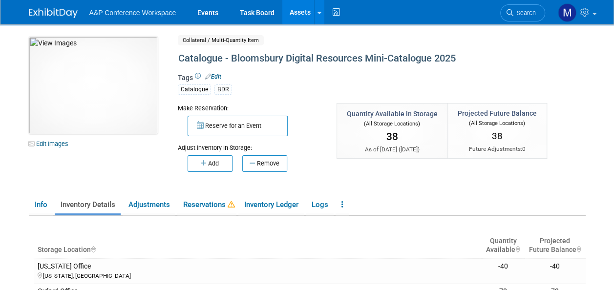
scroll to position [49, 0]
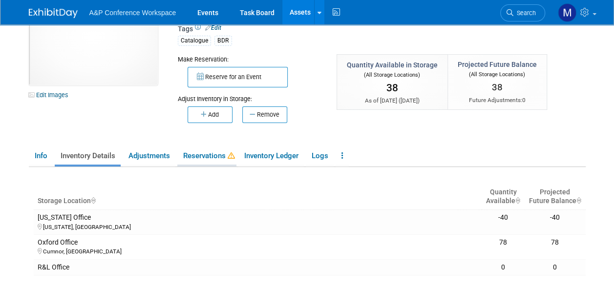
click at [210, 153] on link "Reservations" at bounding box center [206, 155] width 59 height 17
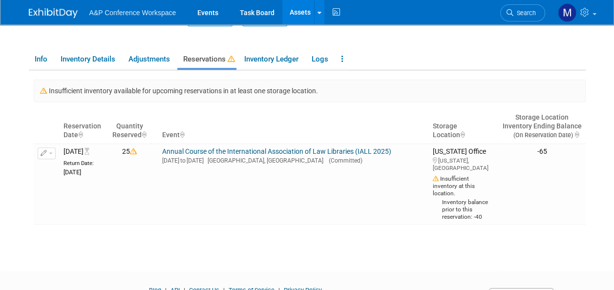
scroll to position [147, 0]
click at [298, 13] on link "Assets" at bounding box center [300, 12] width 36 height 24
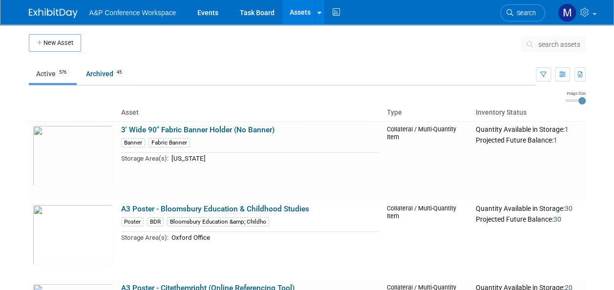
click at [551, 50] on button "search assets" at bounding box center [553, 45] width 64 height 16
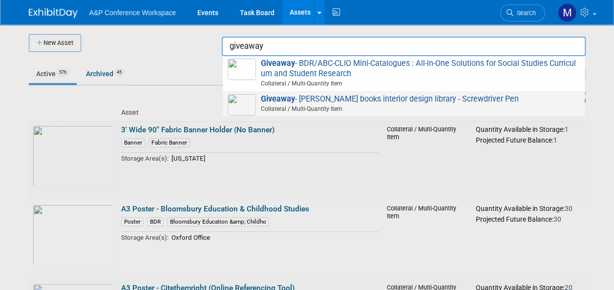
click at [442, 98] on span "Giveaway - [PERSON_NAME] books interior design library - Screwdriver Pen Collat…" at bounding box center [404, 104] width 352 height 20
type input "Giveaway - [PERSON_NAME] books interior design library - Screwdriver Pen"
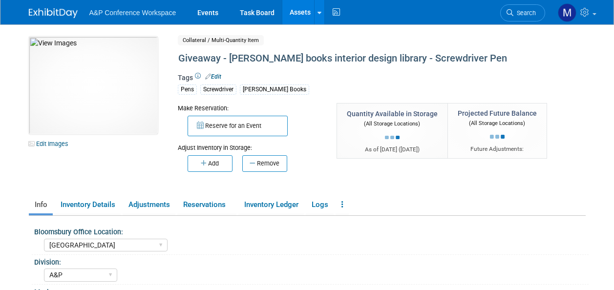
select select "[GEOGRAPHIC_DATA]"
select select "A&P"
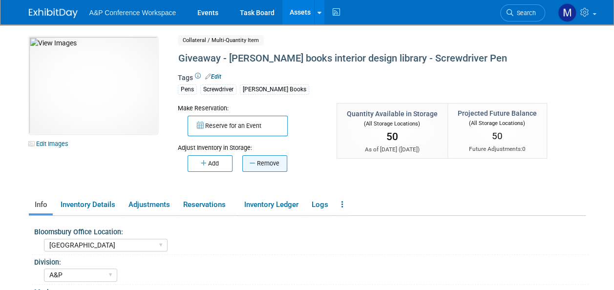
click at [276, 161] on button "Remove" at bounding box center [264, 163] width 45 height 17
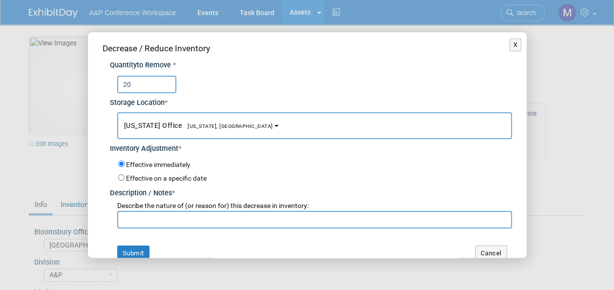
type input "20"
click at [223, 128] on button "[US_STATE] Office [US_STATE], [GEOGRAPHIC_DATA]" at bounding box center [314, 125] width 395 height 27
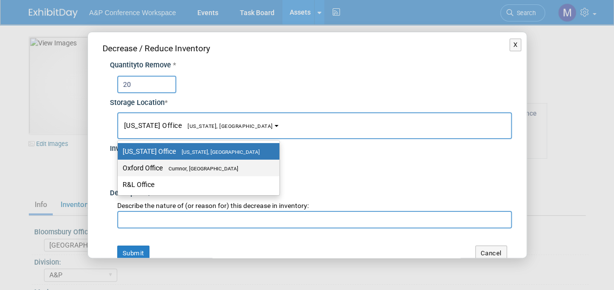
click at [220, 167] on span "Cumnor, [GEOGRAPHIC_DATA]" at bounding box center [201, 169] width 76 height 6
click at [119, 167] on input "Oxford Office [GEOGRAPHIC_DATA], [GEOGRAPHIC_DATA]" at bounding box center [116, 168] width 6 height 6
select select "11222978"
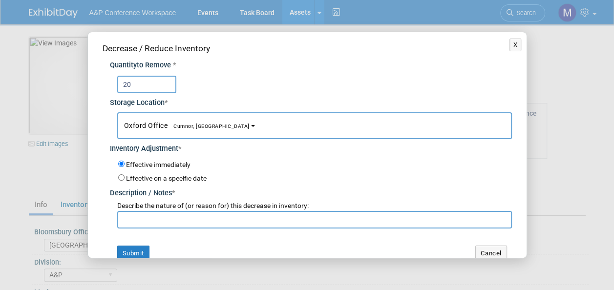
click at [213, 220] on input "text" at bounding box center [314, 220] width 395 height 18
paste input "For SLC 2025 Conference"
type input "For SLC 2025 Conference"
click at [128, 250] on button "Submit" at bounding box center [133, 254] width 32 height 16
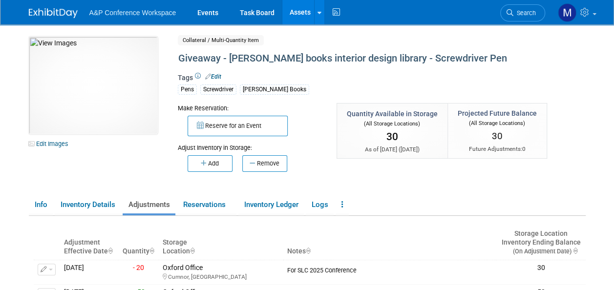
click at [294, 12] on link "Assets" at bounding box center [300, 12] width 36 height 24
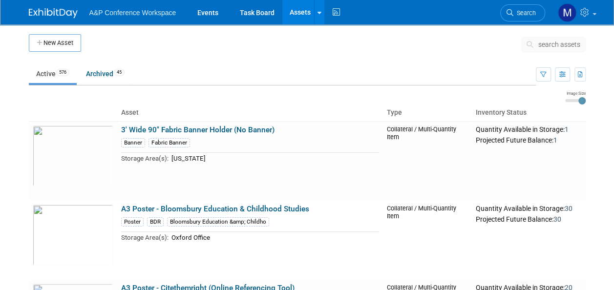
click at [551, 45] on span "search assets" at bounding box center [559, 45] width 42 height 8
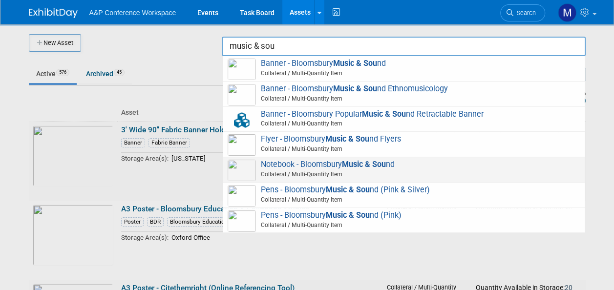
click at [372, 161] on strong "Music & Sou" at bounding box center [364, 164] width 44 height 9
type input "Notebook - Bloomsbury Music & Sound"
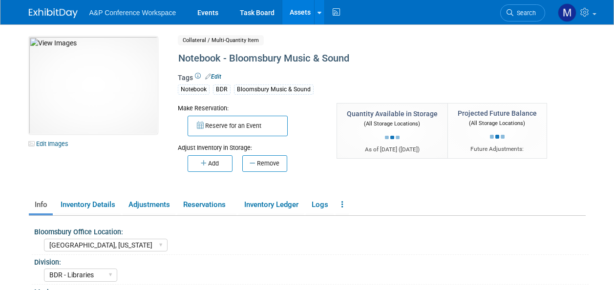
select select "[GEOGRAPHIC_DATA], [US_STATE]"
select select "BDR - Libraries"
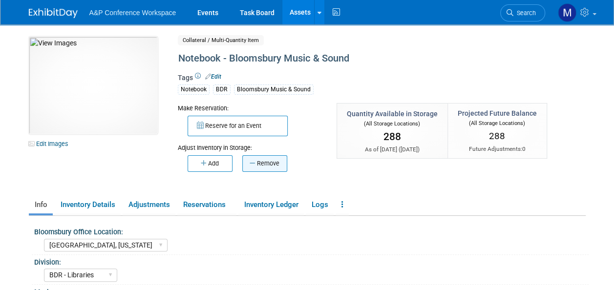
click at [266, 166] on button "Remove" at bounding box center [264, 163] width 45 height 17
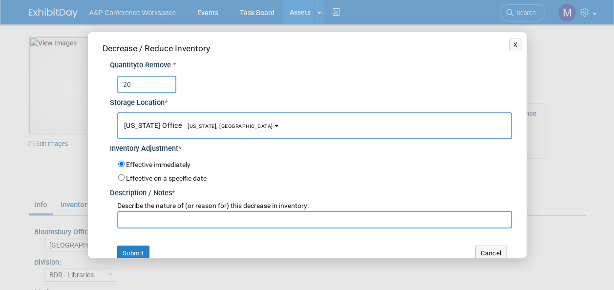
type input "20"
click at [208, 130] on button "[US_STATE] Office [US_STATE], [GEOGRAPHIC_DATA]" at bounding box center [314, 125] width 395 height 27
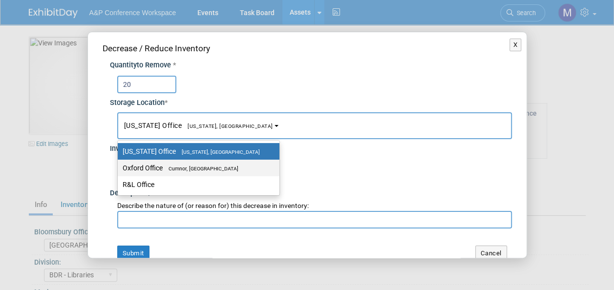
click at [208, 171] on label "Oxford Office [GEOGRAPHIC_DATA], [GEOGRAPHIC_DATA]" at bounding box center [196, 168] width 147 height 13
click at [119, 171] on input "Oxford Office [GEOGRAPHIC_DATA], [GEOGRAPHIC_DATA]" at bounding box center [116, 168] width 6 height 6
select select "11222978"
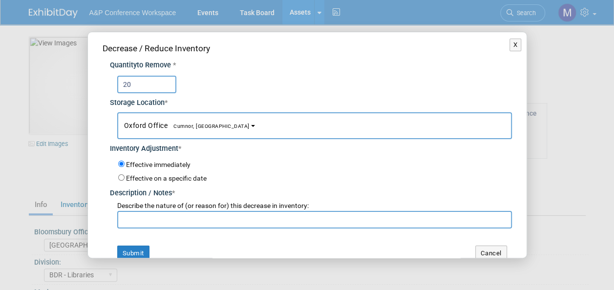
click at [212, 218] on input "text" at bounding box center [314, 220] width 395 height 18
paste input "For SLC 2025 Conference"
type input "For SLC 2025 Conference"
click at [145, 250] on button "Submit" at bounding box center [133, 254] width 32 height 16
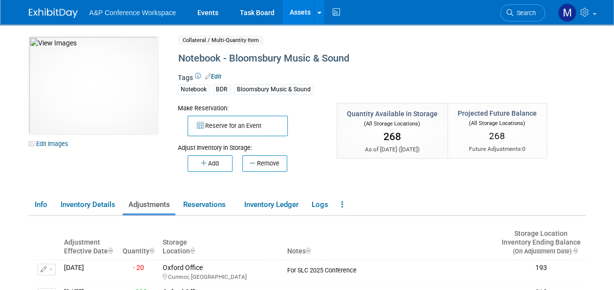
click at [307, 9] on link "Assets" at bounding box center [300, 12] width 36 height 24
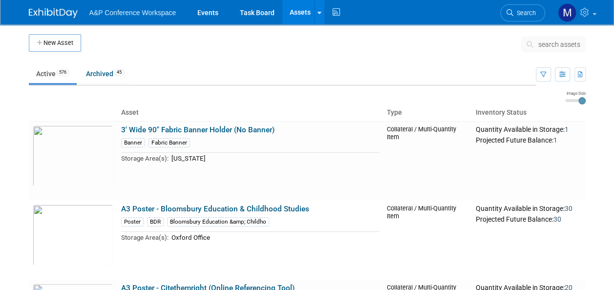
click at [557, 43] on span "search assets" at bounding box center [559, 45] width 42 height 8
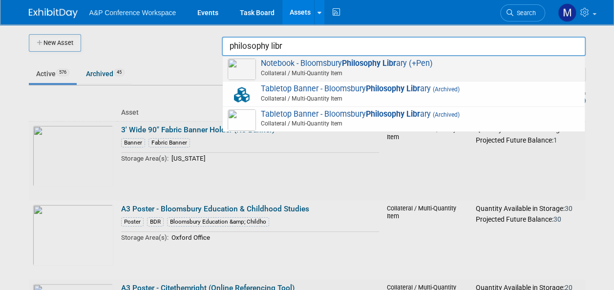
click at [396, 65] on strong "Philosophy Libr" at bounding box center [369, 63] width 54 height 9
type input "Notebook - Bloomsbury Philosophy Library (+Pen)"
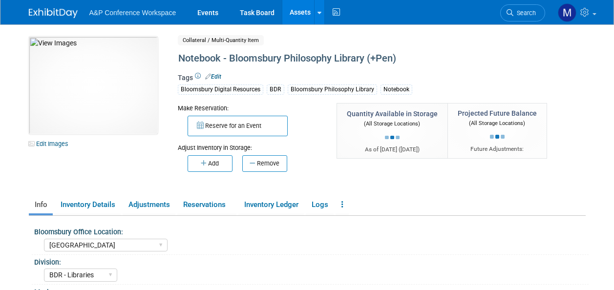
select select "[GEOGRAPHIC_DATA]"
select select "BDR - Libraries"
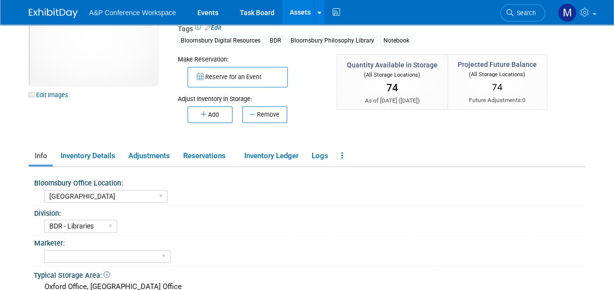
scroll to position [98, 0]
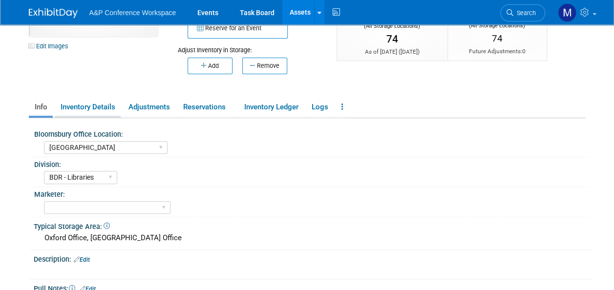
click at [112, 110] on link "Inventory Details" at bounding box center [88, 107] width 66 height 17
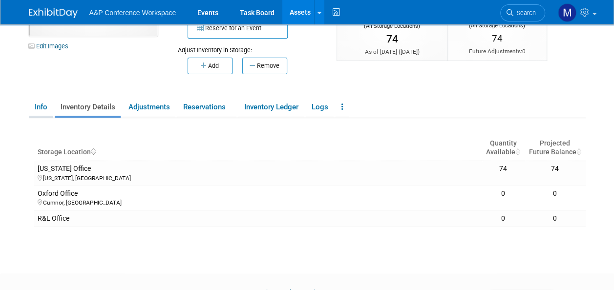
click at [42, 109] on link "Info" at bounding box center [41, 107] width 24 height 17
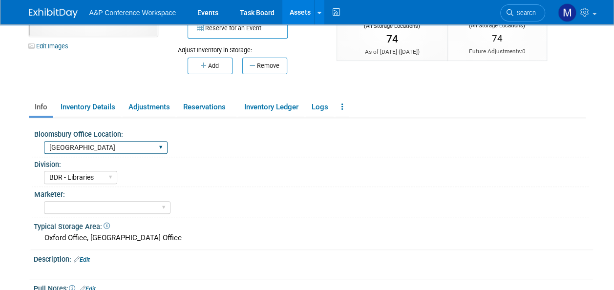
click at [84, 147] on select "[GEOGRAPHIC_DATA] [US_STATE][GEOGRAPHIC_DATA], [US_STATE] Blue Ridge Summit" at bounding box center [106, 147] width 124 height 13
select select "[US_STATE]"
click at [44, 141] on select "[GEOGRAPHIC_DATA] [US_STATE][GEOGRAPHIC_DATA], [US_STATE] Blue Ridge Summit" at bounding box center [106, 147] width 124 height 13
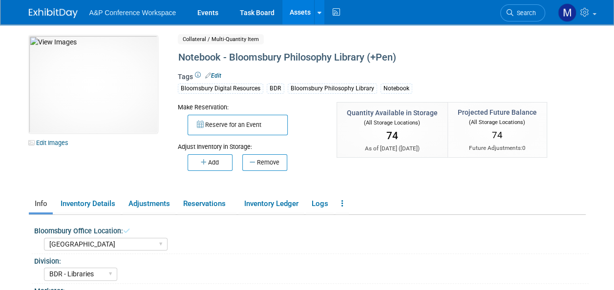
scroll to position [0, 0]
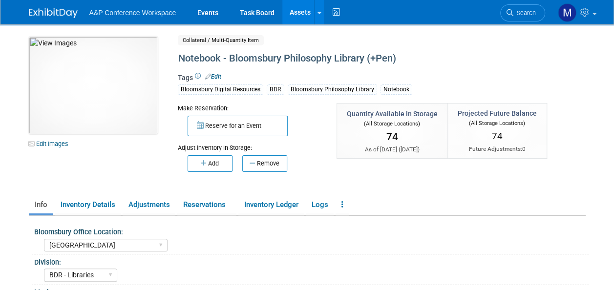
click at [313, 11] on link "Assets" at bounding box center [300, 12] width 36 height 24
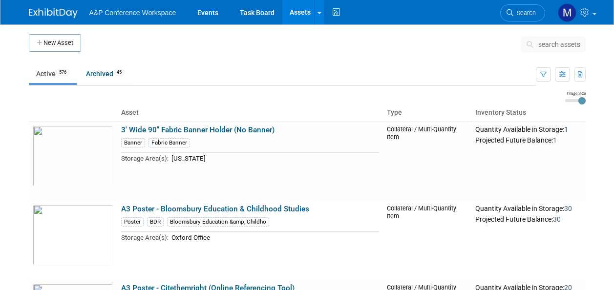
click at [304, 14] on link "Assets" at bounding box center [300, 12] width 36 height 24
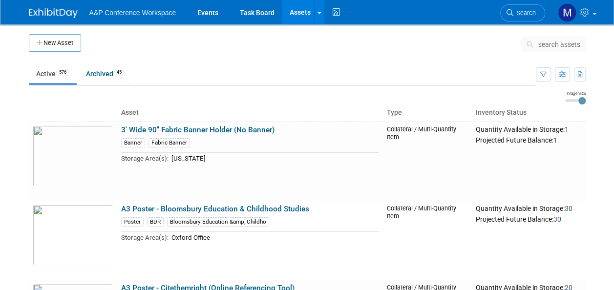
click at [562, 44] on span "search assets" at bounding box center [559, 45] width 42 height 8
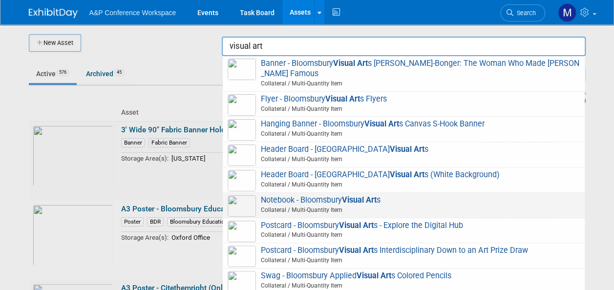
click at [345, 197] on strong "Visual Art" at bounding box center [359, 199] width 35 height 9
type input "Notebook - Bloomsbury Visual Arts"
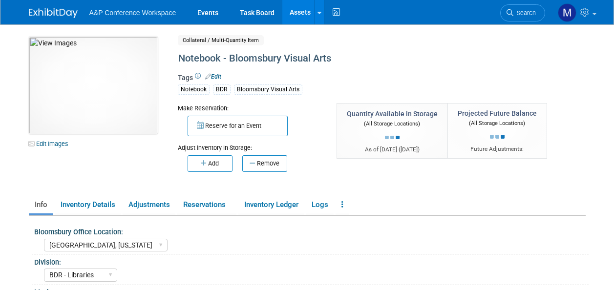
select select "[GEOGRAPHIC_DATA], [US_STATE]"
select select "BDR - Libraries"
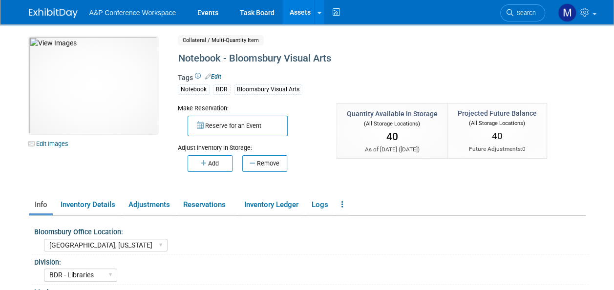
click at [300, 8] on link "Assets" at bounding box center [300, 12] width 36 height 24
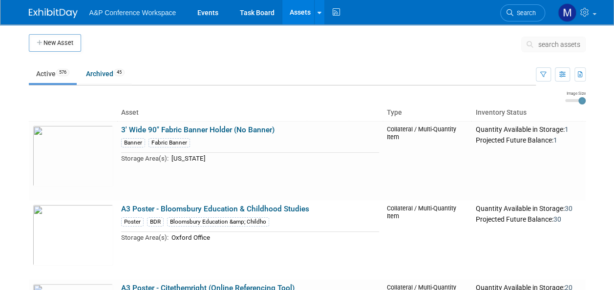
click at [568, 46] on span "search assets" at bounding box center [559, 45] width 42 height 8
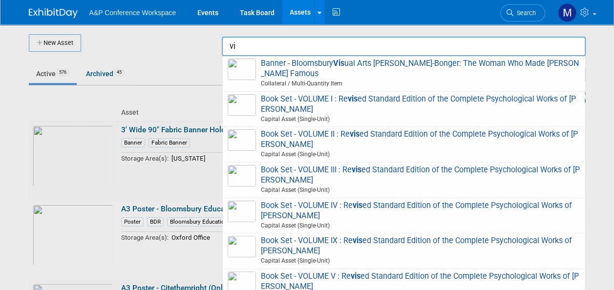
type input "v"
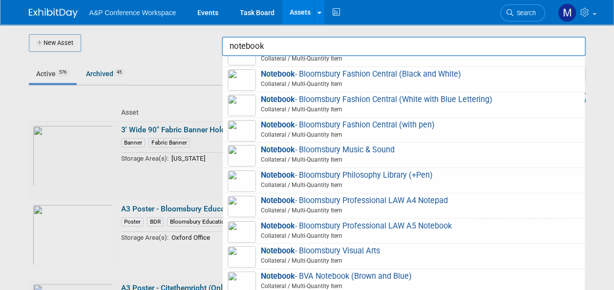
scroll to position [98, 0]
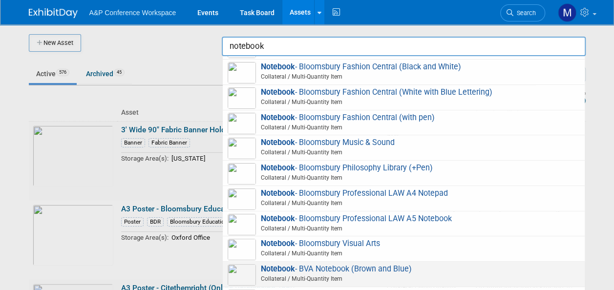
click at [342, 265] on span "Notebook - BVA Notebook (Brown and Blue) Collateral / Multi-Quantity Item" at bounding box center [404, 274] width 352 height 20
type input "Notebook - BVA Notebook (Brown and Blue)"
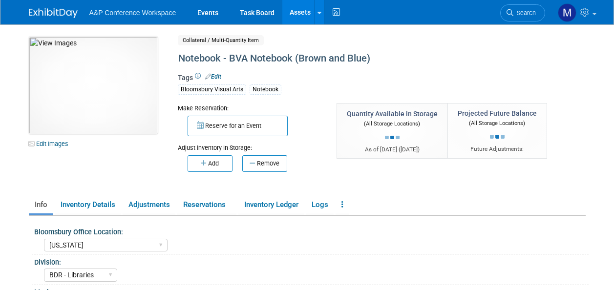
select select "[US_STATE]"
select select "BDR - Libraries"
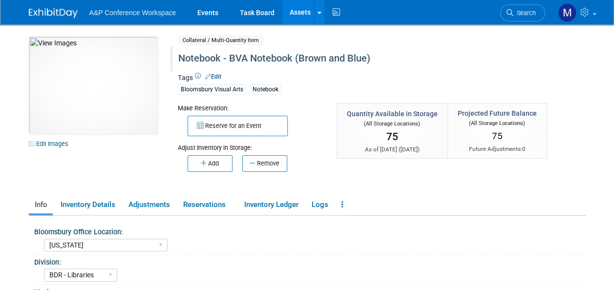
click at [233, 58] on div "Notebook - BVA Notebook (Brown and Blue)" at bounding box center [359, 59] width 369 height 18
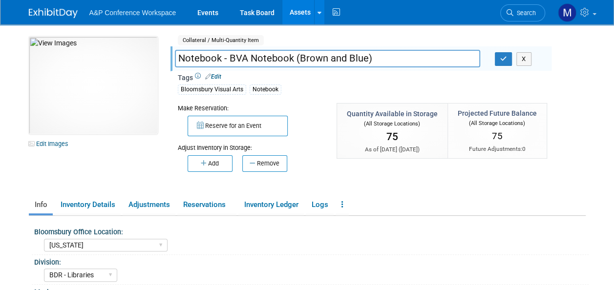
click at [235, 58] on input "Notebook - BVA Notebook (Brown and Blue)" at bounding box center [327, 58] width 305 height 17
click at [230, 58] on input "Notebook - BVA Notebook (Brown and Blue)" at bounding box center [327, 58] width 305 height 17
click at [355, 58] on input "Notebook - Bloomsbury Visual Arts BVA Notebook (Brown and Blue)" at bounding box center [327, 58] width 305 height 17
click at [378, 54] on input "Notebook - Bloomsbury Visual Arts Notebook (Brown and Blue)" at bounding box center [327, 58] width 305 height 17
type input "Notebook - Bloomsbury Visual Arts Notebook - BVA (Brown and Blue)"
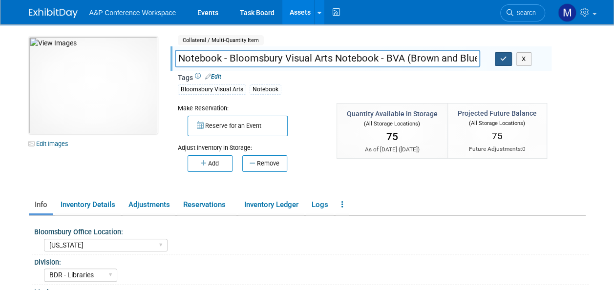
click at [505, 56] on icon "button" at bounding box center [503, 59] width 7 height 6
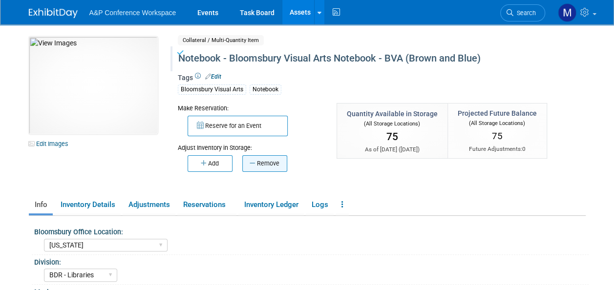
click at [270, 159] on button "Remove" at bounding box center [264, 163] width 45 height 17
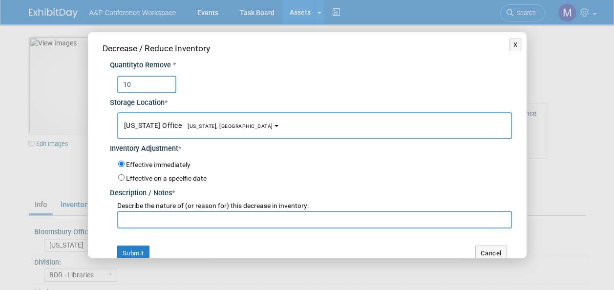
type input "10"
click at [219, 128] on button "New York Office New York, NY" at bounding box center [314, 125] width 395 height 27
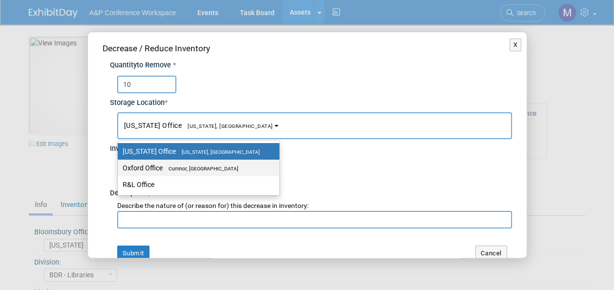
click at [221, 174] on link "Oxford Office Cumnor, United Kingdom" at bounding box center [199, 168] width 162 height 17
click at [221, 169] on span "Cumnor, [GEOGRAPHIC_DATA]" at bounding box center [201, 169] width 76 height 6
click at [119, 169] on input "Oxford Office Cumnor, United Kingdom" at bounding box center [116, 168] width 6 height 6
select select "11222978"
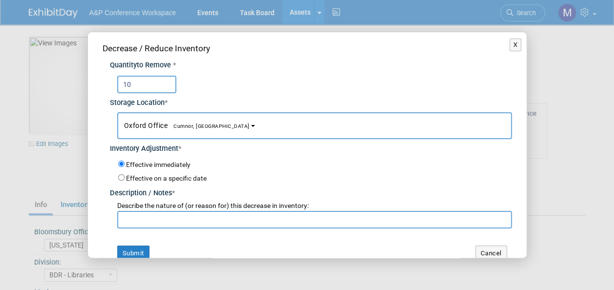
click at [224, 215] on input "text" at bounding box center [314, 220] width 395 height 18
paste input "For SLC 2025 Conference"
type input "For SLC 2025 Conference"
click at [133, 253] on button "Submit" at bounding box center [133, 254] width 32 height 16
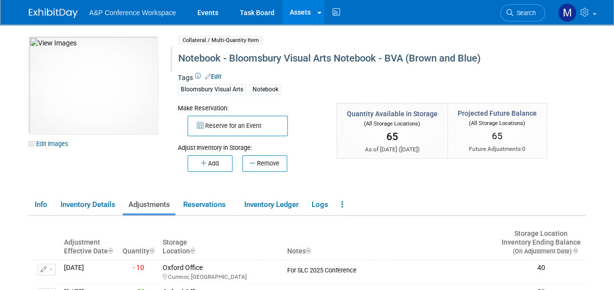
click at [310, 14] on link "Assets" at bounding box center [300, 12] width 36 height 24
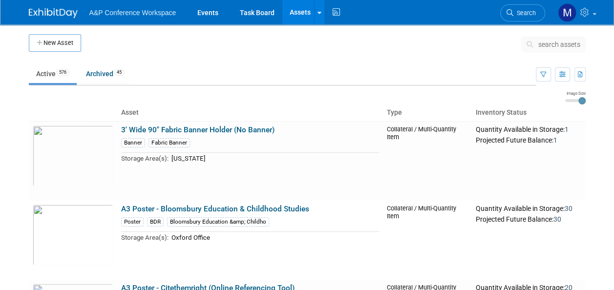
click at [561, 44] on span "search assets" at bounding box center [559, 45] width 42 height 8
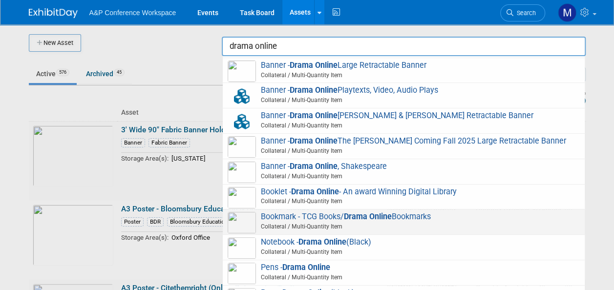
scroll to position [49, 0]
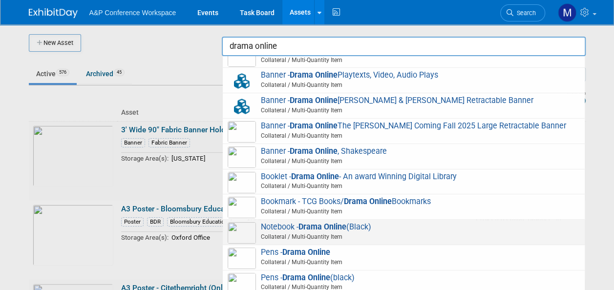
click at [356, 233] on span "Notebook - Drama Online (Black) Collateral / Multi-Quantity Item" at bounding box center [404, 232] width 352 height 20
type input "Notebook - Drama Online (Black)"
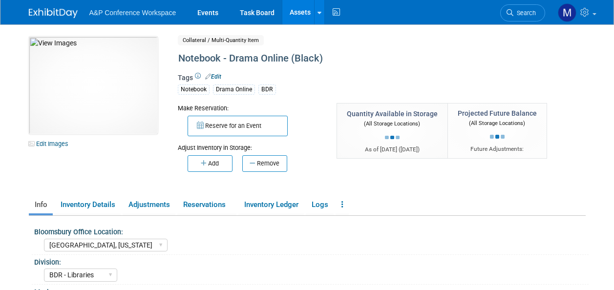
select select "[GEOGRAPHIC_DATA], [US_STATE]"
select select "BDR - Libraries"
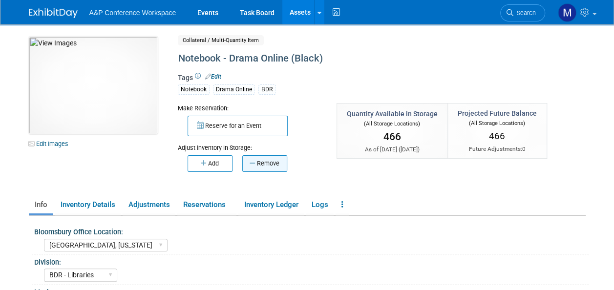
click at [273, 162] on button "Remove" at bounding box center [264, 163] width 45 height 17
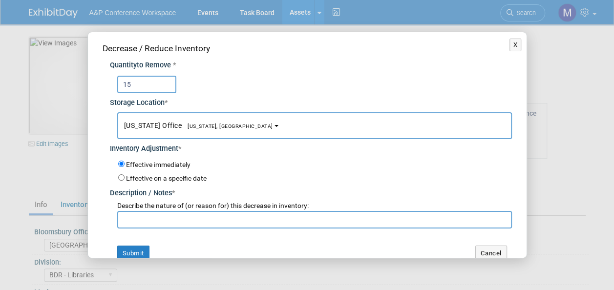
type input "15"
click at [199, 127] on span "[US_STATE], [GEOGRAPHIC_DATA]" at bounding box center [227, 126] width 91 height 6
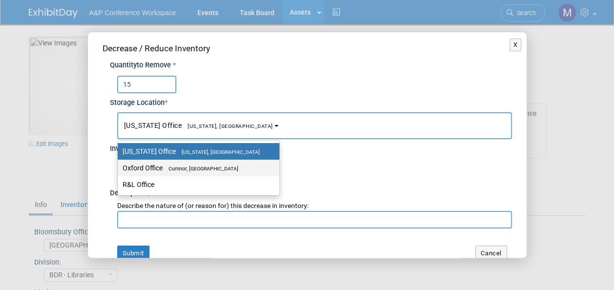
click at [197, 168] on span "Cumnor, [GEOGRAPHIC_DATA]" at bounding box center [201, 169] width 76 height 6
click at [119, 168] on input "Oxford Office [GEOGRAPHIC_DATA], [GEOGRAPHIC_DATA]" at bounding box center [116, 168] width 6 height 6
select select "11222978"
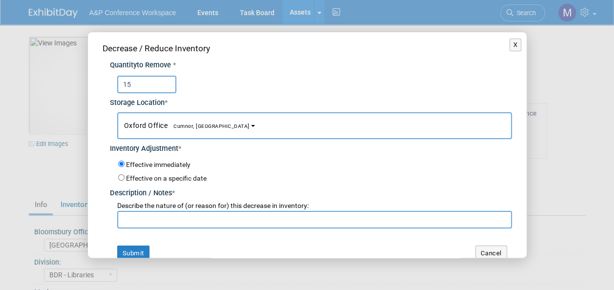
click at [199, 223] on input "text" at bounding box center [314, 220] width 395 height 18
paste input "For SLC 2025 Conference"
type input "For SLC 2025 Conference"
click at [146, 247] on button "Submit" at bounding box center [133, 254] width 32 height 16
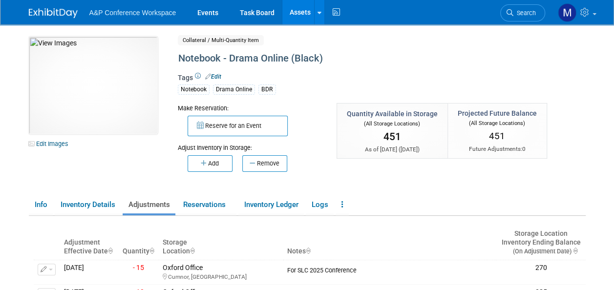
click at [298, 12] on link "Assets" at bounding box center [300, 12] width 36 height 24
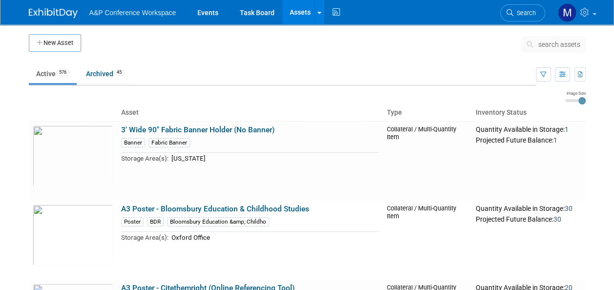
click at [557, 45] on span "search assets" at bounding box center [559, 45] width 42 height 8
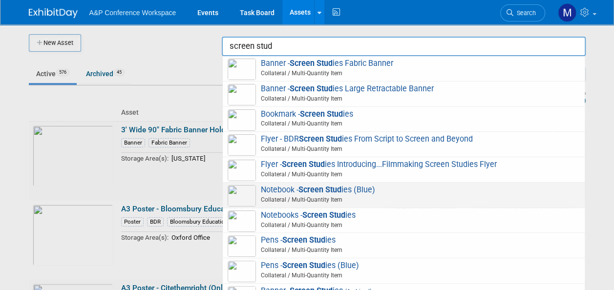
click at [351, 187] on span "Notebook - Screen Stud ies (Blue) Collateral / Multi-Quantity Item" at bounding box center [404, 195] width 352 height 20
type input "Notebook - Screen Studies (Blue)"
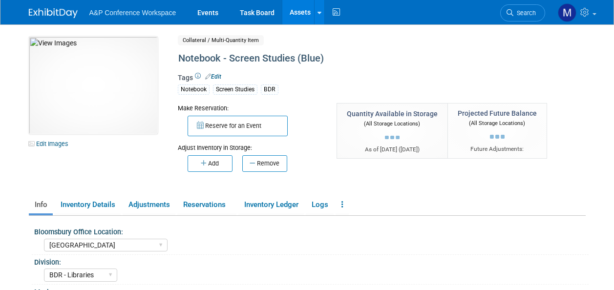
select select "[GEOGRAPHIC_DATA]"
select select "BDR - Libraries"
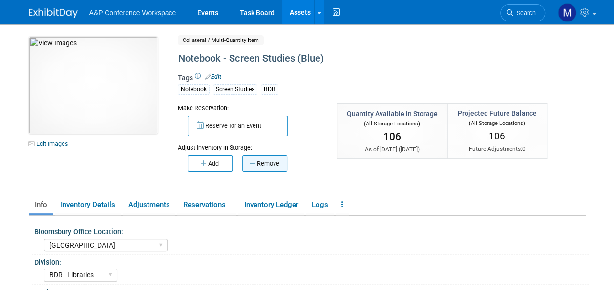
click at [266, 164] on button "Remove" at bounding box center [264, 163] width 45 height 17
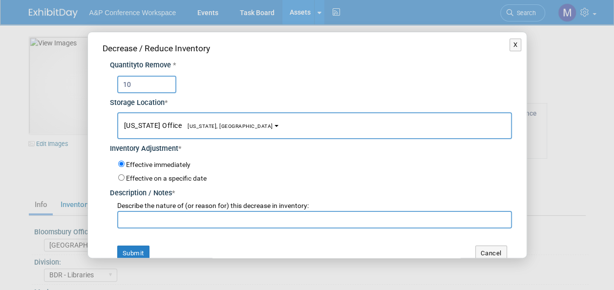
type input "10"
click at [189, 218] on input "text" at bounding box center [314, 220] width 395 height 18
paste input "For SLC 2025 Conference"
type input "For SLC 2025 Conference"
click at [130, 250] on button "Submit" at bounding box center [133, 254] width 32 height 16
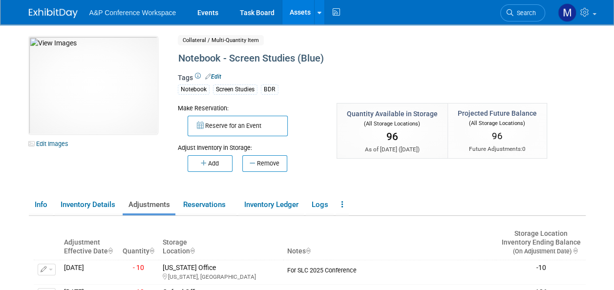
click at [301, 6] on link "Assets" at bounding box center [300, 12] width 36 height 24
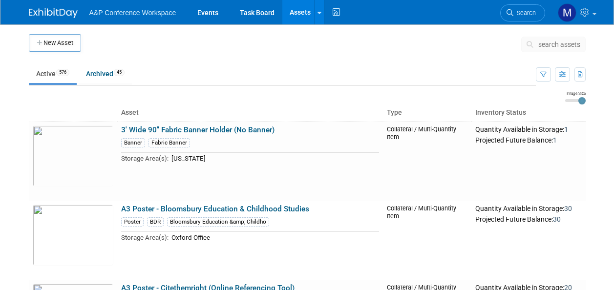
click at [547, 43] on span "search assets" at bounding box center [559, 45] width 42 height 8
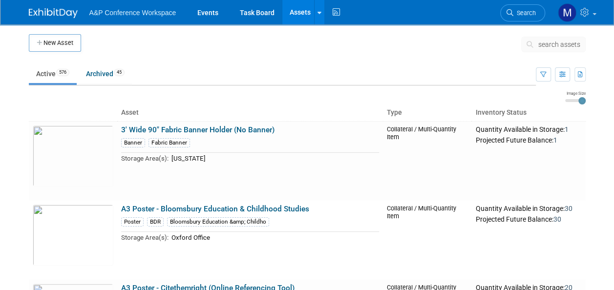
click at [554, 42] on span "search assets" at bounding box center [559, 45] width 42 height 8
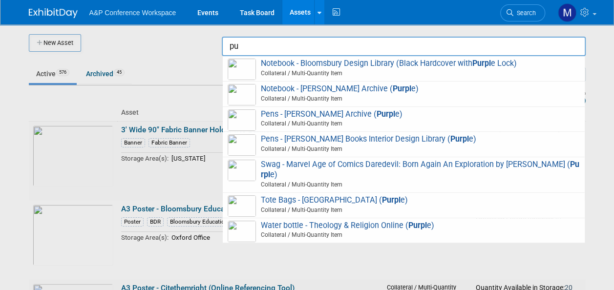
type input "p"
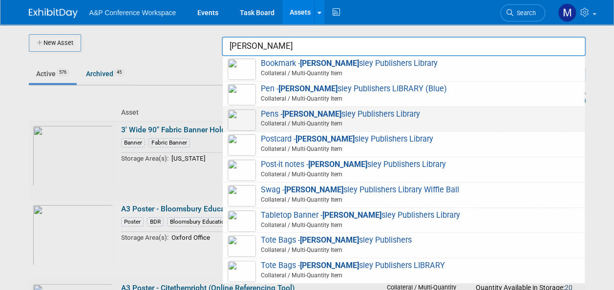
click at [319, 112] on strong "Jessica King" at bounding box center [311, 113] width 59 height 9
type input "Pens - [PERSON_NAME] Publishers Library"
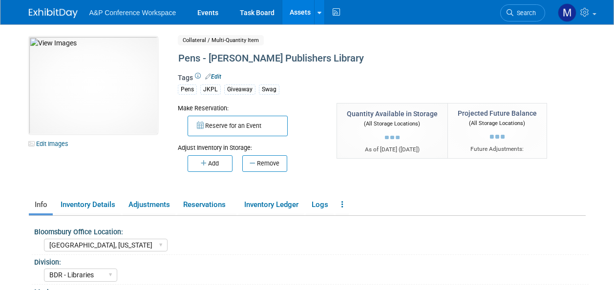
select select "[GEOGRAPHIC_DATA], [US_STATE]"
select select "BDR - Libraries"
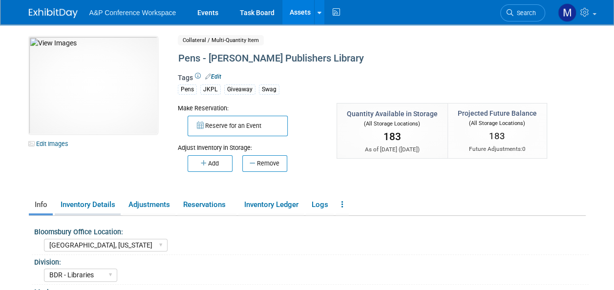
click at [72, 204] on link "Inventory Details" at bounding box center [88, 204] width 66 height 17
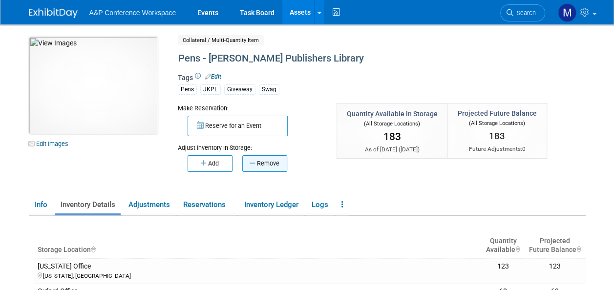
click at [273, 164] on button "Remove" at bounding box center [264, 163] width 45 height 17
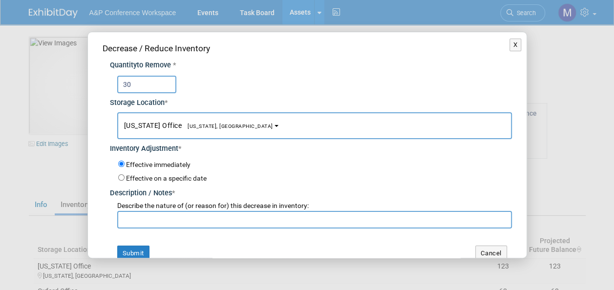
type input "30"
click at [216, 123] on span "[US_STATE], [GEOGRAPHIC_DATA]" at bounding box center [227, 126] width 91 height 6
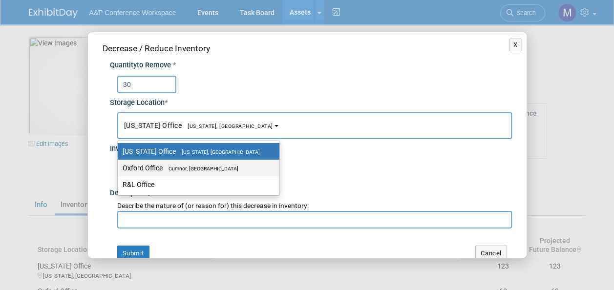
click at [214, 164] on label "Oxford Office [GEOGRAPHIC_DATA], [GEOGRAPHIC_DATA]" at bounding box center [196, 168] width 147 height 13
click at [119, 165] on input "Oxford Office [GEOGRAPHIC_DATA], [GEOGRAPHIC_DATA]" at bounding box center [116, 168] width 6 height 6
select select "11222978"
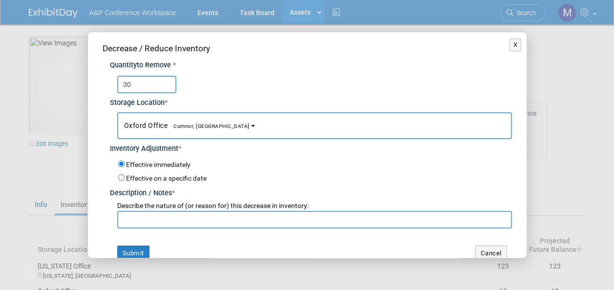
click at [199, 216] on input "text" at bounding box center [314, 220] width 395 height 18
paste input "For SLC 2025 Conference"
type input "For SLC 2025 Conference"
click at [134, 246] on button "Submit" at bounding box center [133, 254] width 32 height 16
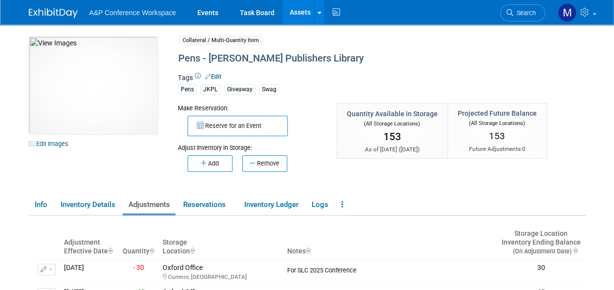
click at [299, 17] on link "Assets" at bounding box center [300, 12] width 36 height 24
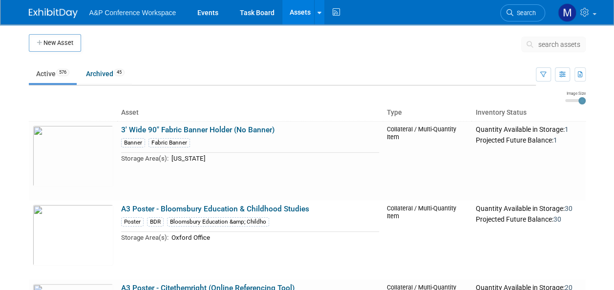
click at [553, 44] on span "search assets" at bounding box center [559, 45] width 42 height 8
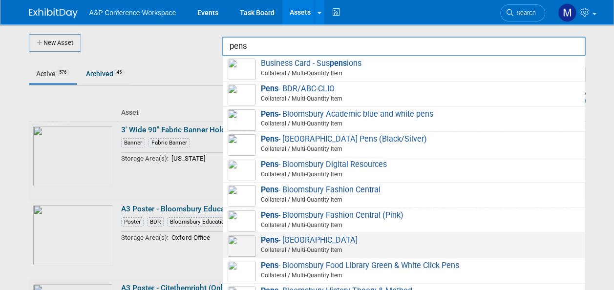
click at [337, 239] on span "Pens - Bloomsbury Food Library Collateral / Multi-Quantity Item" at bounding box center [404, 245] width 352 height 20
type input "Pens - [GEOGRAPHIC_DATA]"
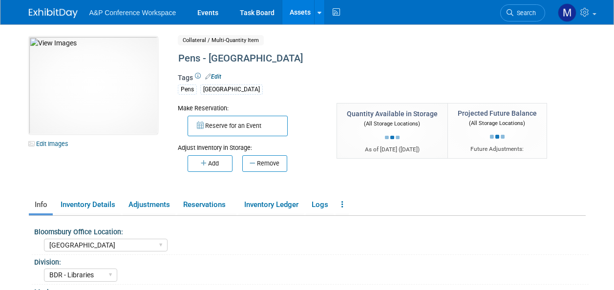
select select "[GEOGRAPHIC_DATA]"
select select "BDR - Libraries"
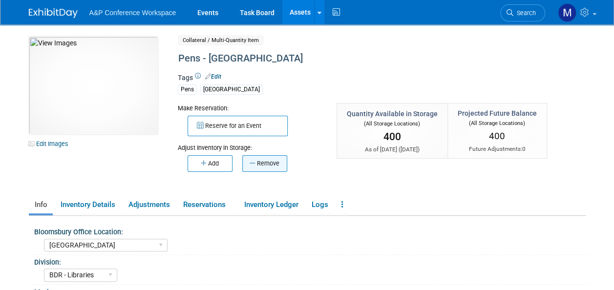
click at [268, 164] on button "Remove" at bounding box center [264, 163] width 45 height 17
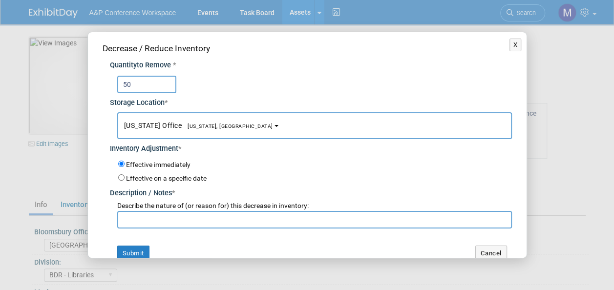
type input "50"
click at [184, 115] on button "[US_STATE] Office [US_STATE], [GEOGRAPHIC_DATA]" at bounding box center [314, 125] width 395 height 27
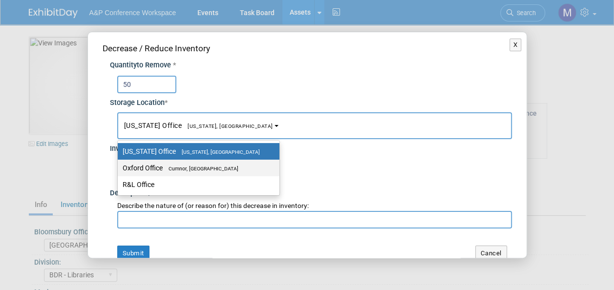
click at [198, 167] on span "Cumnor, [GEOGRAPHIC_DATA]" at bounding box center [201, 169] width 76 height 6
click at [119, 167] on input "Oxford Office [GEOGRAPHIC_DATA], [GEOGRAPHIC_DATA]" at bounding box center [116, 168] width 6 height 6
select select "11222978"
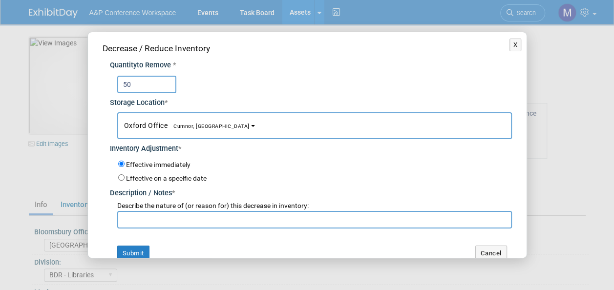
click at [205, 223] on input "text" at bounding box center [314, 220] width 395 height 18
paste input "For SLC 2025 Conference"
type input "For SLC 2025 Conference"
click at [138, 251] on button "Submit" at bounding box center [133, 254] width 32 height 16
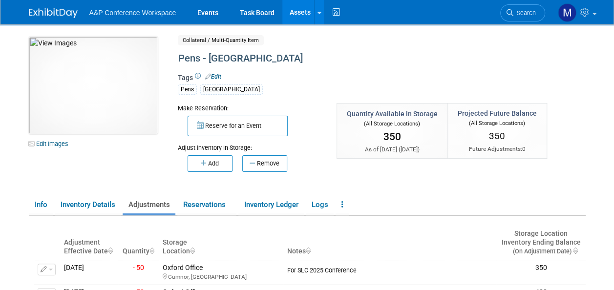
click at [307, 8] on link "Assets" at bounding box center [300, 12] width 36 height 24
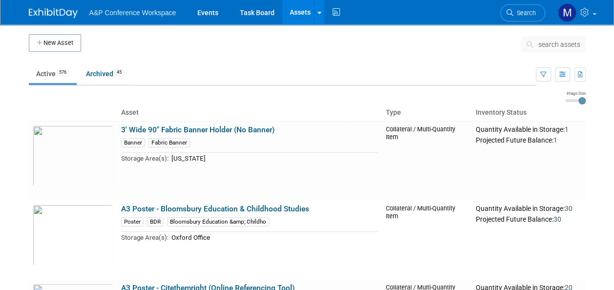
click at [558, 47] on span "search assets" at bounding box center [559, 45] width 42 height 8
click at [559, 47] on span "search assets" at bounding box center [559, 45] width 42 height 8
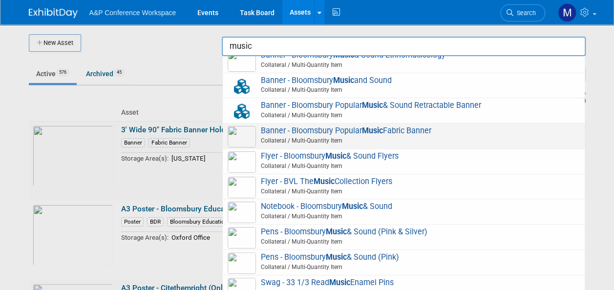
scroll to position [55, 0]
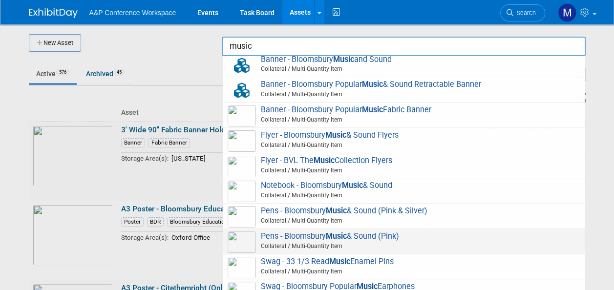
click at [370, 233] on span "Pens - Bloomsbury Music & Sound (Pink) Collateral / Multi-Quantity Item" at bounding box center [404, 241] width 352 height 20
type input "Pens - Bloomsbury Music & Sound (Pink)"
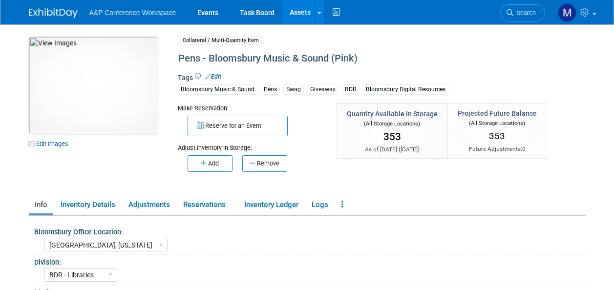
select select "[GEOGRAPHIC_DATA], [US_STATE]"
select select "BDR - Libraries"
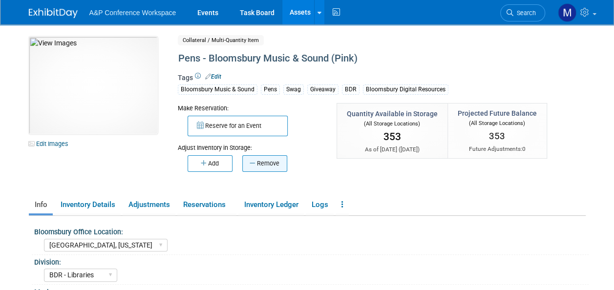
click at [274, 163] on button "Remove" at bounding box center [264, 163] width 45 height 17
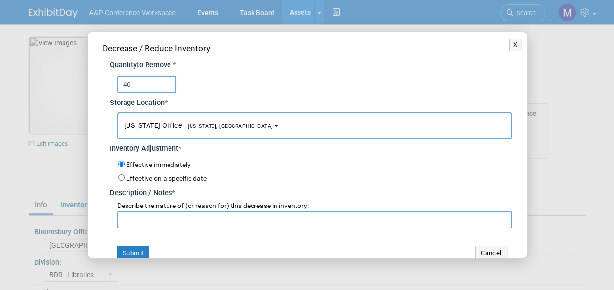
type input "40"
click at [224, 126] on button "[US_STATE] Office [US_STATE], [GEOGRAPHIC_DATA]" at bounding box center [314, 125] width 395 height 27
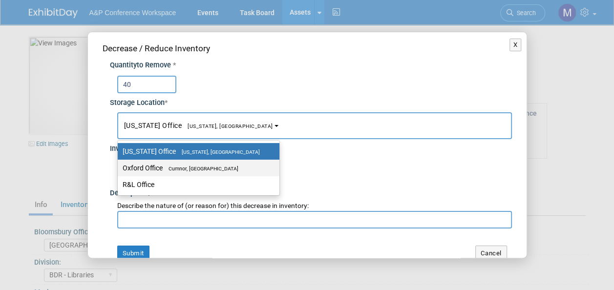
click at [223, 167] on span "Cumnor, [GEOGRAPHIC_DATA]" at bounding box center [201, 169] width 76 height 6
click at [119, 167] on input "Oxford Office [GEOGRAPHIC_DATA], [GEOGRAPHIC_DATA]" at bounding box center [116, 168] width 6 height 6
select select "11222978"
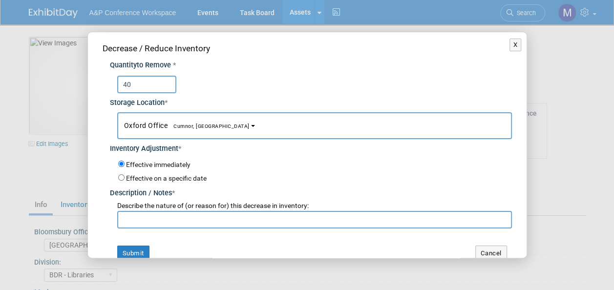
click at [217, 219] on input "text" at bounding box center [314, 220] width 395 height 18
paste input "For SLC 2025 Conference"
type input "For SLC 2025 Conference"
click at [126, 246] on button "Submit" at bounding box center [133, 254] width 32 height 16
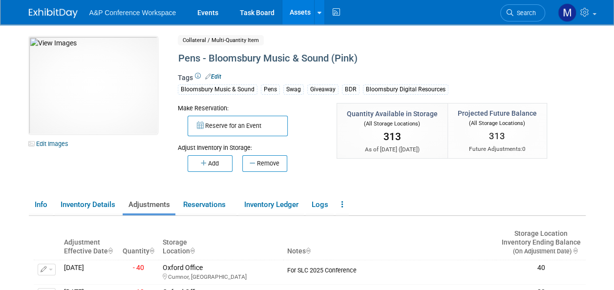
click at [294, 14] on link "Assets" at bounding box center [300, 12] width 36 height 24
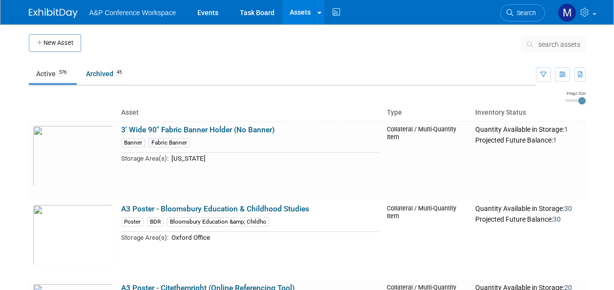
click at [555, 41] on span "search assets" at bounding box center [559, 45] width 42 height 8
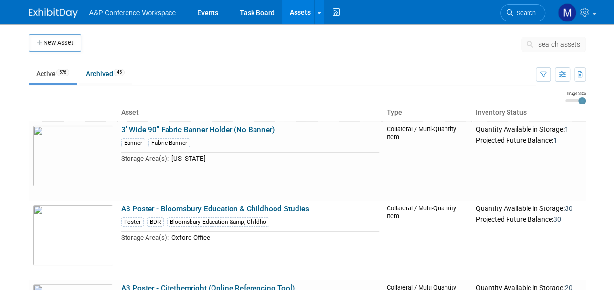
click at [561, 43] on span "search assets" at bounding box center [559, 45] width 42 height 8
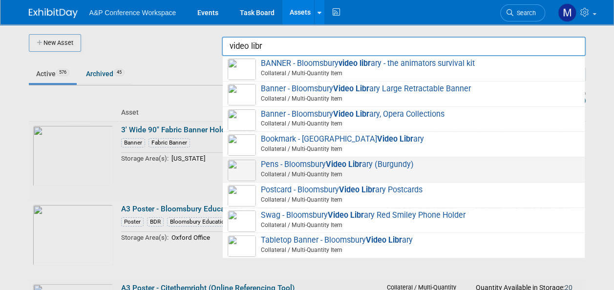
click at [379, 167] on span "Pens - Bloomsbury Video Libr ary (Burgundy) Collateral / Multi-Quantity Item" at bounding box center [404, 170] width 352 height 20
type input "Pens - Bloomsbury Video Library ([GEOGRAPHIC_DATA])"
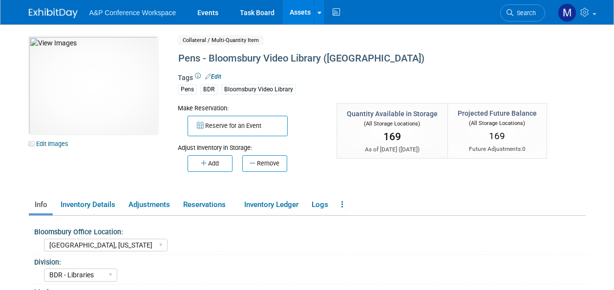
select select "[GEOGRAPHIC_DATA], [US_STATE]"
select select "BDR - Libraries"
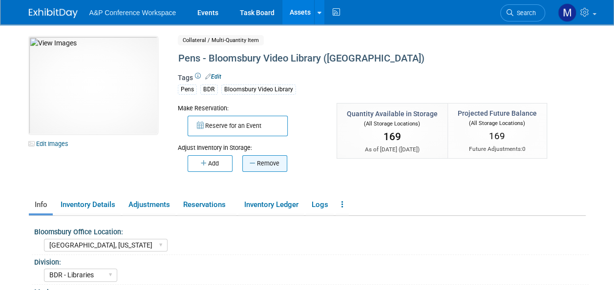
click at [270, 164] on button "Remove" at bounding box center [264, 163] width 45 height 17
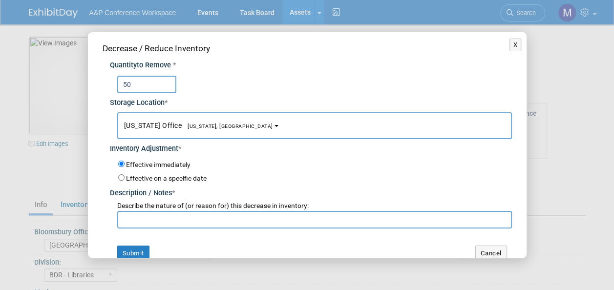
type input "50"
click at [191, 125] on span "[US_STATE], [GEOGRAPHIC_DATA]" at bounding box center [227, 126] width 91 height 6
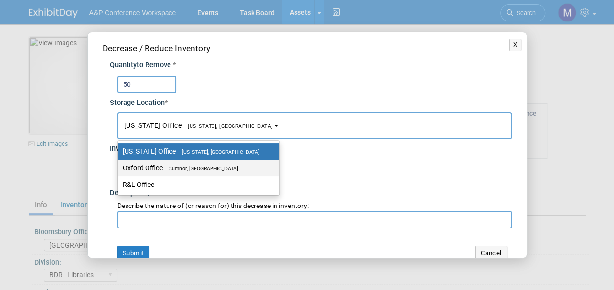
click at [209, 169] on span "Cumnor, [GEOGRAPHIC_DATA]" at bounding box center [201, 169] width 76 height 6
click at [119, 169] on input "Oxford Office [GEOGRAPHIC_DATA], [GEOGRAPHIC_DATA]" at bounding box center [116, 168] width 6 height 6
select select "11222978"
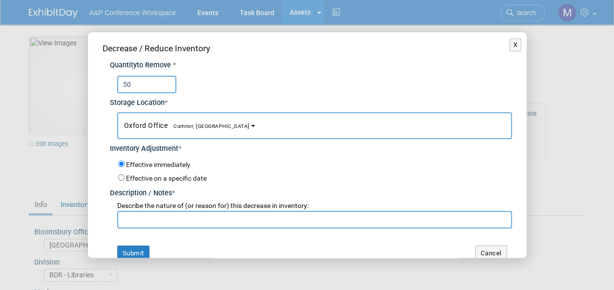
click at [206, 217] on input "text" at bounding box center [314, 220] width 395 height 18
paste input "For SLC 2025 Conference"
type input "For SLC 2025 Conference"
click at [145, 250] on button "Submit" at bounding box center [133, 254] width 32 height 16
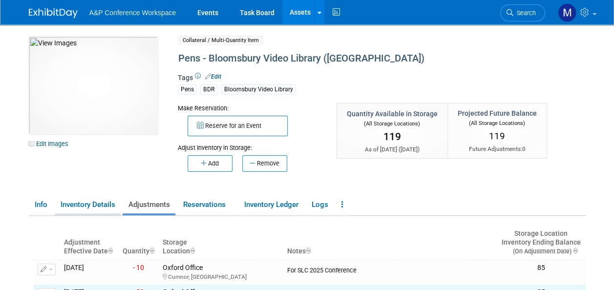
click at [94, 203] on link "Inventory Details" at bounding box center [88, 204] width 66 height 17
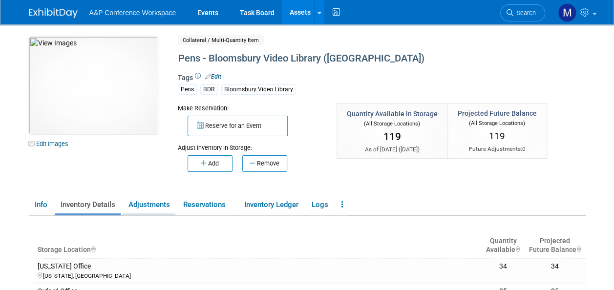
click at [159, 206] on link "Adjustments" at bounding box center [149, 204] width 53 height 17
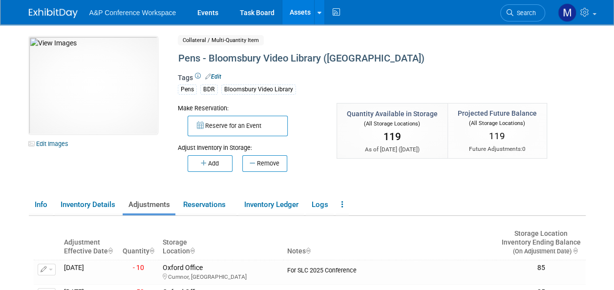
click at [301, 5] on link "Assets" at bounding box center [300, 12] width 36 height 24
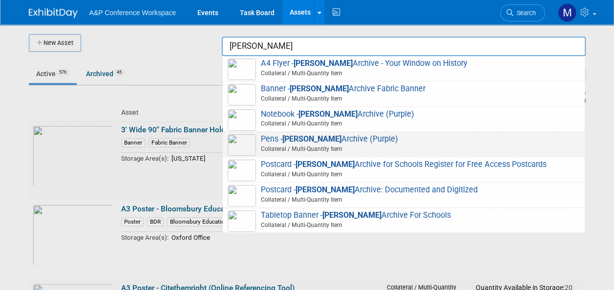
click at [354, 141] on span "Pens - Churchill Archive (Purple) Collateral / Multi-Quantity Item" at bounding box center [404, 144] width 352 height 20
type input "Pens - [PERSON_NAME] Archive (Purple)"
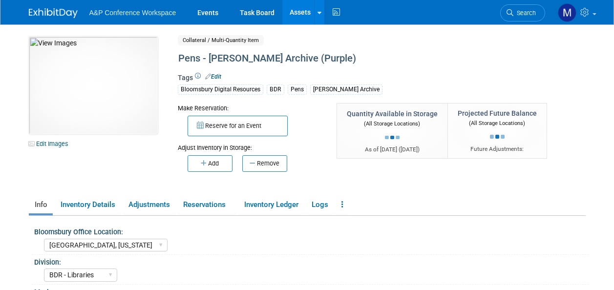
select select "[GEOGRAPHIC_DATA], [US_STATE]"
select select "BDR - Libraries"
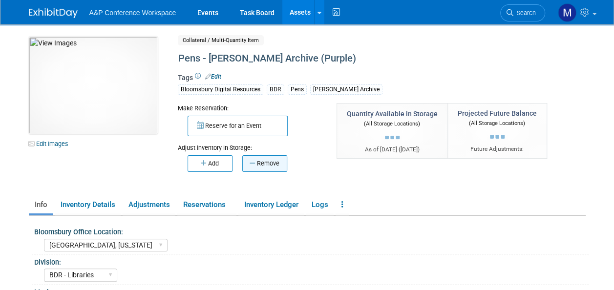
click at [273, 164] on button "Remove" at bounding box center [264, 163] width 45 height 17
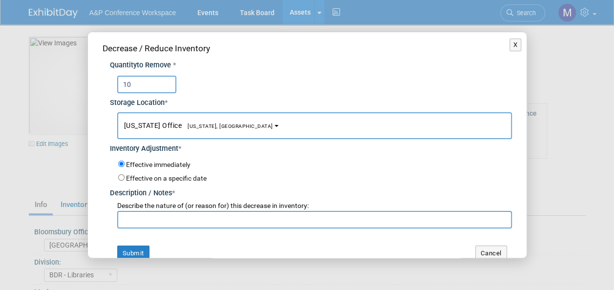
type input "10"
click at [193, 127] on span "[US_STATE], [GEOGRAPHIC_DATA]" at bounding box center [227, 126] width 91 height 6
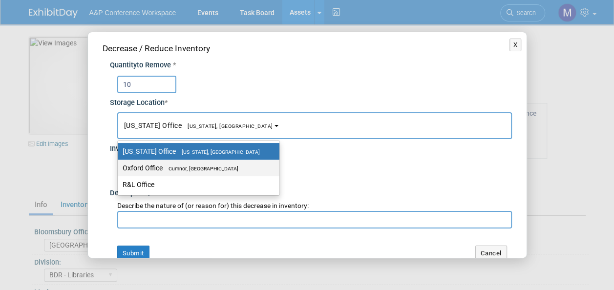
click at [195, 170] on span "Cumnor, [GEOGRAPHIC_DATA]" at bounding box center [201, 169] width 76 height 6
click at [119, 170] on input "Oxford Office [GEOGRAPHIC_DATA], [GEOGRAPHIC_DATA]" at bounding box center [116, 168] width 6 height 6
select select "11222978"
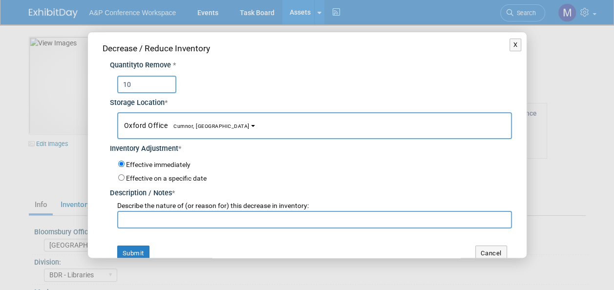
click at [189, 222] on input "text" at bounding box center [314, 220] width 395 height 18
paste input "For SLC 2025 Conference"
type input "For SLC 2025 Conference"
click at [143, 249] on button "Submit" at bounding box center [133, 254] width 32 height 16
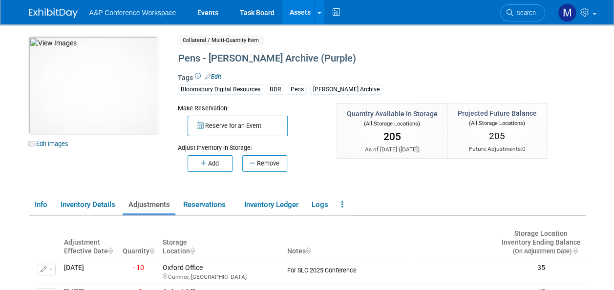
click at [297, 11] on link "Assets" at bounding box center [300, 12] width 36 height 24
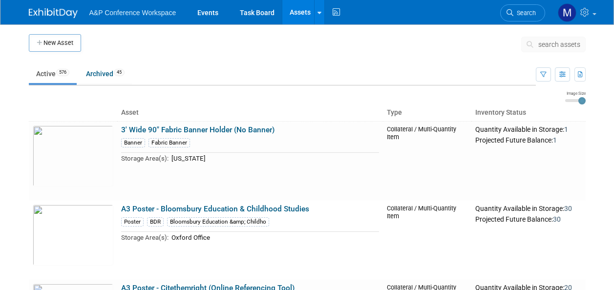
click at [555, 45] on span "search assets" at bounding box center [559, 45] width 42 height 8
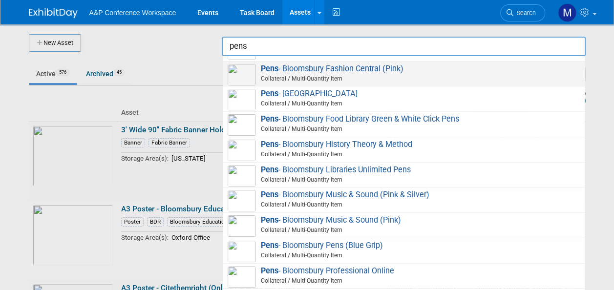
scroll to position [293, 0]
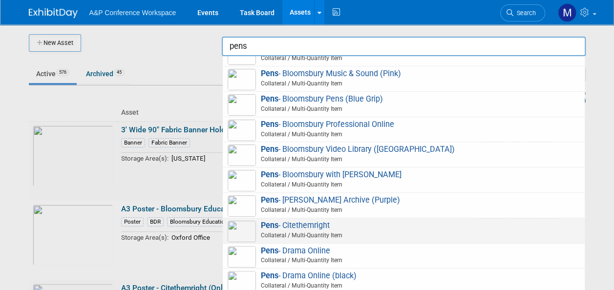
click at [309, 223] on span "Pens - Citethemright Collateral / Multi-Quantity Item" at bounding box center [404, 231] width 352 height 20
type input "Pens - Citethemright"
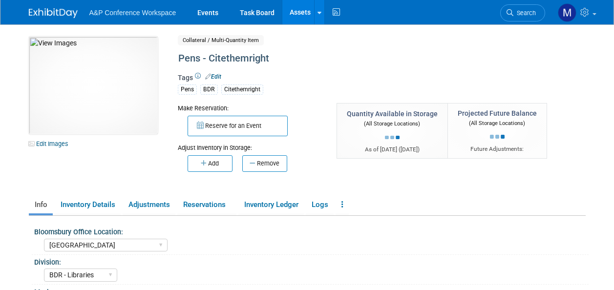
select select "[GEOGRAPHIC_DATA]"
select select "BDR - Libraries"
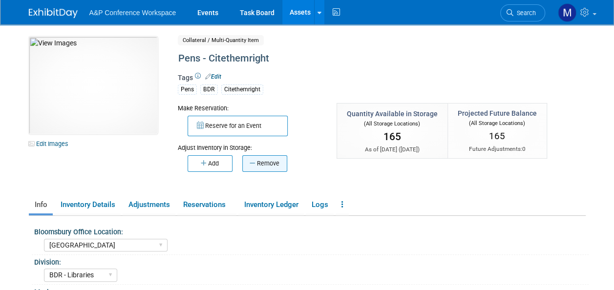
click at [265, 165] on button "Remove" at bounding box center [264, 163] width 45 height 17
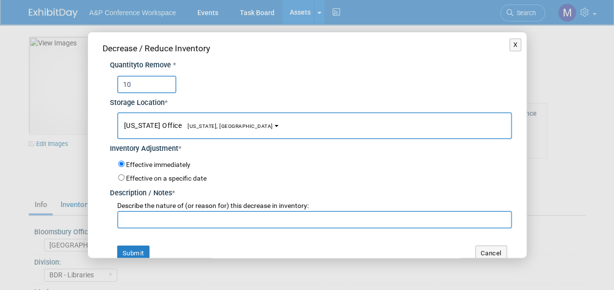
type input "10"
click at [240, 121] on button "[US_STATE] Office [US_STATE], [GEOGRAPHIC_DATA]" at bounding box center [314, 125] width 395 height 27
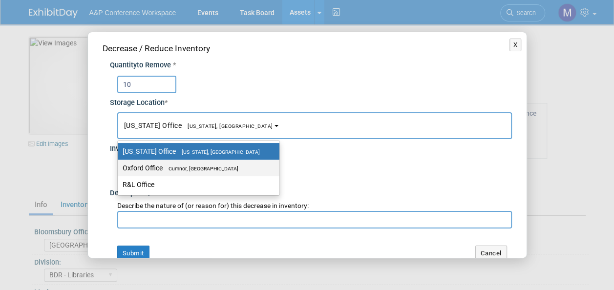
click at [229, 167] on label "Oxford Office [GEOGRAPHIC_DATA], [GEOGRAPHIC_DATA]" at bounding box center [196, 168] width 147 height 13
click at [119, 167] on input "Oxford Office [GEOGRAPHIC_DATA], [GEOGRAPHIC_DATA]" at bounding box center [116, 168] width 6 height 6
select select "11222978"
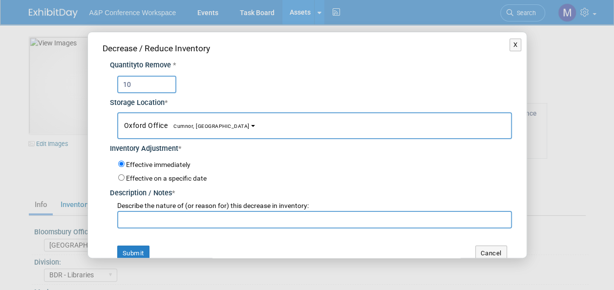
click at [233, 214] on input "text" at bounding box center [314, 220] width 395 height 18
paste input "For SLC 2025 Conference"
type input "For SLC 2025 Conference"
click at [126, 250] on button "Submit" at bounding box center [133, 254] width 32 height 16
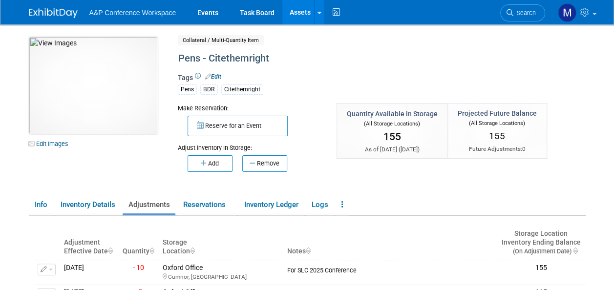
click at [308, 15] on link "Assets" at bounding box center [300, 12] width 36 height 24
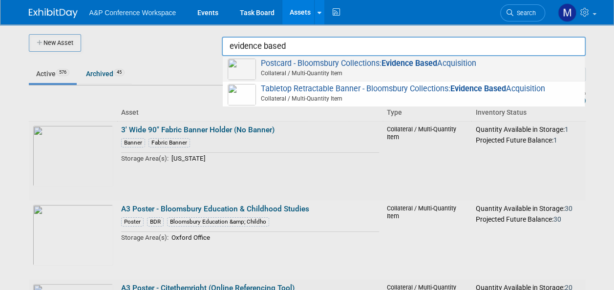
click at [437, 66] on strong "Evidence Based" at bounding box center [409, 63] width 56 height 9
type input "Postcard - Bloomsbury Collections: Evidence Based Acquisition"
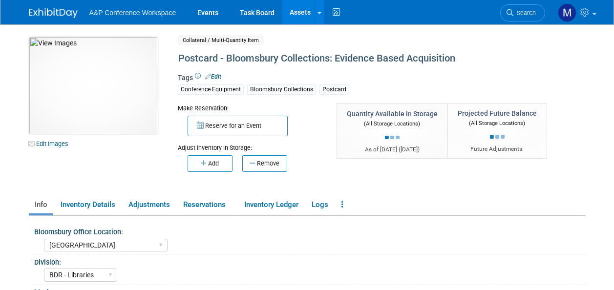
select select "[GEOGRAPHIC_DATA]"
select select "BDR - Libraries"
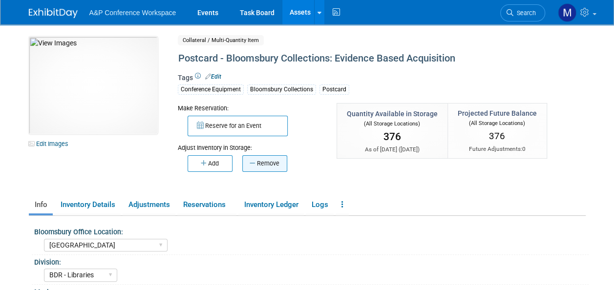
click at [271, 160] on button "Remove" at bounding box center [264, 163] width 45 height 17
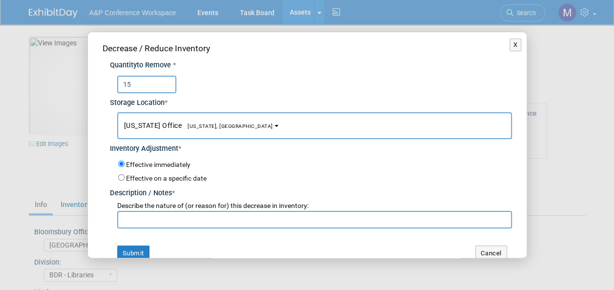
type input "15"
click at [205, 129] on span "[US_STATE] Office [US_STATE], [GEOGRAPHIC_DATA]" at bounding box center [198, 126] width 149 height 8
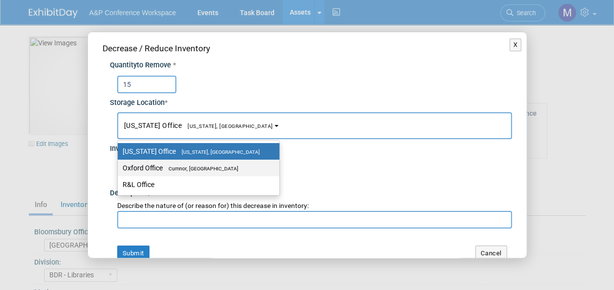
click at [210, 168] on span "Cumnor, [GEOGRAPHIC_DATA]" at bounding box center [201, 169] width 76 height 6
click at [119, 168] on input "Oxford Office [GEOGRAPHIC_DATA], [GEOGRAPHIC_DATA]" at bounding box center [116, 168] width 6 height 6
select select "11222978"
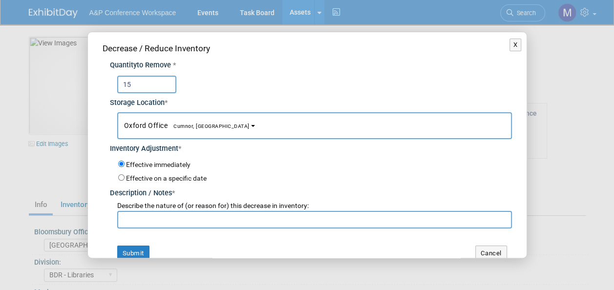
click at [211, 217] on input "text" at bounding box center [314, 220] width 395 height 18
paste input "For SLC 2025 Conference"
type input "For SLC 2025 Conference"
click at [145, 250] on button "Submit" at bounding box center [133, 254] width 32 height 16
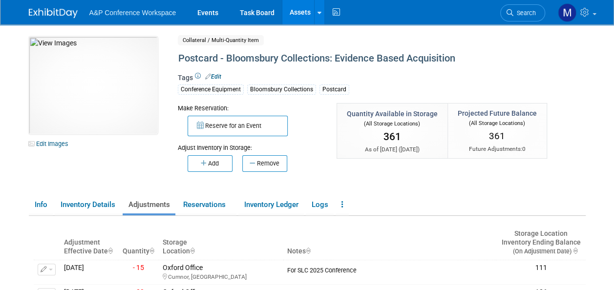
click at [299, 4] on link "Assets" at bounding box center [300, 12] width 36 height 24
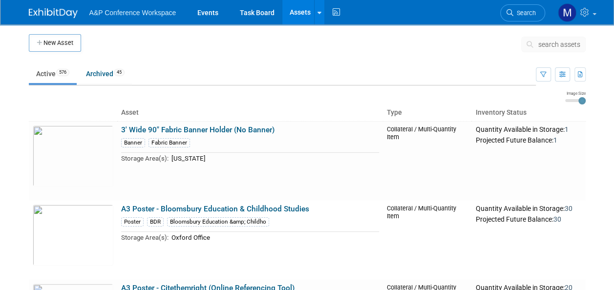
click at [544, 42] on span "search assets" at bounding box center [559, 45] width 42 height 8
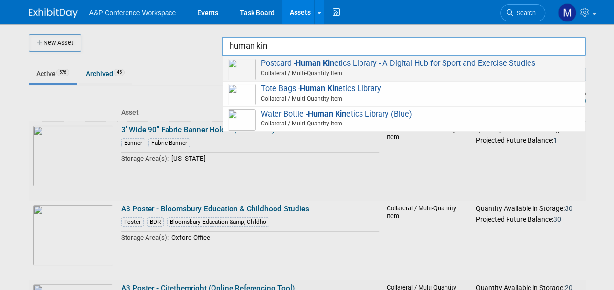
click at [397, 63] on span "Postcard - Human Kin etics Library - A Digital Hub for Sport and Exercise Studi…" at bounding box center [404, 69] width 352 height 20
type input "Postcard - Human Kinetics Library - A Digital Hub for Sport and Exercise Studies"
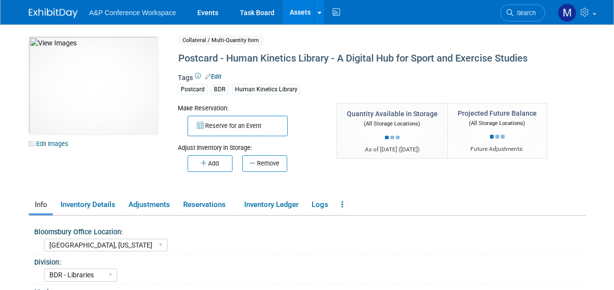
select select "[GEOGRAPHIC_DATA], [US_STATE]"
select select "BDR - Libraries"
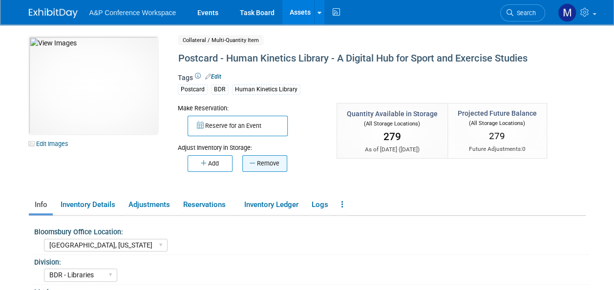
click at [266, 166] on button "Remove" at bounding box center [264, 163] width 45 height 17
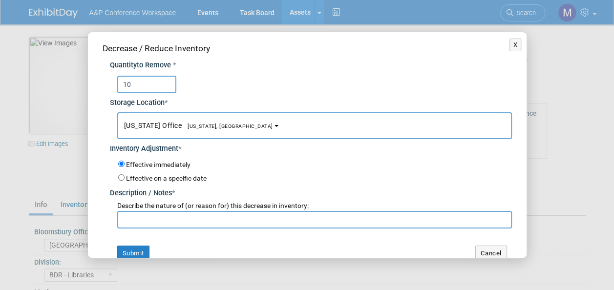
type input "10"
click at [199, 126] on span "[US_STATE], [GEOGRAPHIC_DATA]" at bounding box center [227, 126] width 91 height 6
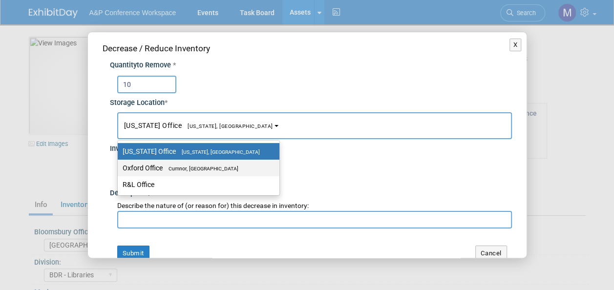
click at [197, 167] on span "Cumnor, [GEOGRAPHIC_DATA]" at bounding box center [201, 169] width 76 height 6
click at [119, 167] on input "Oxford Office [GEOGRAPHIC_DATA], [GEOGRAPHIC_DATA]" at bounding box center [116, 168] width 6 height 6
select select "11222978"
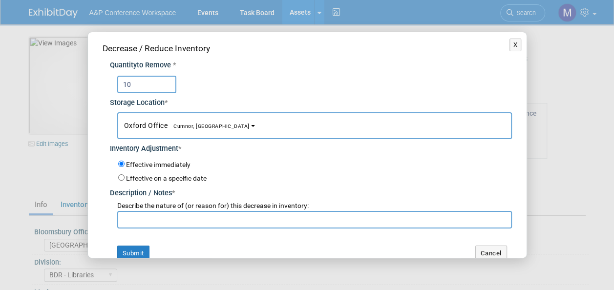
click at [194, 222] on input "text" at bounding box center [314, 220] width 395 height 18
paste input "For SLC 2025 Conference"
type input "For SLC 2025 Conference"
click at [138, 250] on button "Submit" at bounding box center [133, 254] width 32 height 16
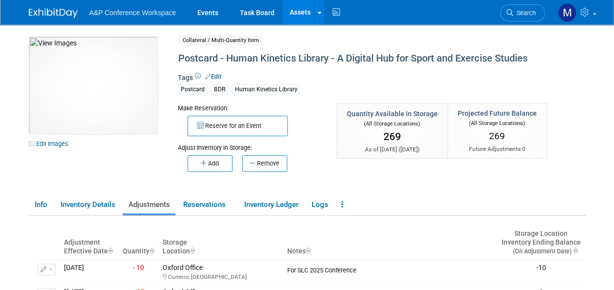
click at [306, 10] on link "Assets" at bounding box center [300, 12] width 36 height 24
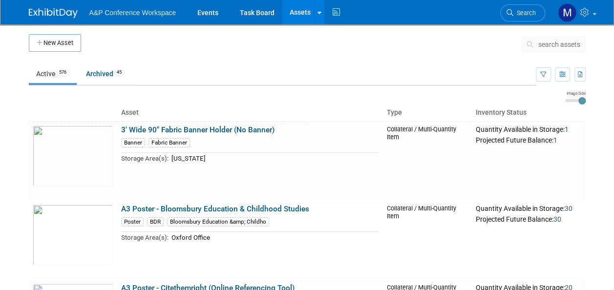
click at [560, 47] on span "search assets" at bounding box center [559, 45] width 42 height 8
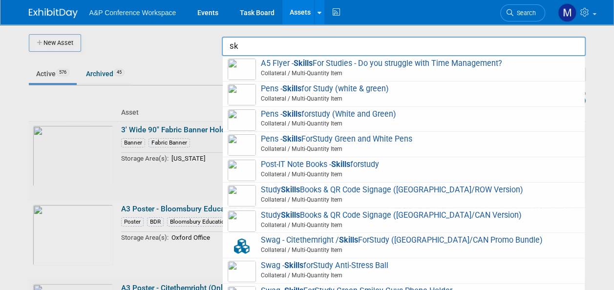
type input "s"
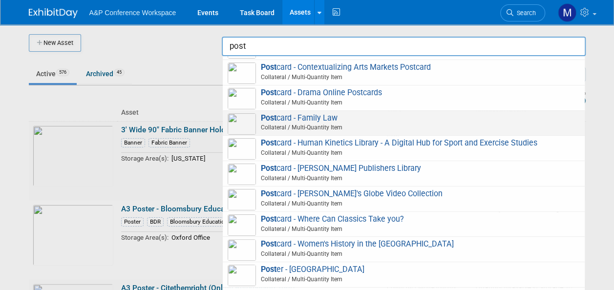
scroll to position [733, 0]
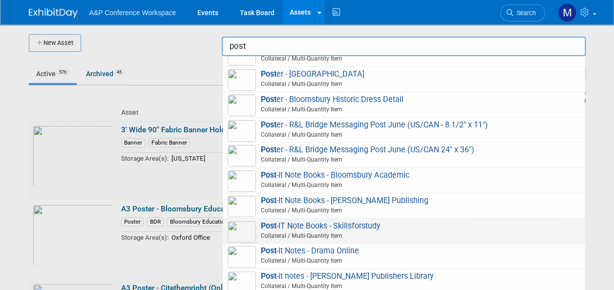
click at [356, 221] on span "Post -IT Note Books - Skillsforstudy Collateral / Multi-Quantity Item" at bounding box center [404, 231] width 352 height 20
type input "Post-IT Note Books - Skillsforstudy"
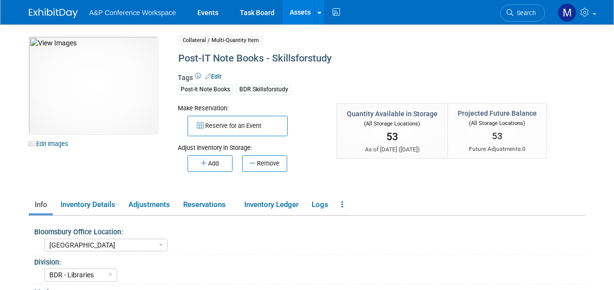
select select "[GEOGRAPHIC_DATA]"
select select "BDR - Libraries"
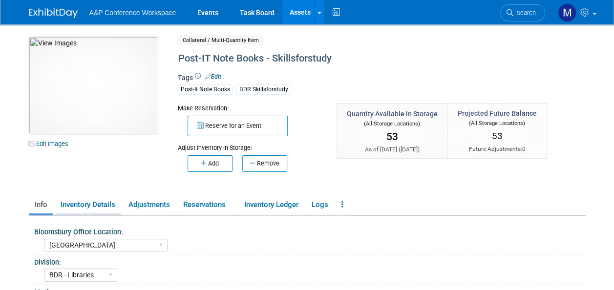
click at [91, 208] on link "Inventory Details" at bounding box center [88, 204] width 66 height 17
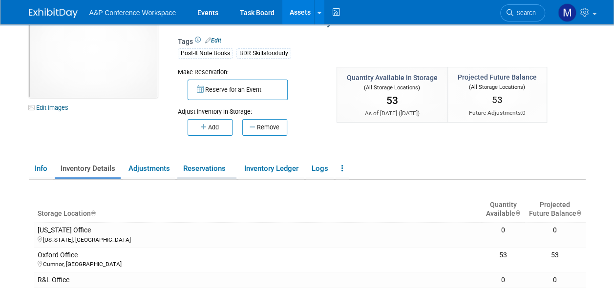
scroll to position [49, 0]
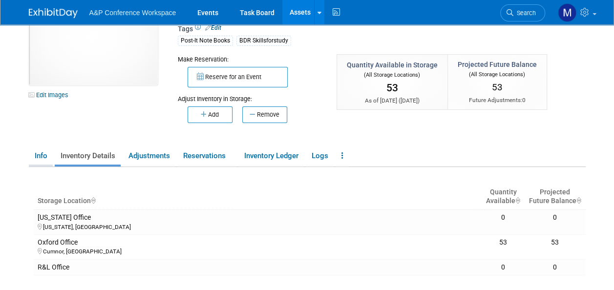
click at [42, 159] on link "Info" at bounding box center [41, 155] width 24 height 17
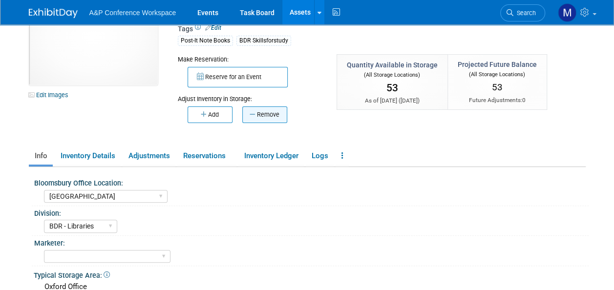
click at [264, 117] on button "Remove" at bounding box center [264, 114] width 45 height 17
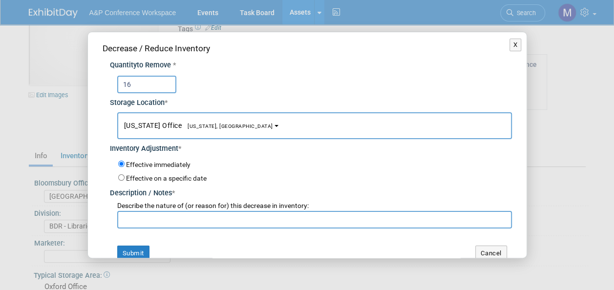
type input "16"
click at [225, 124] on button "[US_STATE] Office [US_STATE], [GEOGRAPHIC_DATA]" at bounding box center [314, 125] width 395 height 27
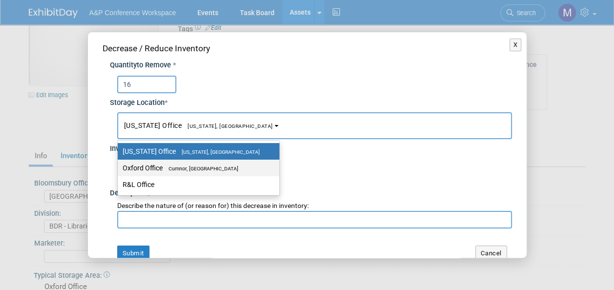
click at [228, 170] on label "Oxford Office [GEOGRAPHIC_DATA], [GEOGRAPHIC_DATA]" at bounding box center [196, 168] width 147 height 13
click at [119, 170] on input "Oxford Office [GEOGRAPHIC_DATA], [GEOGRAPHIC_DATA]" at bounding box center [116, 168] width 6 height 6
select select "11222978"
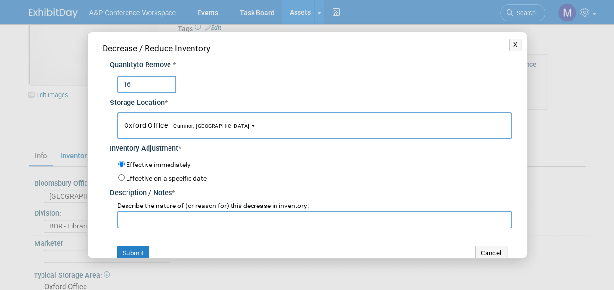
click at [217, 218] on input "text" at bounding box center [314, 220] width 395 height 18
paste input "For SLC 2025 Conference"
type input "For SLC 2025 Conference"
click at [147, 248] on button "Submit" at bounding box center [133, 254] width 32 height 16
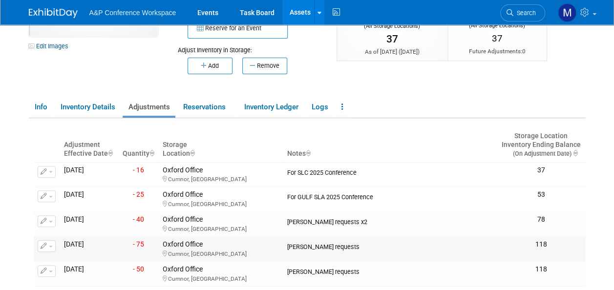
scroll to position [147, 0]
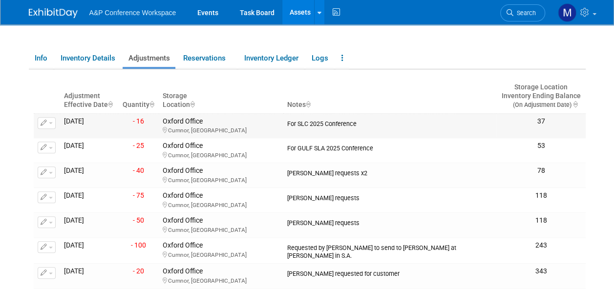
click at [50, 124] on button "button" at bounding box center [47, 123] width 18 height 12
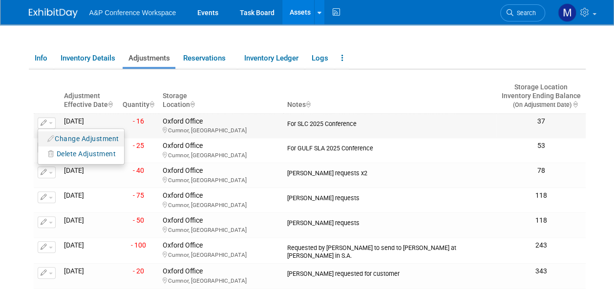
click at [60, 138] on button "Change Adjustment" at bounding box center [83, 138] width 81 height 13
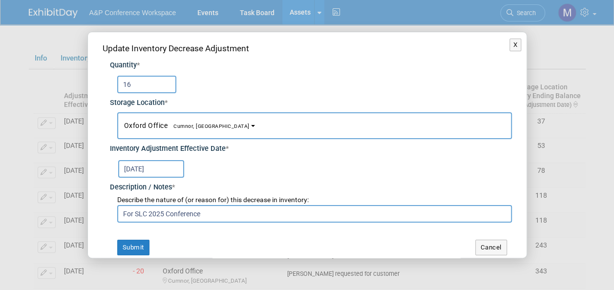
click at [133, 82] on input "16" at bounding box center [146, 85] width 59 height 18
type input "18"
click at [119, 246] on button "Submit" at bounding box center [133, 248] width 32 height 16
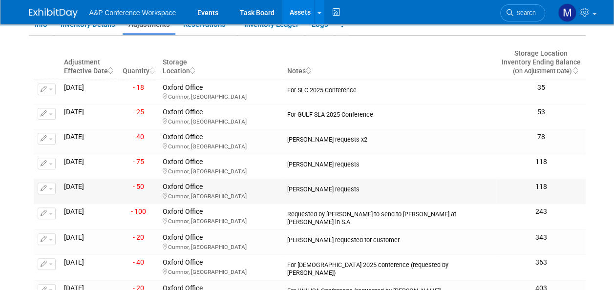
scroll to position [195, 0]
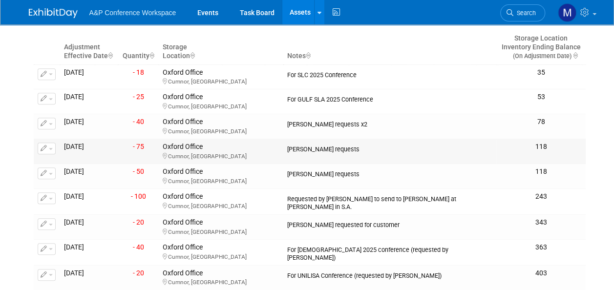
click at [53, 148] on button "button" at bounding box center [47, 149] width 18 height 12
click at [63, 163] on button "Change Adjustment" at bounding box center [83, 164] width 81 height 13
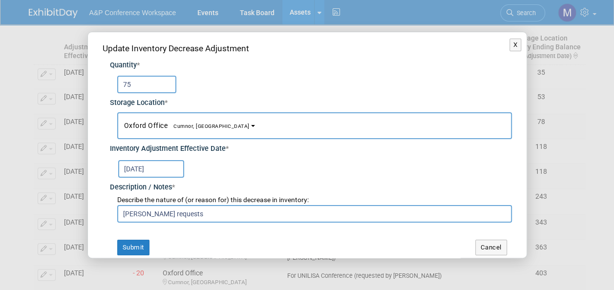
click at [147, 83] on input "75" at bounding box center [146, 85] width 59 height 18
type input "7"
type input "110"
click at [120, 246] on button "Submit" at bounding box center [133, 248] width 32 height 16
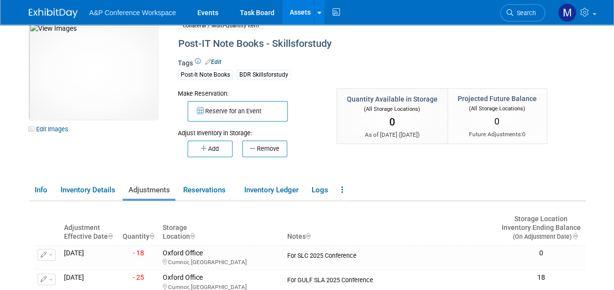
scroll to position [0, 0]
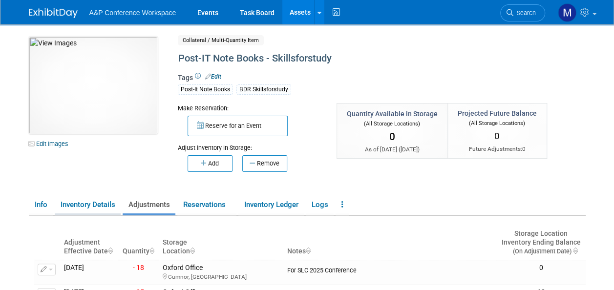
click at [78, 208] on link "Inventory Details" at bounding box center [88, 204] width 66 height 17
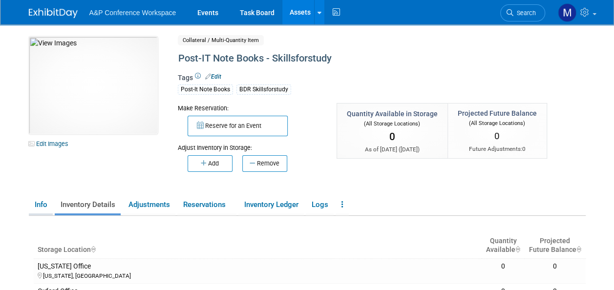
click at [42, 202] on link "Info" at bounding box center [41, 204] width 24 height 17
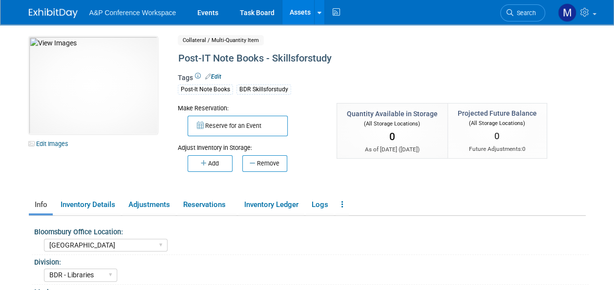
click at [299, 19] on link "Assets" at bounding box center [300, 12] width 36 height 24
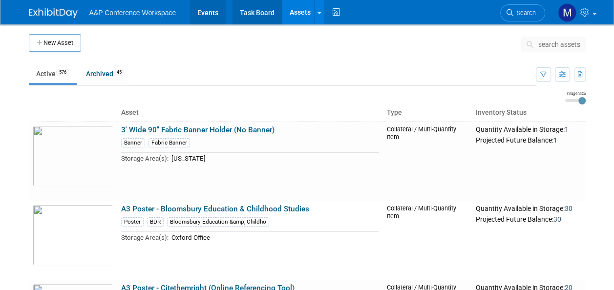
drag, startPoint x: 213, startPoint y: 13, endPoint x: 248, endPoint y: 22, distance: 36.0
click at [213, 13] on link "Events" at bounding box center [208, 12] width 36 height 24
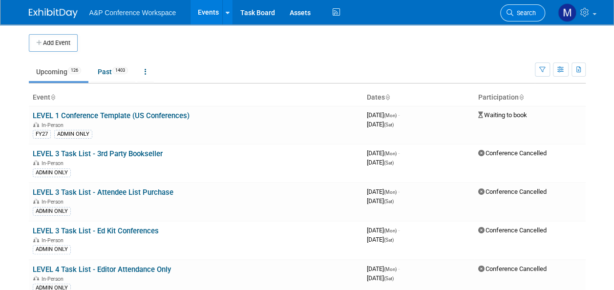
click at [521, 14] on span "Search" at bounding box center [524, 12] width 22 height 7
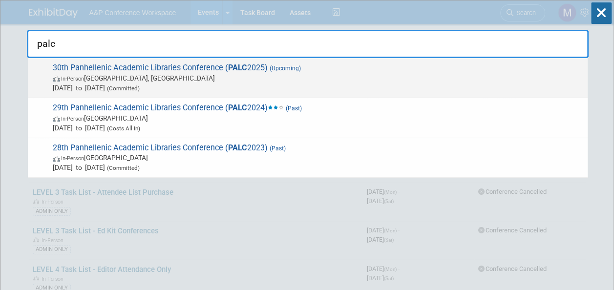
type input "palc"
click at [264, 69] on span "30th Panhellenic Academic Libraries Conference ( PALC 2025) (Upcoming) In-Perso…" at bounding box center [316, 78] width 533 height 30
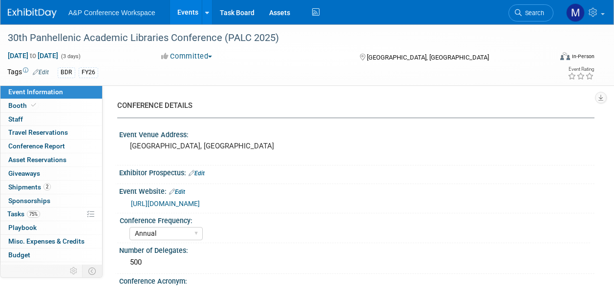
select select "Annual"
select select "Level 2"
select select "In-Person Booth"
select select "Libraries"
select select "Bloomsbury Digital Resources"
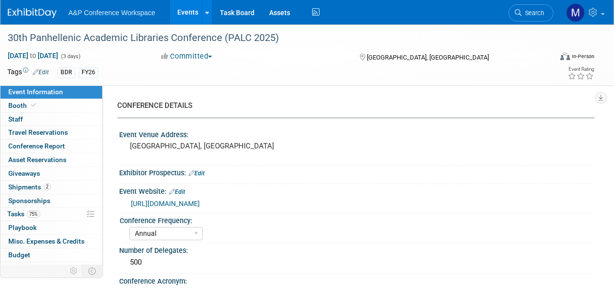
select select "[PERSON_NAME]"
select select "BDR Product Awareness and Trial Generation​"
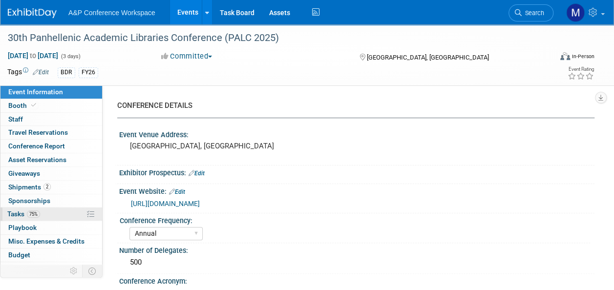
click at [24, 214] on span "Tasks 75%" at bounding box center [23, 214] width 33 height 8
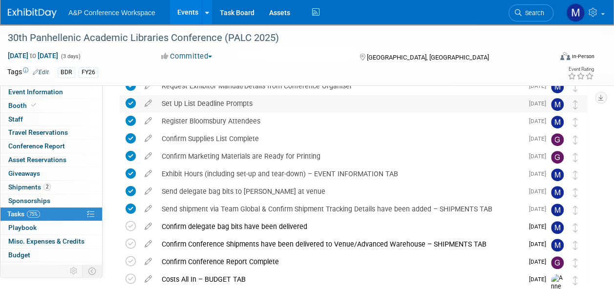
scroll to position [147, 0]
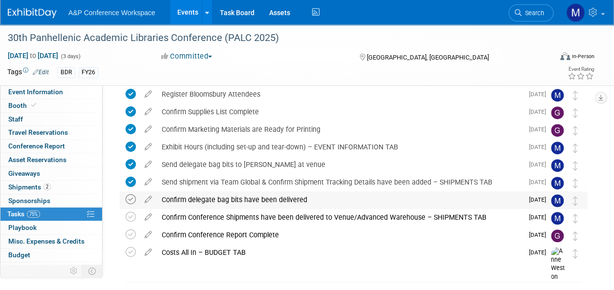
click at [131, 200] on icon at bounding box center [131, 199] width 10 height 10
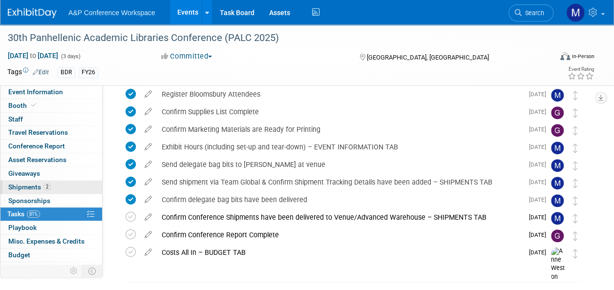
click at [49, 189] on span "Shipments 2" at bounding box center [29, 187] width 42 height 8
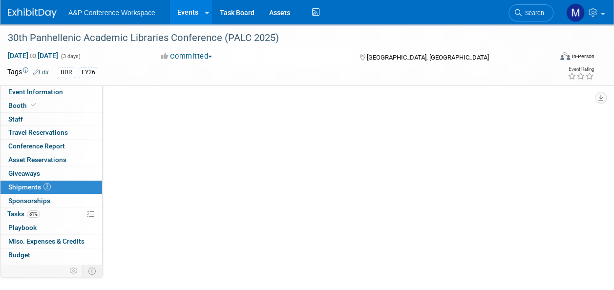
scroll to position [0, 0]
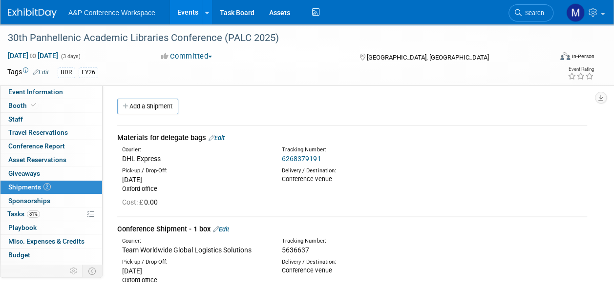
click at [222, 138] on link "Edit" at bounding box center [217, 137] width 16 height 7
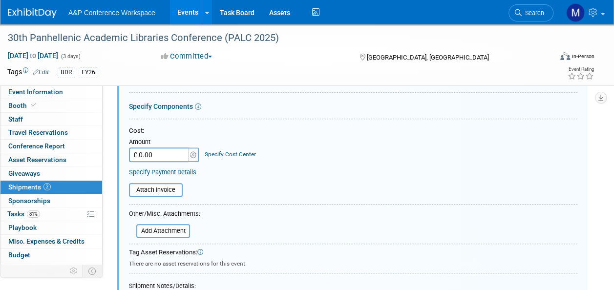
scroll to position [258, 0]
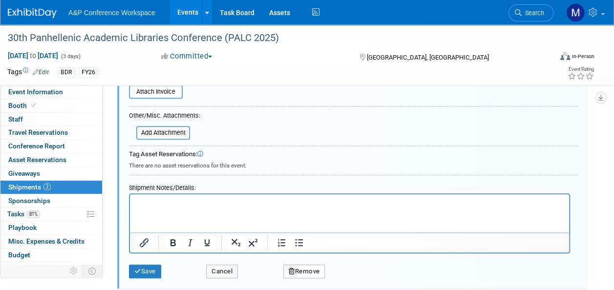
click at [149, 197] on html at bounding box center [349, 201] width 439 height 14
paste body "Rich Text Area. Press ALT-0 for help."
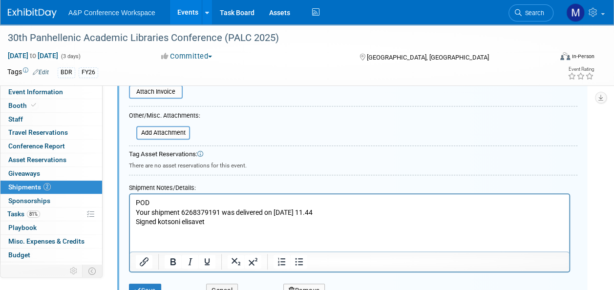
click at [157, 222] on p "Your shipment 6268379191 was delivered on [DATE] 11.44 Signed kotsoni elisavet" at bounding box center [350, 217] width 428 height 19
drag, startPoint x: 152, startPoint y: 200, endPoint x: 135, endPoint y: 201, distance: 17.1
click at [135, 201] on body "POD Your shipment 6268379191 was delivered on 23 September 2025 at 11.44 Signed…" at bounding box center [349, 212] width 429 height 29
click at [174, 264] on icon "Bold" at bounding box center [173, 262] width 12 height 12
click at [208, 258] on icon "Underline" at bounding box center [207, 262] width 12 height 12
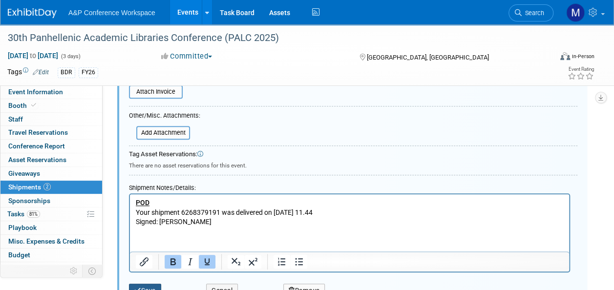
click at [152, 285] on button "Save" at bounding box center [145, 291] width 32 height 14
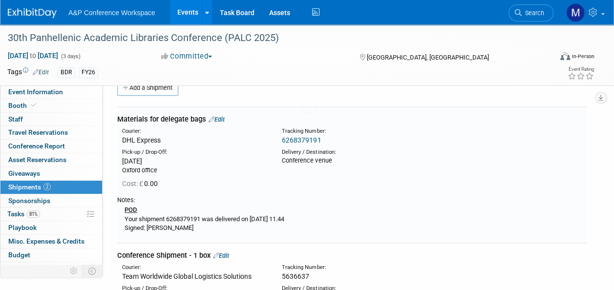
scroll to position [14, 0]
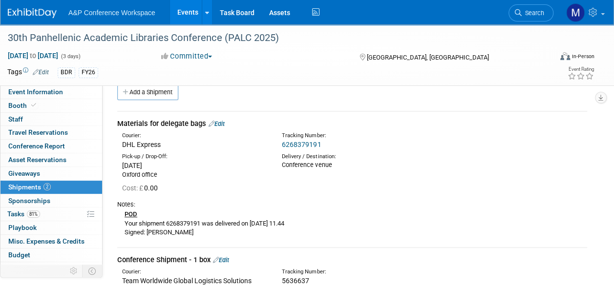
click at [222, 125] on link "Edit" at bounding box center [217, 123] width 16 height 7
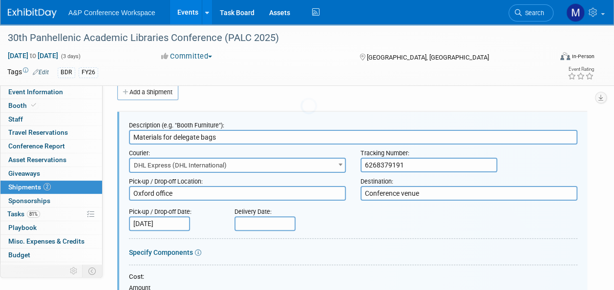
scroll to position [0, 0]
click at [265, 226] on input "text" at bounding box center [264, 223] width 61 height 15
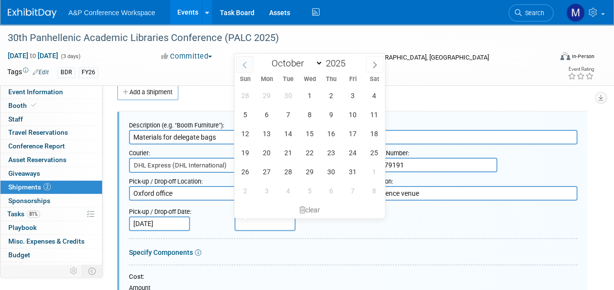
click at [248, 62] on icon at bounding box center [244, 65] width 7 height 7
select select "8"
click at [285, 152] on span "23" at bounding box center [287, 152] width 19 height 19
type input "[DATE]"
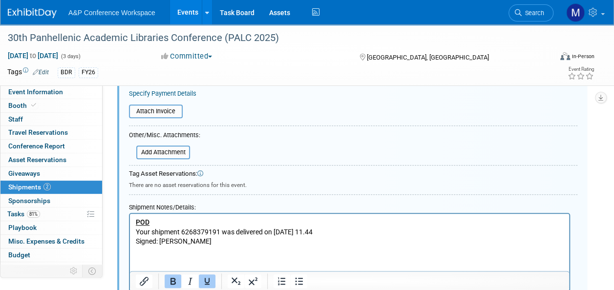
scroll to position [307, 0]
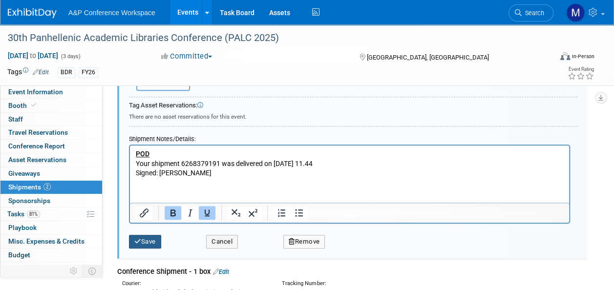
click at [141, 241] on button "Save" at bounding box center [145, 242] width 32 height 14
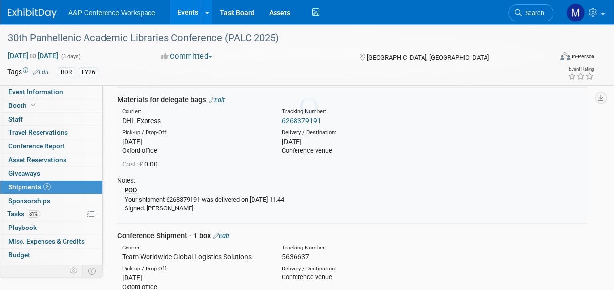
scroll to position [14, 0]
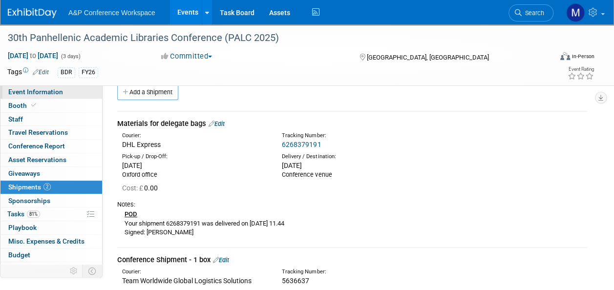
click at [61, 91] on span "Event Information" at bounding box center [35, 92] width 55 height 8
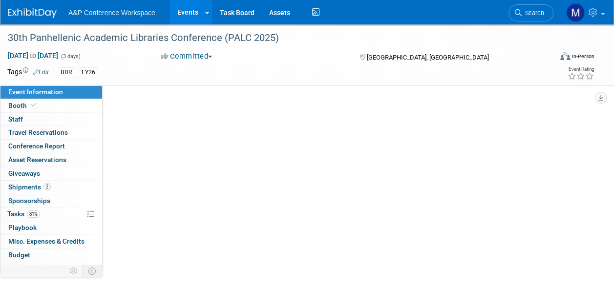
select select "Annual"
select select "Level 2"
select select "In-Person Booth"
select select "Libraries"
select select "Bloomsbury Digital Resources"
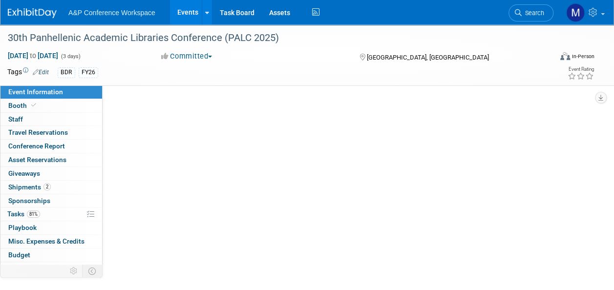
select select "[PERSON_NAME]"
select select "BDR Product Awareness and Trial Generation​"
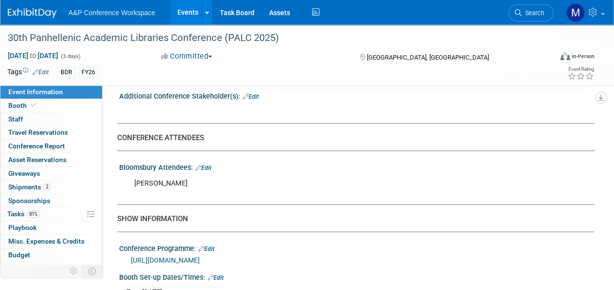
scroll to position [586, 0]
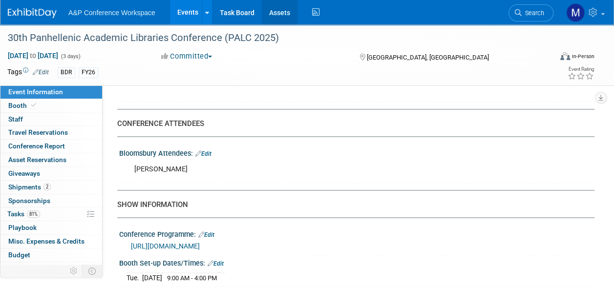
click at [277, 14] on link "Assets" at bounding box center [280, 12] width 36 height 24
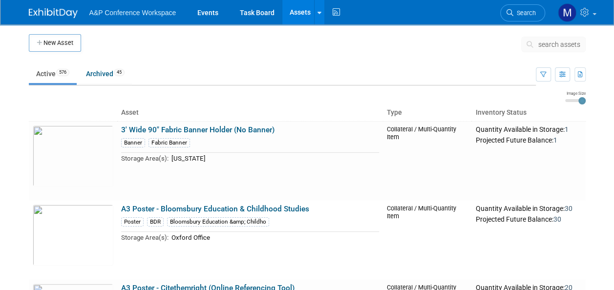
click at [559, 45] on span "search assets" at bounding box center [559, 45] width 42 height 8
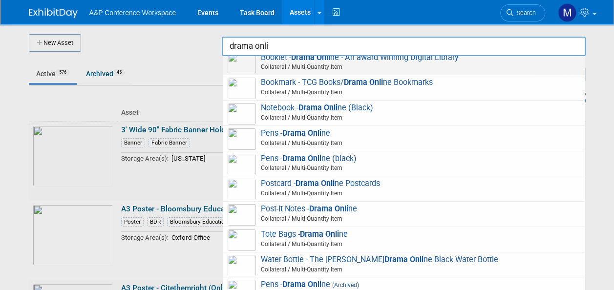
scroll to position [176, 0]
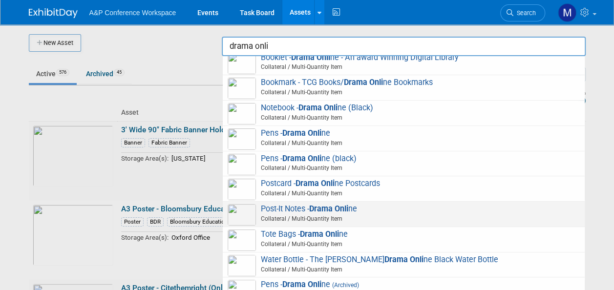
click at [300, 210] on span "Post-It Notes - Drama Onli ne Collateral / Multi-Quantity Item" at bounding box center [404, 214] width 352 height 20
type input "Post-It Notes - Drama Online"
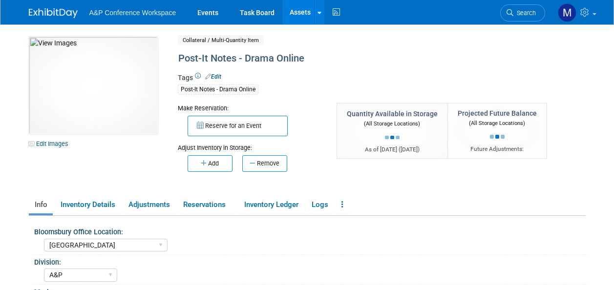
select select "[GEOGRAPHIC_DATA]"
select select "A&P"
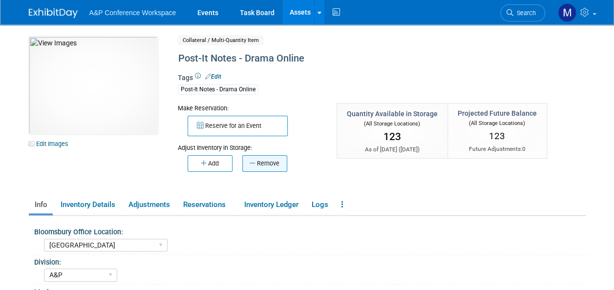
click at [262, 164] on button "Remove" at bounding box center [264, 163] width 45 height 17
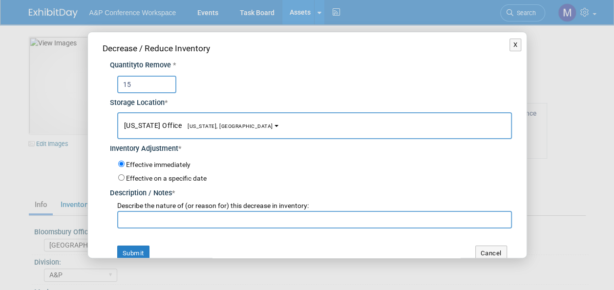
type input "15"
click at [205, 131] on button "[US_STATE] Office [US_STATE], [GEOGRAPHIC_DATA]" at bounding box center [314, 125] width 395 height 27
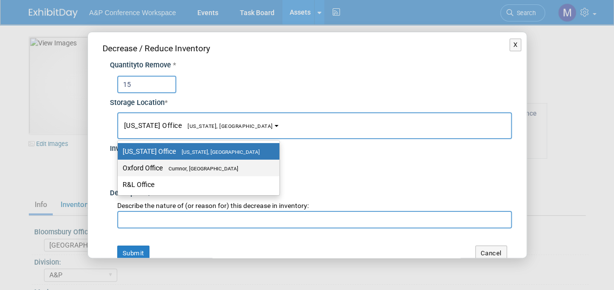
click at [202, 162] on label "Oxford Office [GEOGRAPHIC_DATA], [GEOGRAPHIC_DATA]" at bounding box center [196, 168] width 147 height 13
click at [119, 165] on input "Oxford Office [GEOGRAPHIC_DATA], [GEOGRAPHIC_DATA]" at bounding box center [116, 168] width 6 height 6
select select "11222978"
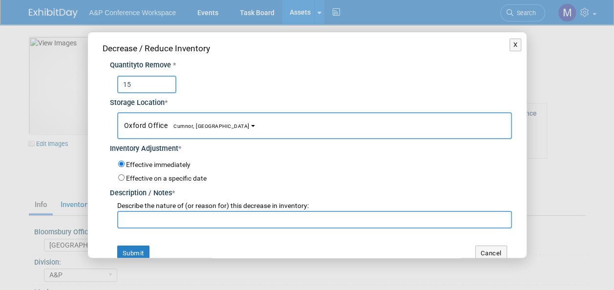
click at [192, 219] on input "text" at bounding box center [314, 220] width 395 height 18
paste input "Your shipment 6268379191 was delivered on [DATE] 11.44 Signed kotsoni elisavet"
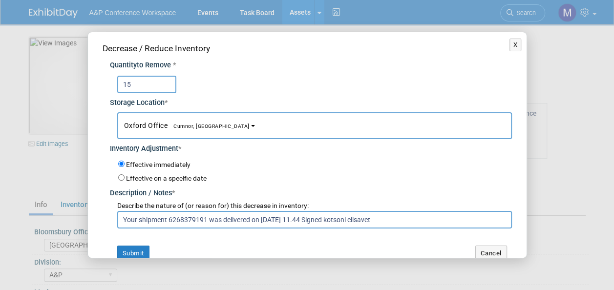
drag, startPoint x: 461, startPoint y: 219, endPoint x: -2, endPoint y: 202, distance: 463.7
click at [0, 202] on html "A&P Conference Workspace Events Task Board Assets ..." at bounding box center [307, 145] width 614 height 290
drag, startPoint x: 224, startPoint y: 216, endPoint x: 31, endPoint y: 214, distance: 192.4
click at [31, 214] on div "X Decrease / Reduce Inventory Quantity to Remove * 15 * Oxford Office *" at bounding box center [307, 145] width 614 height 290
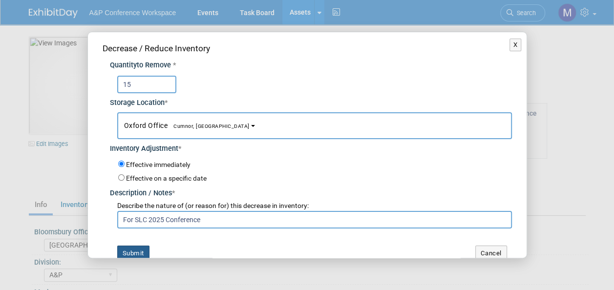
type input "For SLC 2025 Conference"
click at [142, 248] on button "Submit" at bounding box center [133, 254] width 32 height 16
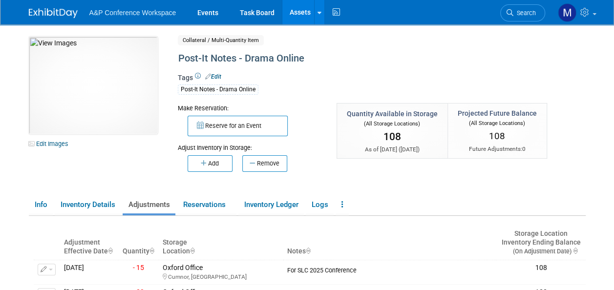
click at [292, 9] on link "Assets" at bounding box center [300, 12] width 36 height 24
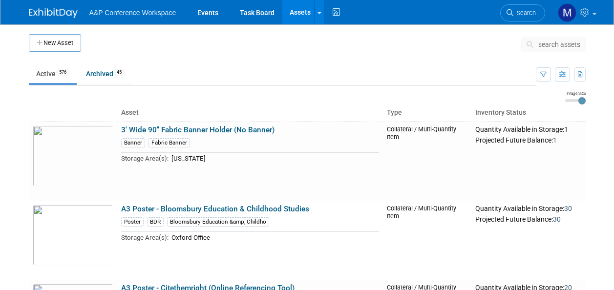
click at [564, 45] on span "search assets" at bounding box center [559, 45] width 42 height 8
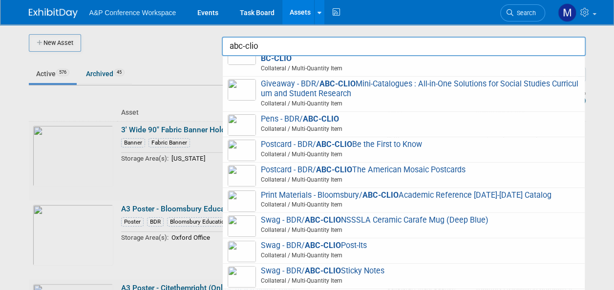
scroll to position [586, 0]
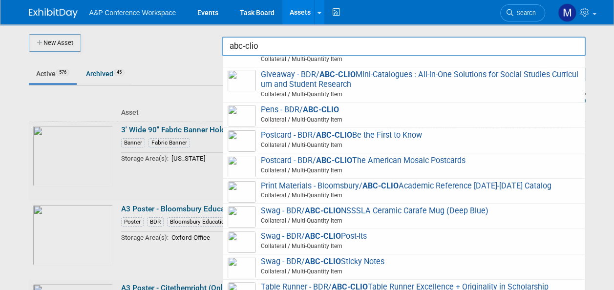
drag, startPoint x: 279, startPoint y: 43, endPoint x: 170, endPoint y: 57, distance: 109.8
click at [176, 53] on body "A&P Conference Workspace Events Task Board Assets New Asset Search Assets Bulk …" at bounding box center [307, 145] width 614 height 290
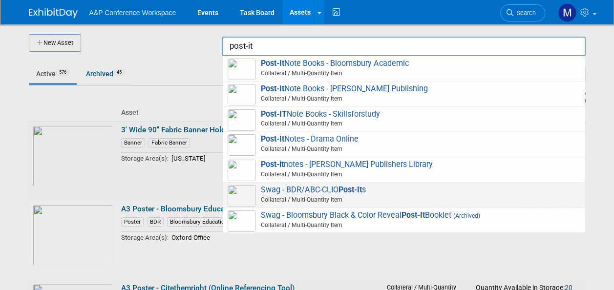
click at [336, 191] on span "Swag - BDR/ABC-CLIO Post-It s Collateral / Multi-Quantity Item" at bounding box center [404, 195] width 352 height 20
type input "Swag - BDR/ABC-CLIO Post-Its"
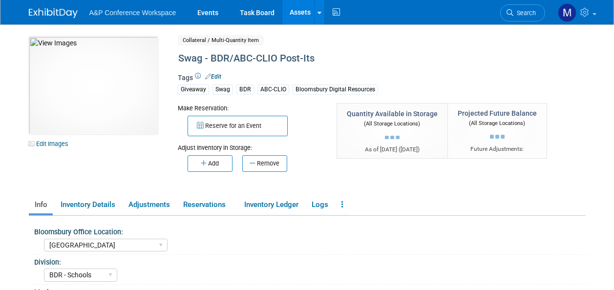
select select "[GEOGRAPHIC_DATA]"
select select "BDR - Schools"
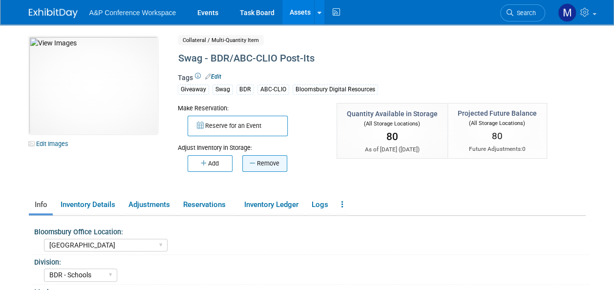
click at [280, 167] on button "Remove" at bounding box center [264, 163] width 45 height 17
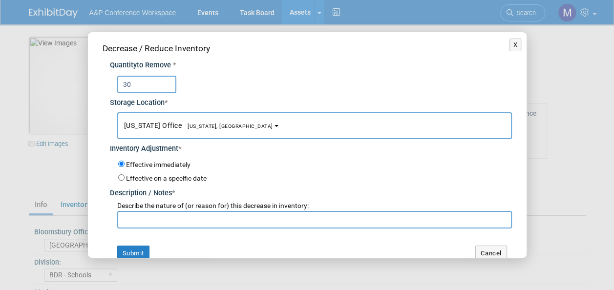
type input "30"
click at [206, 130] on button "[US_STATE] Office [US_STATE], [GEOGRAPHIC_DATA]" at bounding box center [314, 125] width 395 height 27
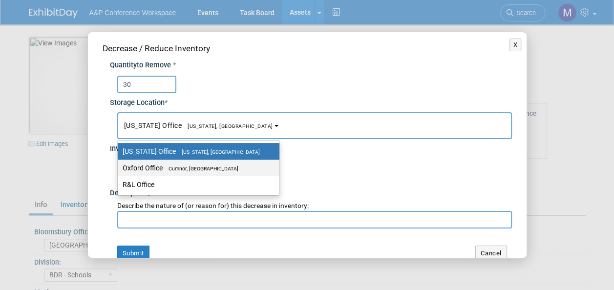
click at [208, 168] on span "Cumnor, [GEOGRAPHIC_DATA]" at bounding box center [201, 169] width 76 height 6
click at [119, 168] on input "Oxford Office [GEOGRAPHIC_DATA], [GEOGRAPHIC_DATA]" at bounding box center [116, 168] width 6 height 6
select select "11222978"
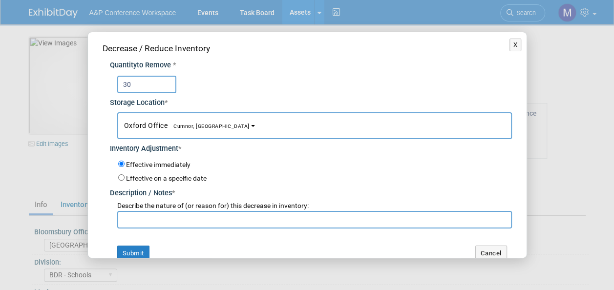
click at [179, 224] on input "text" at bounding box center [314, 220] width 395 height 18
paste input "For SLC 2025 Conference"
type input "For SLC 2025 Conference"
click at [140, 250] on button "Submit" at bounding box center [133, 254] width 32 height 16
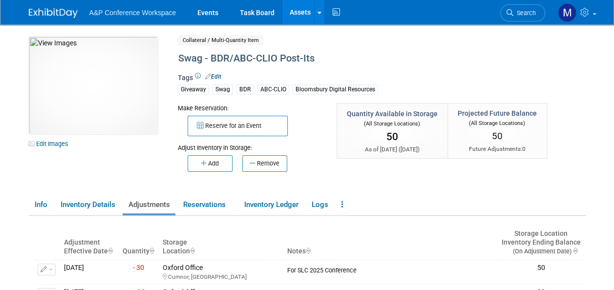
click at [310, 8] on link "Assets" at bounding box center [300, 12] width 36 height 24
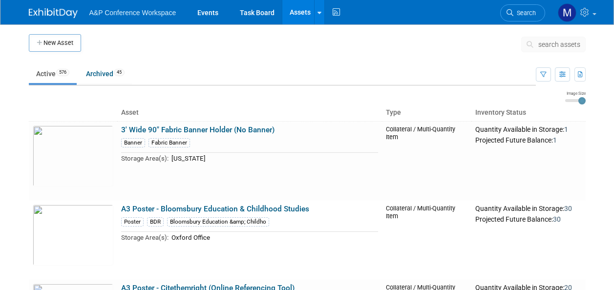
click at [568, 38] on button "search assets" at bounding box center [553, 45] width 64 height 16
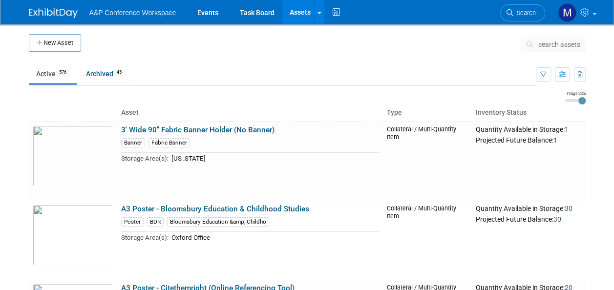
click at [566, 44] on span "search assets" at bounding box center [559, 45] width 42 height 8
click at [558, 42] on span "search assets" at bounding box center [559, 45] width 42 height 8
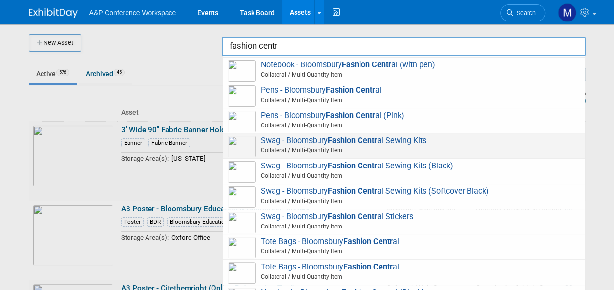
scroll to position [105, 0]
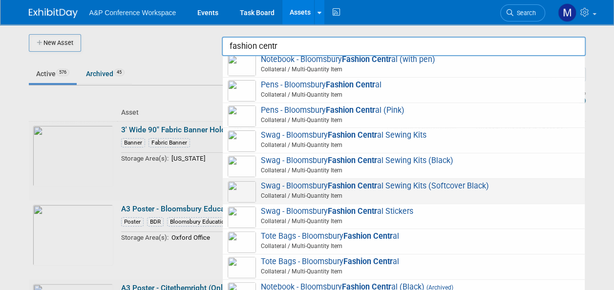
click at [357, 187] on strong "Fashion Centr" at bounding box center [352, 185] width 49 height 9
type input "Swag - Bloomsbury Fashion Central Sewing Kits (Softcover Black)"
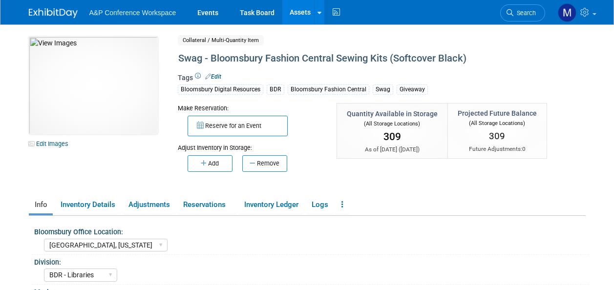
select select "[GEOGRAPHIC_DATA], [US_STATE]"
select select "BDR - Libraries"
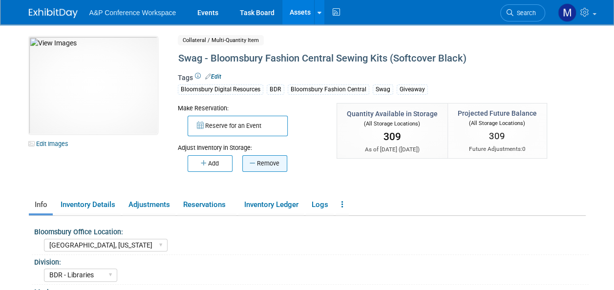
click at [261, 158] on button "Remove" at bounding box center [264, 163] width 45 height 17
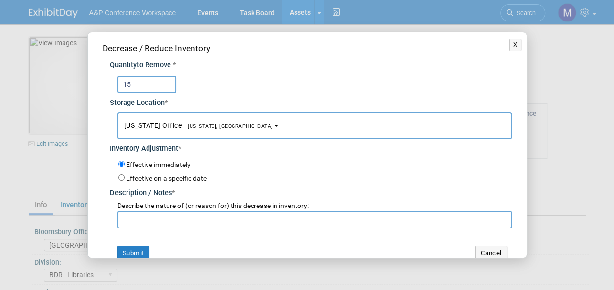
type input "15"
click at [206, 125] on span "[US_STATE], [GEOGRAPHIC_DATA]" at bounding box center [227, 126] width 91 height 6
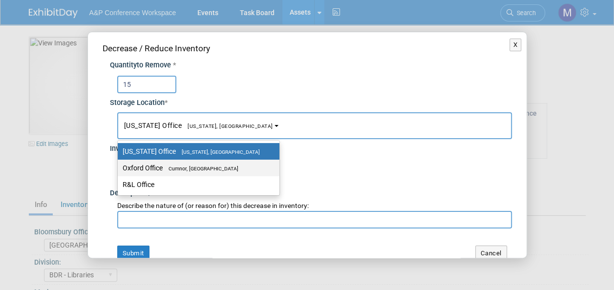
click at [215, 169] on span "Cumnor, [GEOGRAPHIC_DATA]" at bounding box center [201, 169] width 76 height 6
click at [119, 169] on input "Oxford Office [GEOGRAPHIC_DATA], [GEOGRAPHIC_DATA]" at bounding box center [116, 168] width 6 height 6
select select "11222978"
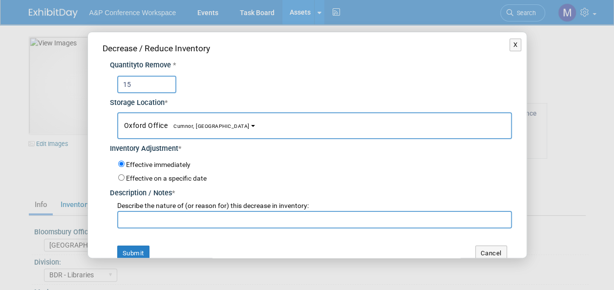
click at [204, 218] on input "text" at bounding box center [314, 220] width 395 height 18
paste input "For SLC 2025 Conference"
type input "For SLC 2025 Conference"
click at [144, 250] on button "Submit" at bounding box center [133, 254] width 32 height 16
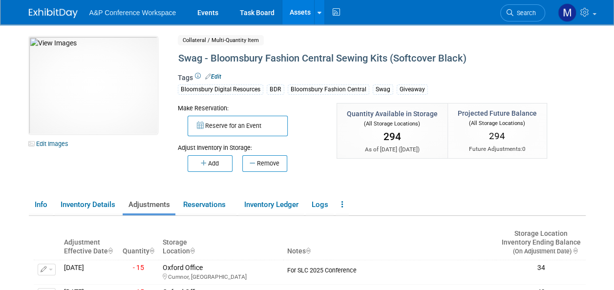
click at [289, 13] on link "Assets" at bounding box center [300, 12] width 36 height 24
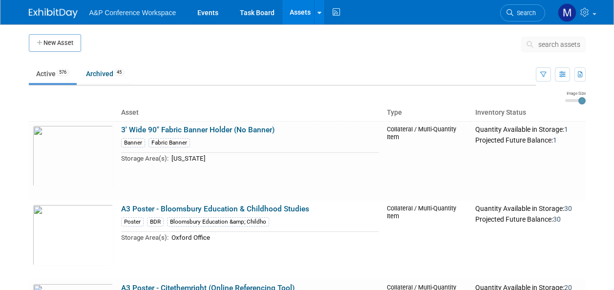
click at [544, 41] on span "search assets" at bounding box center [559, 45] width 42 height 8
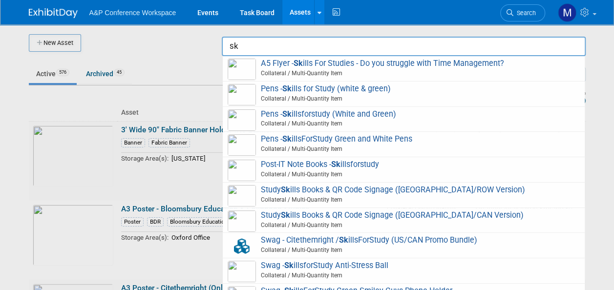
type input "s"
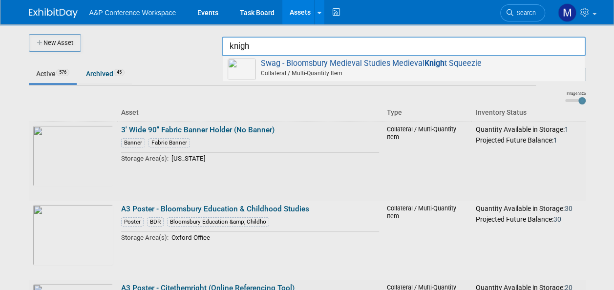
click at [445, 60] on span "Swag - Bloomsbury Medieval Studies Medieval Knigh t Squeezie Collateral / Multi…" at bounding box center [404, 69] width 352 height 20
type input "Swag - Bloomsbury Medieval Studies Medieval Knight Squeezie"
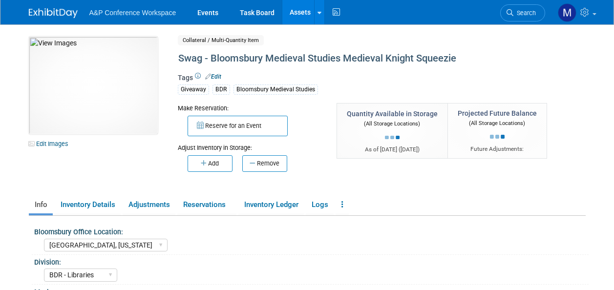
select select "[GEOGRAPHIC_DATA], [US_STATE]"
select select "BDR - Libraries"
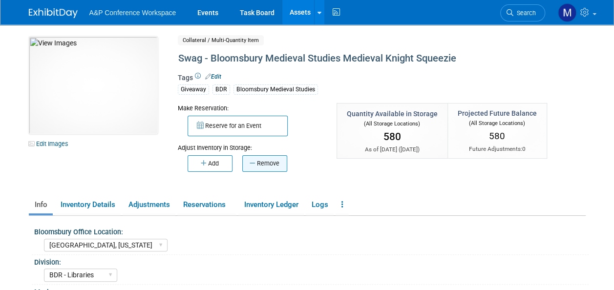
click at [263, 161] on button "Remove" at bounding box center [264, 163] width 45 height 17
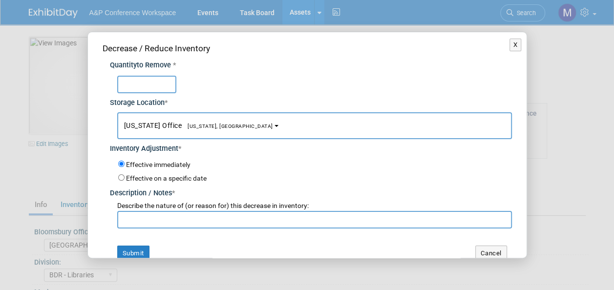
type input "0"
type input "20"
click at [208, 126] on span "[US_STATE], [GEOGRAPHIC_DATA]" at bounding box center [227, 126] width 91 height 6
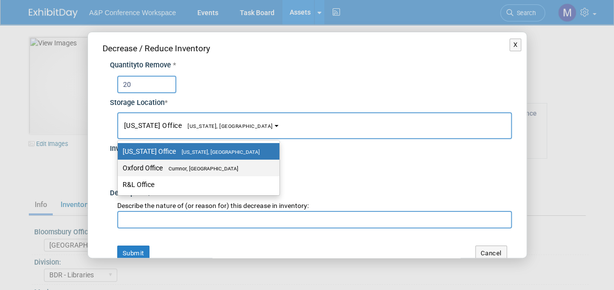
click at [205, 166] on span "Cumnor, [GEOGRAPHIC_DATA]" at bounding box center [201, 169] width 76 height 6
click at [119, 165] on input "Oxford Office [GEOGRAPHIC_DATA], [GEOGRAPHIC_DATA]" at bounding box center [116, 168] width 6 height 6
select select "11222978"
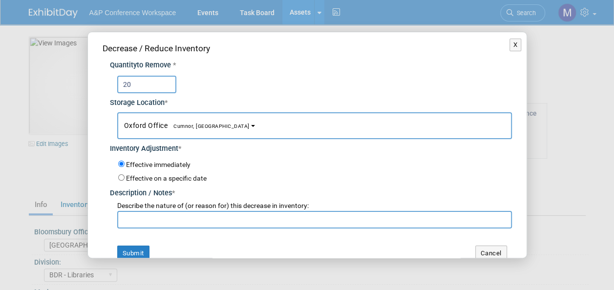
click at [202, 223] on input "text" at bounding box center [314, 220] width 395 height 18
paste input "For SLC 2025 Conference"
type input "For SLC 2025 Conference"
click at [137, 253] on button "Submit" at bounding box center [133, 254] width 32 height 16
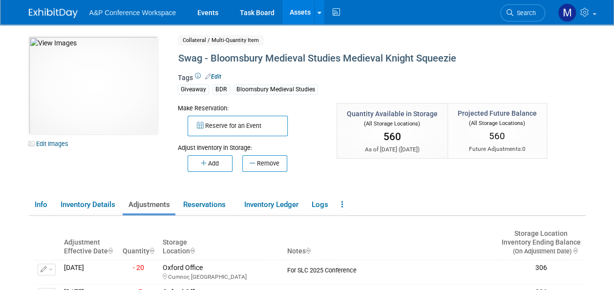
click at [310, 13] on link "Assets" at bounding box center [300, 12] width 36 height 24
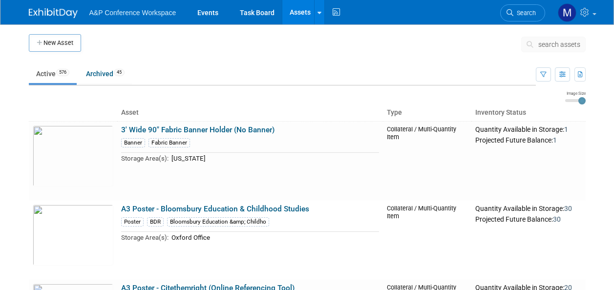
click at [551, 45] on span "search assets" at bounding box center [559, 45] width 42 height 8
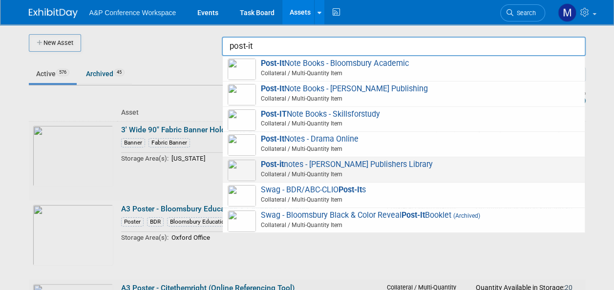
click at [342, 166] on span "Post-it notes - Jessica Kingsley Publishers Library Collateral / Multi-Quantity…" at bounding box center [404, 170] width 352 height 20
type input "Post-it notes - [PERSON_NAME] Publishers Library"
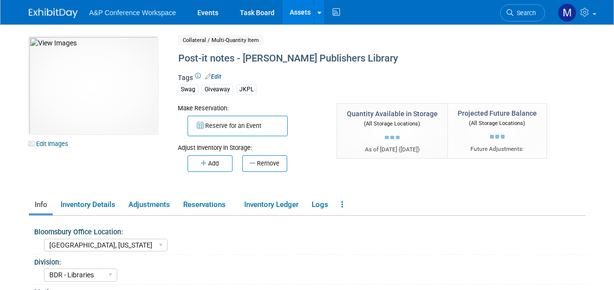
select select "[GEOGRAPHIC_DATA], [US_STATE]"
select select "BDR - Libraries"
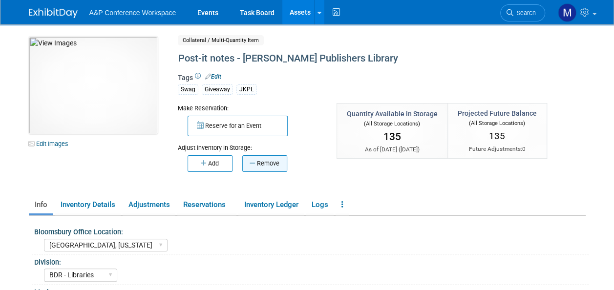
click at [259, 167] on button "Remove" at bounding box center [264, 163] width 45 height 17
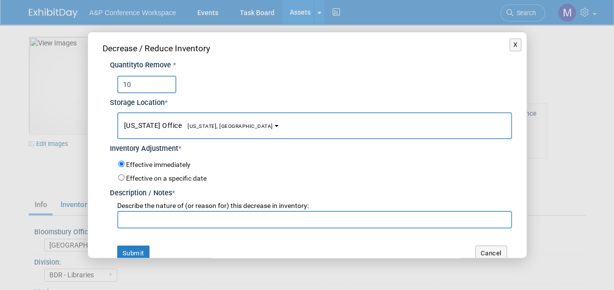
type input "10"
click at [207, 125] on span "[US_STATE], [GEOGRAPHIC_DATA]" at bounding box center [227, 126] width 91 height 6
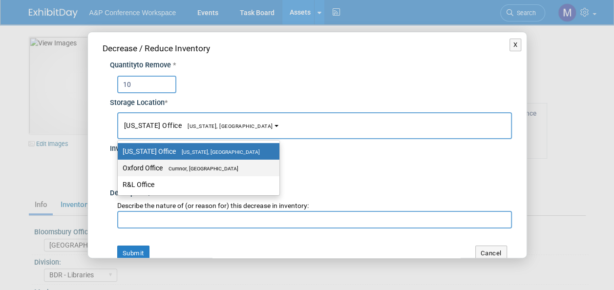
click at [199, 168] on span "Cumnor, [GEOGRAPHIC_DATA]" at bounding box center [201, 169] width 76 height 6
click at [119, 168] on input "Oxford Office [GEOGRAPHIC_DATA], [GEOGRAPHIC_DATA]" at bounding box center [116, 168] width 6 height 6
select select "11222978"
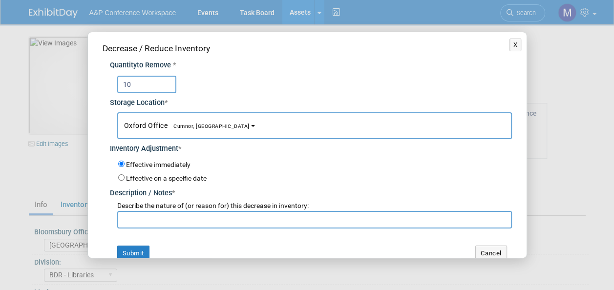
click at [206, 224] on input "text" at bounding box center [314, 220] width 395 height 18
paste input "For SLC 2025 Conference"
type input "For SLC 2025 Conference"
click at [143, 247] on button "Submit" at bounding box center [133, 254] width 32 height 16
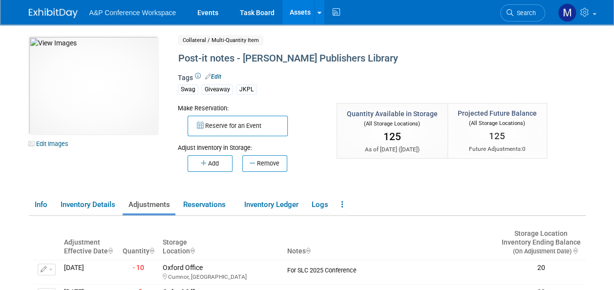
click at [303, 10] on link "Assets" at bounding box center [300, 12] width 36 height 24
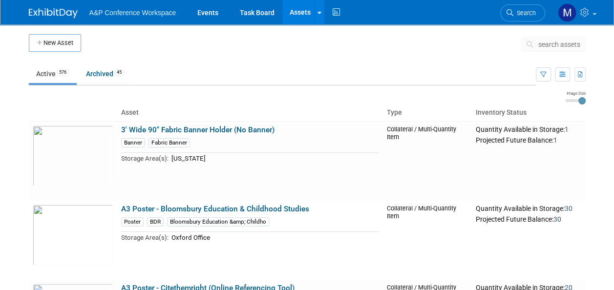
click at [555, 41] on span "search assets" at bounding box center [559, 45] width 42 height 8
click at [558, 43] on span "search assets" at bounding box center [559, 45] width 42 height 8
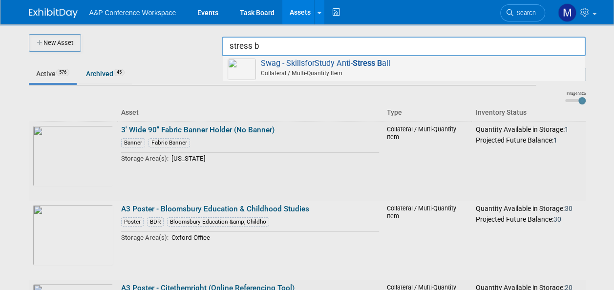
click at [323, 65] on span "Swag - SkillsforStudy Anti- Stress B all Collateral / Multi-Quantity Item" at bounding box center [404, 69] width 352 height 20
type input "Swag - SkillsforStudy Anti-Stress Ball"
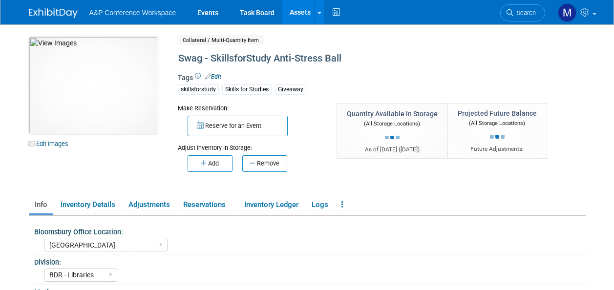
select select "[GEOGRAPHIC_DATA]"
select select "BDR - Libraries"
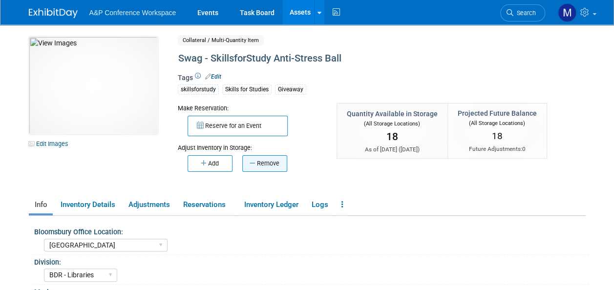
click at [281, 161] on button "Remove" at bounding box center [264, 163] width 45 height 17
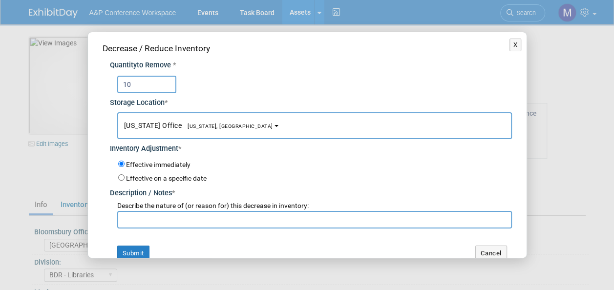
type input "10"
click at [211, 120] on button "[US_STATE] Office [US_STATE], [GEOGRAPHIC_DATA]" at bounding box center [314, 125] width 395 height 27
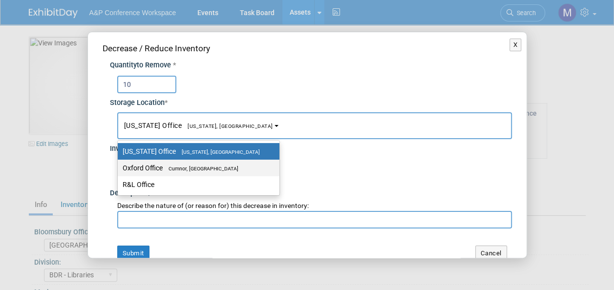
click at [215, 166] on span "Cumnor, [GEOGRAPHIC_DATA]" at bounding box center [201, 169] width 76 height 6
click at [119, 165] on input "Oxford Office [GEOGRAPHIC_DATA], [GEOGRAPHIC_DATA]" at bounding box center [116, 168] width 6 height 6
select select "11222978"
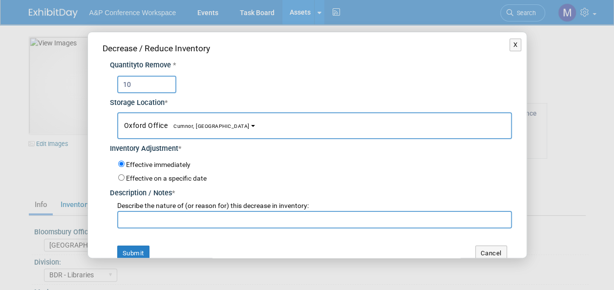
click at [216, 222] on input "text" at bounding box center [314, 220] width 395 height 18
paste input "For SLC 2025 Conference"
type input "For SLC 2025 Conference"
click at [141, 249] on button "Submit" at bounding box center [133, 254] width 32 height 16
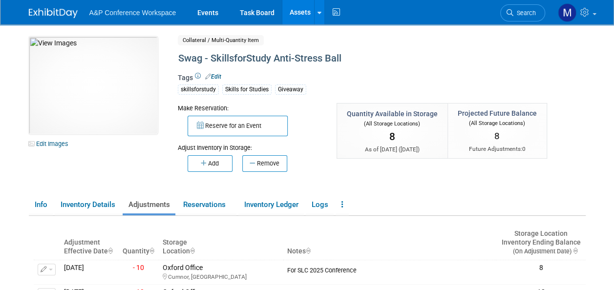
click at [309, 11] on link "Assets" at bounding box center [300, 12] width 36 height 24
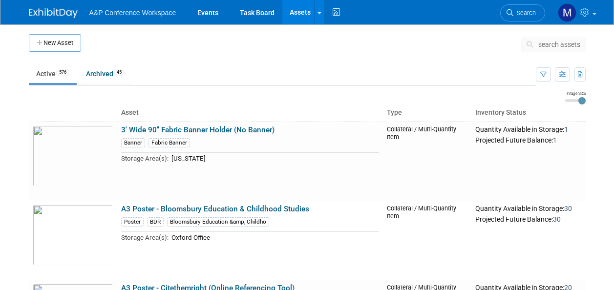
click at [563, 45] on span "search assets" at bounding box center [559, 45] width 42 height 8
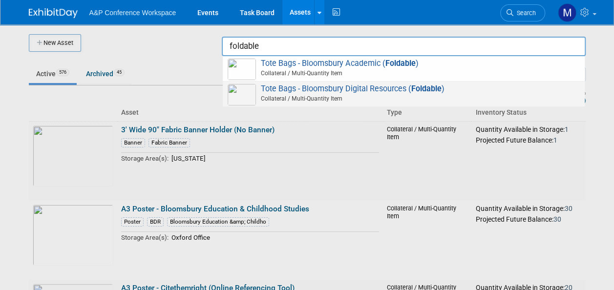
click at [395, 93] on span "Tote Bags - Bloomsbury Digital Resources ( Foldable ) Collateral / Multi-Quanti…" at bounding box center [404, 94] width 352 height 20
type input "Tote Bags - Bloomsbury Digital Resources (Foldable)"
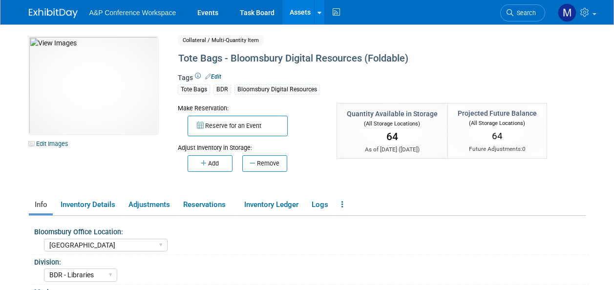
select select "[GEOGRAPHIC_DATA]"
select select "BDR - Libraries"
select select "[PERSON_NAME]"
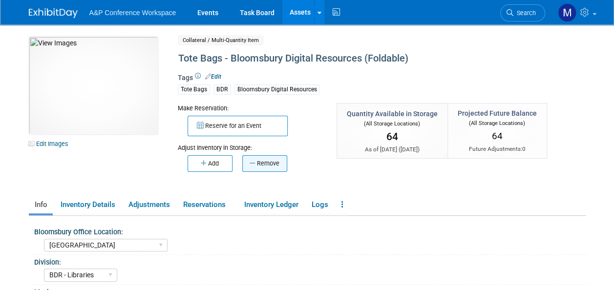
click at [269, 168] on button "Remove" at bounding box center [264, 163] width 45 height 17
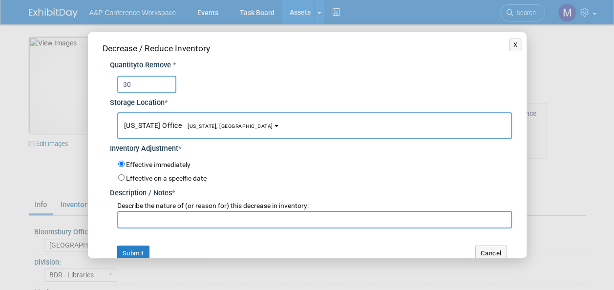
type input "30"
click at [193, 126] on span "[US_STATE], [GEOGRAPHIC_DATA]" at bounding box center [227, 126] width 91 height 6
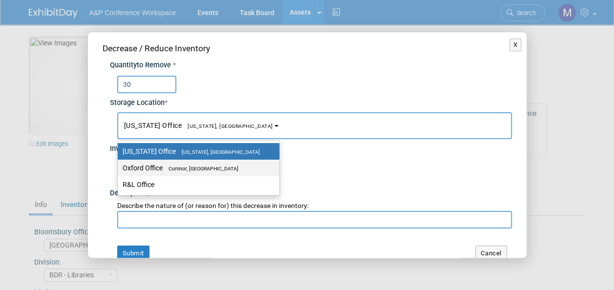
click at [192, 167] on span "Cumnor, [GEOGRAPHIC_DATA]" at bounding box center [201, 169] width 76 height 6
click at [119, 167] on input "Oxford Office [GEOGRAPHIC_DATA], [GEOGRAPHIC_DATA]" at bounding box center [116, 168] width 6 height 6
select select "11222978"
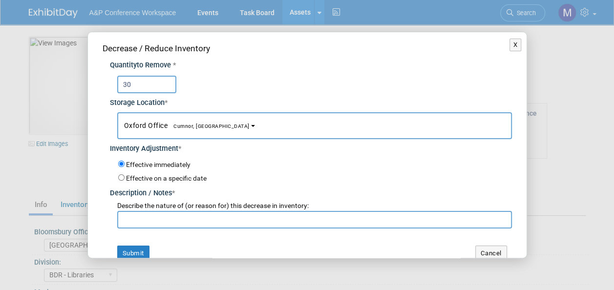
click at [187, 219] on input "text" at bounding box center [314, 220] width 395 height 18
paste input "For SLC 2025 Conference"
type input "For SLC 2025 Conference"
click at [135, 249] on button "Submit" at bounding box center [133, 254] width 32 height 16
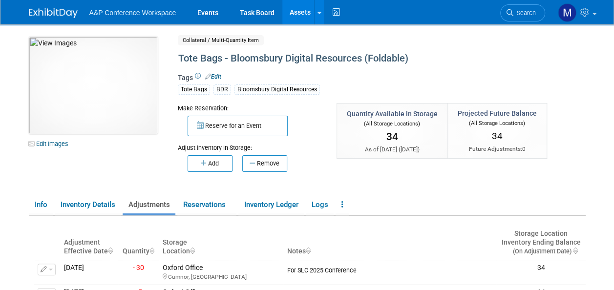
click at [303, 7] on link "Assets" at bounding box center [300, 12] width 36 height 24
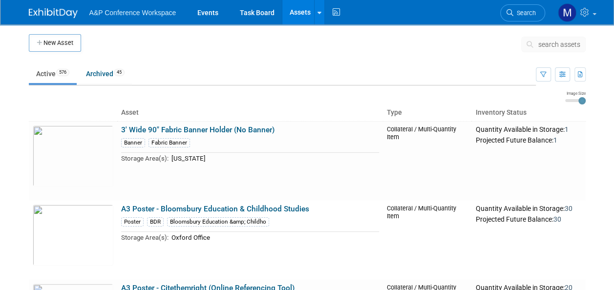
click at [307, 13] on link "Assets" at bounding box center [300, 12] width 36 height 24
click at [556, 46] on span "search assets" at bounding box center [559, 45] width 42 height 8
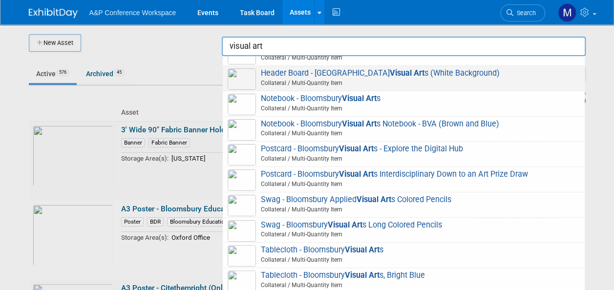
scroll to position [165, 0]
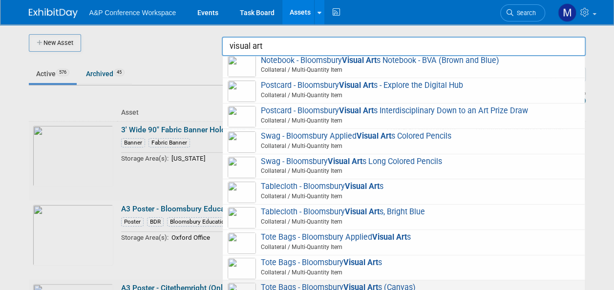
click at [360, 285] on strong "Visual Art" at bounding box center [360, 287] width 35 height 9
type input "Tote Bags - Bloomsbury Visual Arts (Canvas)"
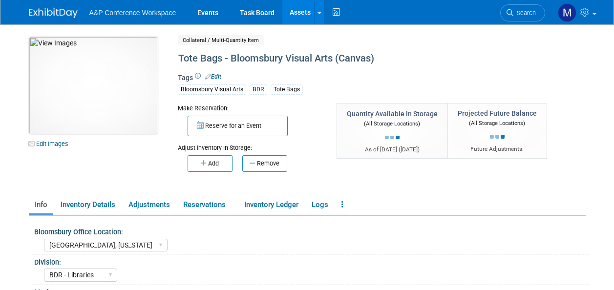
select select "[GEOGRAPHIC_DATA], [US_STATE]"
select select "BDR - Libraries"
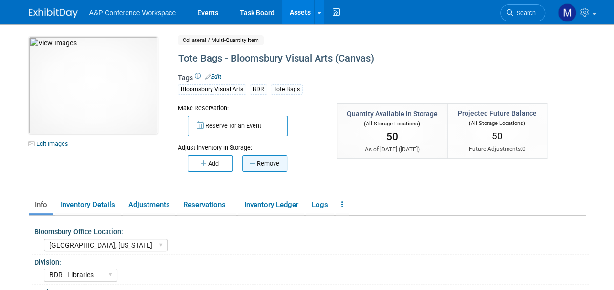
click at [267, 165] on button "Remove" at bounding box center [264, 163] width 45 height 17
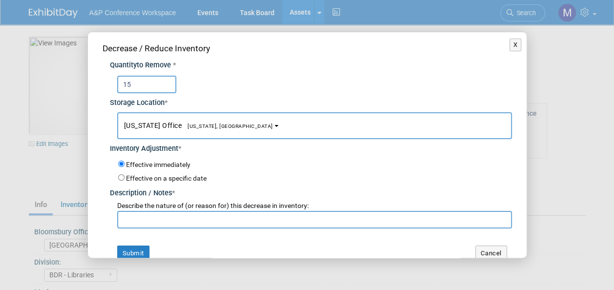
type input "15"
click at [205, 125] on span "[US_STATE], [GEOGRAPHIC_DATA]" at bounding box center [227, 126] width 91 height 6
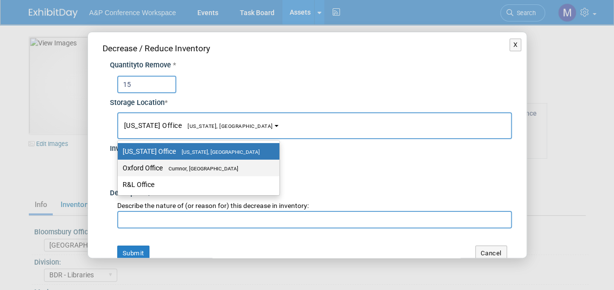
drag, startPoint x: 210, startPoint y: 164, endPoint x: 211, endPoint y: 181, distance: 16.6
click at [210, 164] on label "Oxford Office [GEOGRAPHIC_DATA], [GEOGRAPHIC_DATA]" at bounding box center [196, 168] width 147 height 13
click at [119, 165] on input "Oxford Office [GEOGRAPHIC_DATA], [GEOGRAPHIC_DATA]" at bounding box center [116, 168] width 6 height 6
select select "11222978"
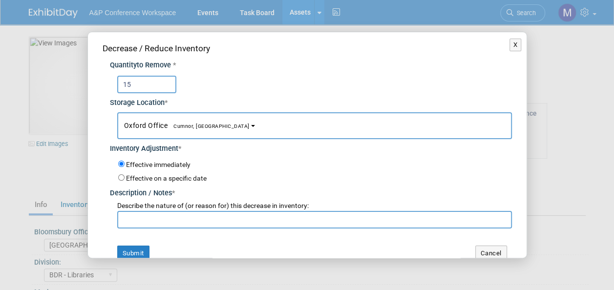
click at [214, 214] on input "text" at bounding box center [314, 220] width 395 height 18
paste input "For SLC 2025 Conference"
type input "For SLC 2025 Conference"
click at [143, 247] on button "Submit" at bounding box center [133, 254] width 32 height 16
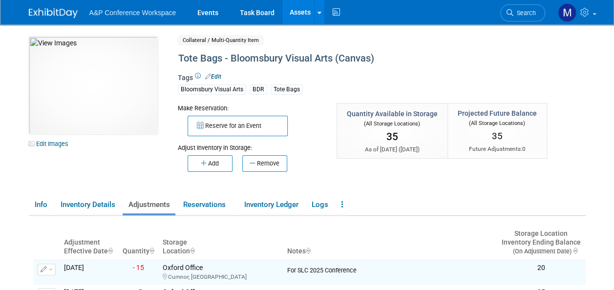
click at [310, 12] on link "Assets" at bounding box center [300, 12] width 36 height 24
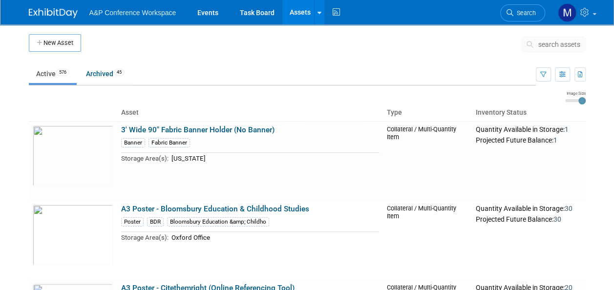
click at [559, 45] on span "search assets" at bounding box center [559, 45] width 42 height 8
click at [558, 45] on span "search assets" at bounding box center [559, 45] width 42 height 8
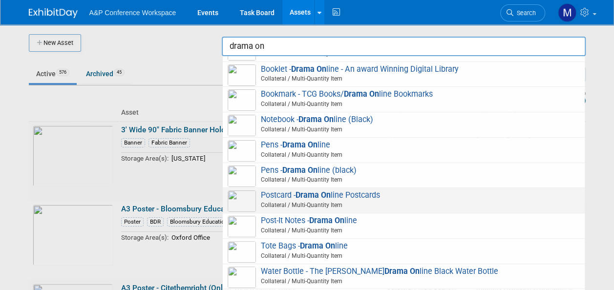
scroll to position [176, 0]
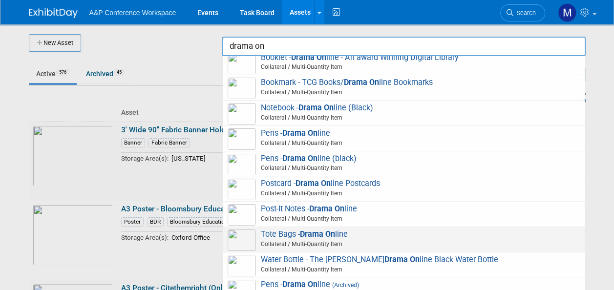
click at [343, 231] on span "Tote Bags - Drama On line Collateral / Multi-Quantity Item" at bounding box center [404, 240] width 352 height 20
type input "Tote Bags - Drama Online"
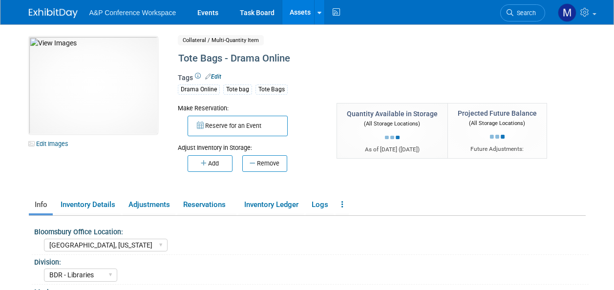
select select "[GEOGRAPHIC_DATA], [US_STATE]"
select select "BDR - Libraries"
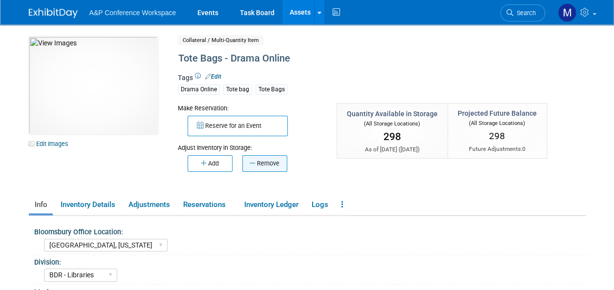
click at [274, 164] on button "Remove" at bounding box center [264, 163] width 45 height 17
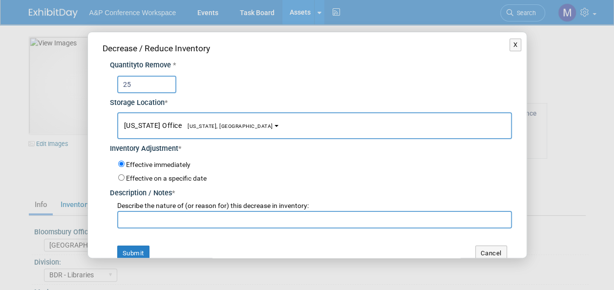
type input "25"
click at [173, 125] on span "New York Office New York, NY" at bounding box center [198, 126] width 149 height 8
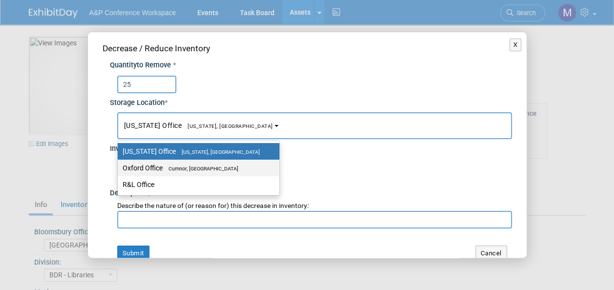
click at [172, 168] on span "Cumnor, [GEOGRAPHIC_DATA]" at bounding box center [201, 169] width 76 height 6
click at [119, 168] on input "Oxford Office Cumnor, United Kingdom" at bounding box center [116, 168] width 6 height 6
select select "11222978"
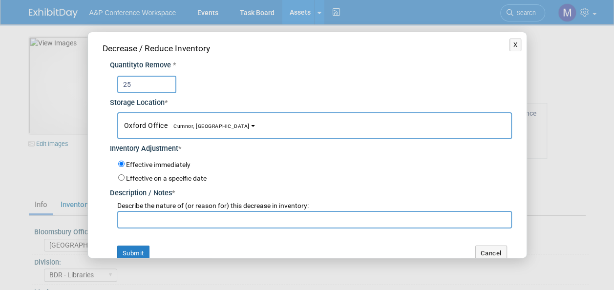
click at [159, 223] on input "text" at bounding box center [314, 220] width 395 height 18
paste input "For SLC 2025 Conference"
type input "For SLC 2025 Conference"
click at [137, 248] on button "Submit" at bounding box center [133, 254] width 32 height 16
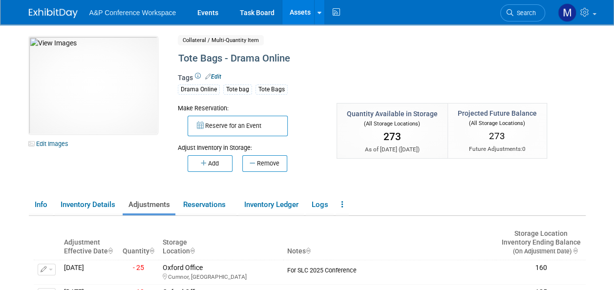
click at [289, 8] on link "Assets" at bounding box center [300, 12] width 36 height 24
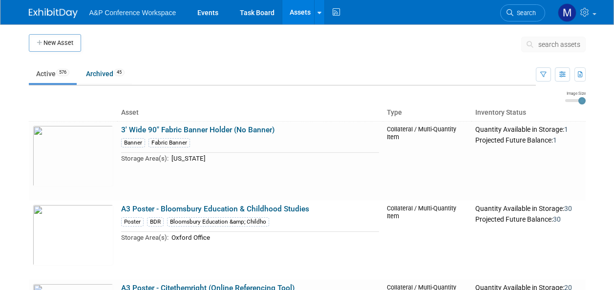
click at [551, 46] on span "search assets" at bounding box center [559, 45] width 42 height 8
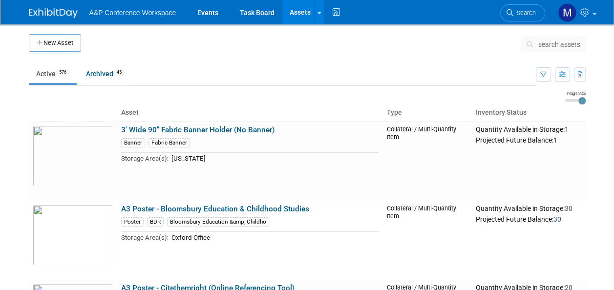
click at [551, 45] on span "search assets" at bounding box center [559, 45] width 42 height 8
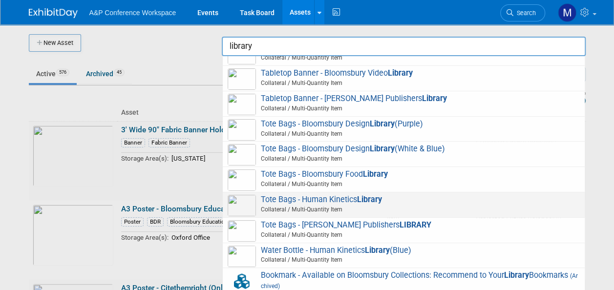
scroll to position [1074, 0]
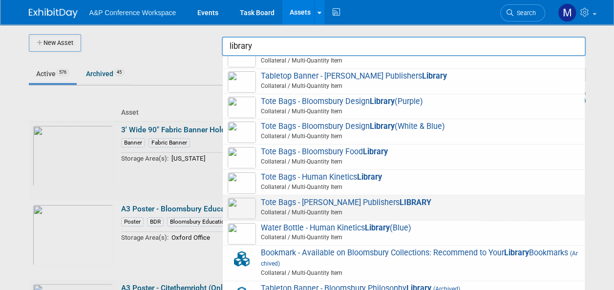
click at [355, 198] on span "Tote Bags - [PERSON_NAME] Publishers LIBRARY Collateral / Multi-Quantity Item" at bounding box center [404, 208] width 352 height 20
type input "Tote Bags - [PERSON_NAME] Publishers LIBRARY"
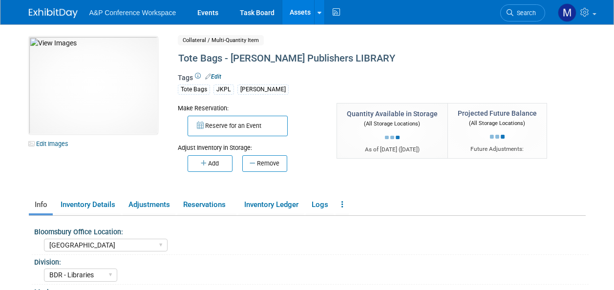
select select "Oxford"
select select "BDR - Libraries"
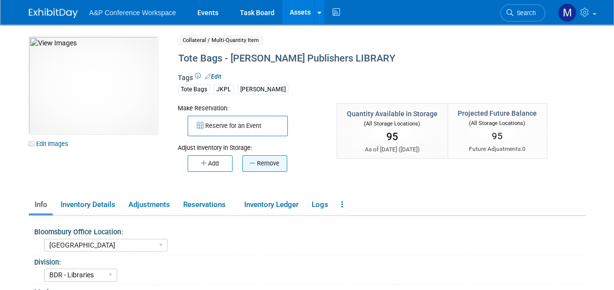
click at [266, 168] on button "Remove" at bounding box center [264, 163] width 45 height 17
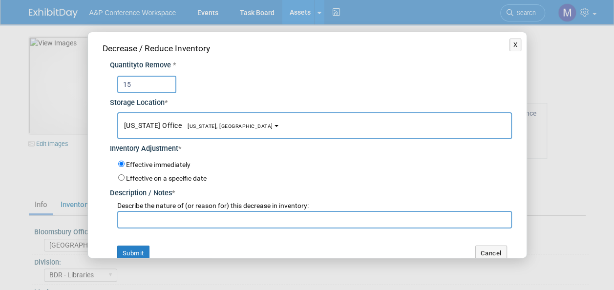
type input "15"
click at [182, 124] on span "[US_STATE], [GEOGRAPHIC_DATA]" at bounding box center [227, 126] width 91 height 6
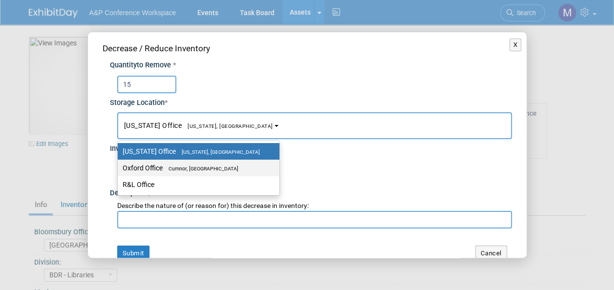
click at [179, 169] on span "Cumnor, United Kingdom" at bounding box center [201, 169] width 76 height 6
click at [119, 169] on input "Oxford Office Cumnor, United Kingdom" at bounding box center [116, 168] width 6 height 6
select select "11222978"
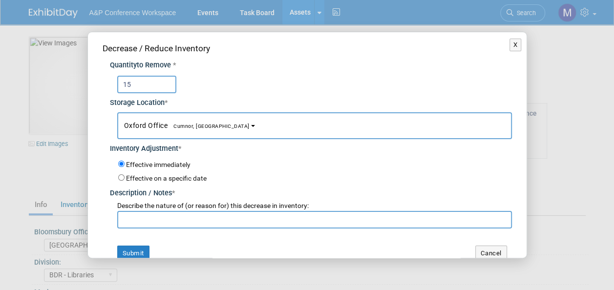
click at [189, 218] on input "text" at bounding box center [314, 220] width 395 height 18
paste input "For SLC 2025 Conference"
type input "For SLC 2025 Conference"
click at [141, 249] on button "Submit" at bounding box center [133, 254] width 32 height 16
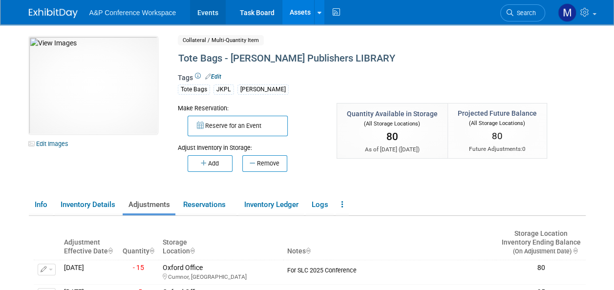
click at [203, 15] on link "Events" at bounding box center [208, 12] width 36 height 24
